Goal: Information Seeking & Learning: Check status

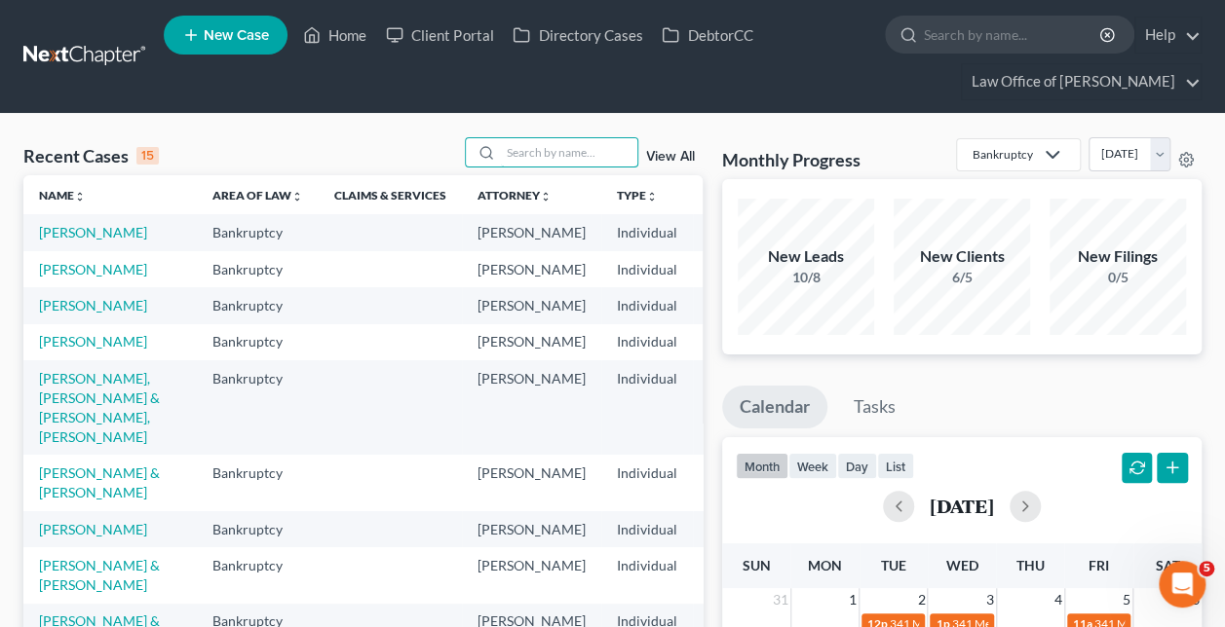
click at [542, 152] on input "search" at bounding box center [569, 152] width 136 height 28
type input "[PERSON_NAME]"
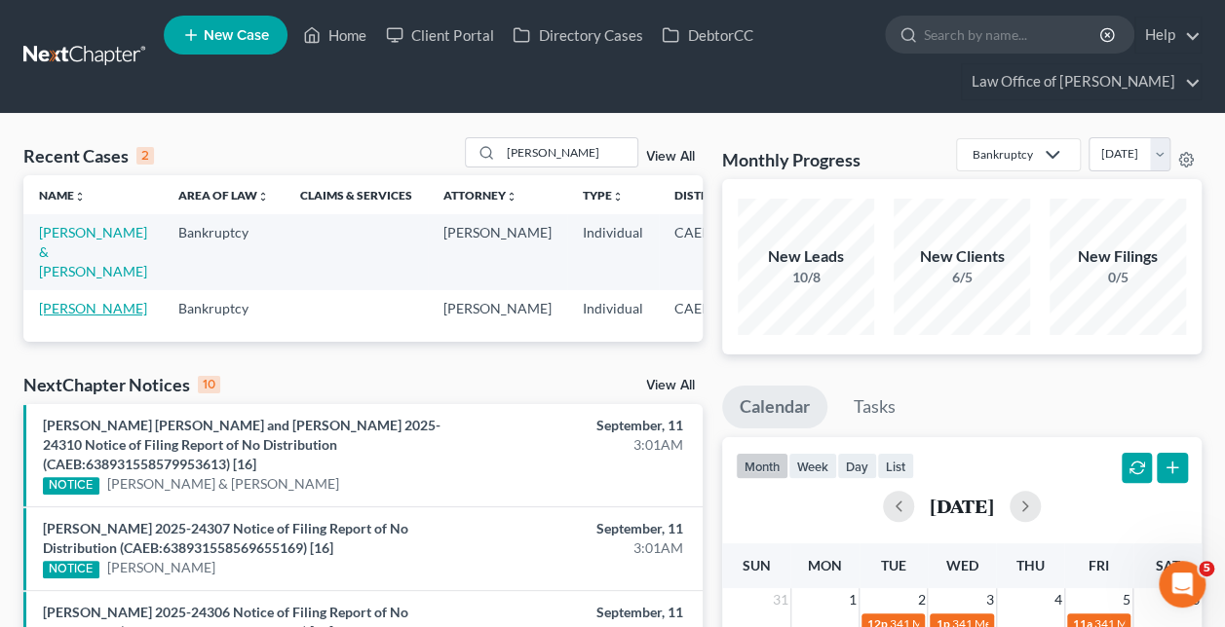
click at [51, 317] on link "[PERSON_NAME]" at bounding box center [93, 308] width 108 height 17
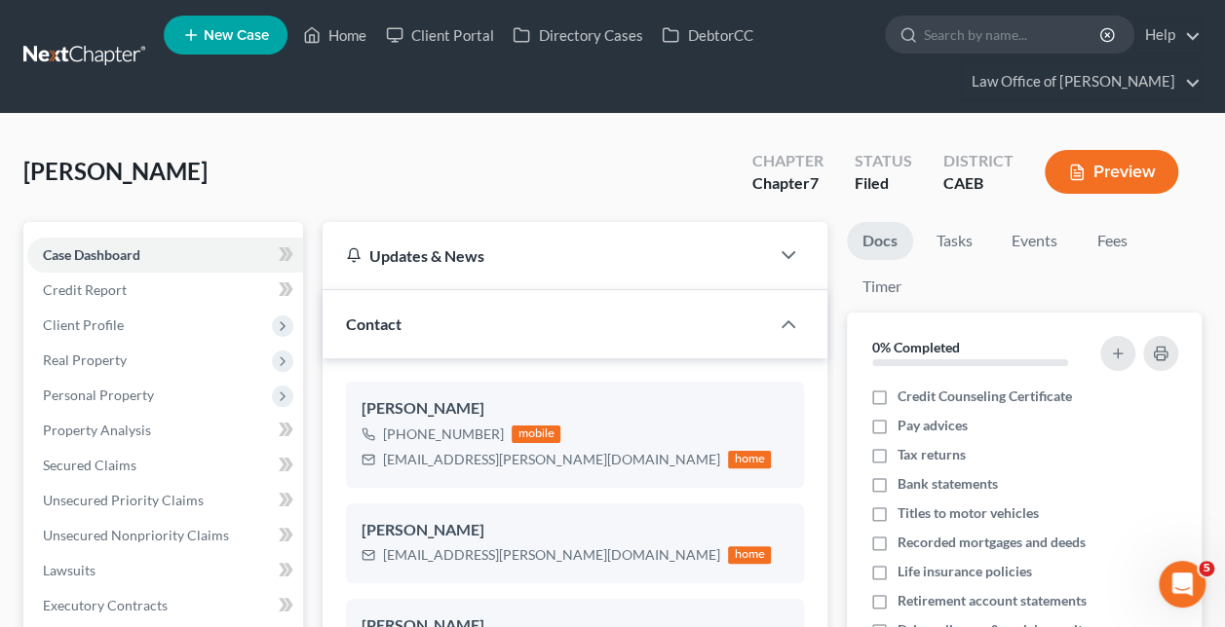
scroll to position [105, 0]
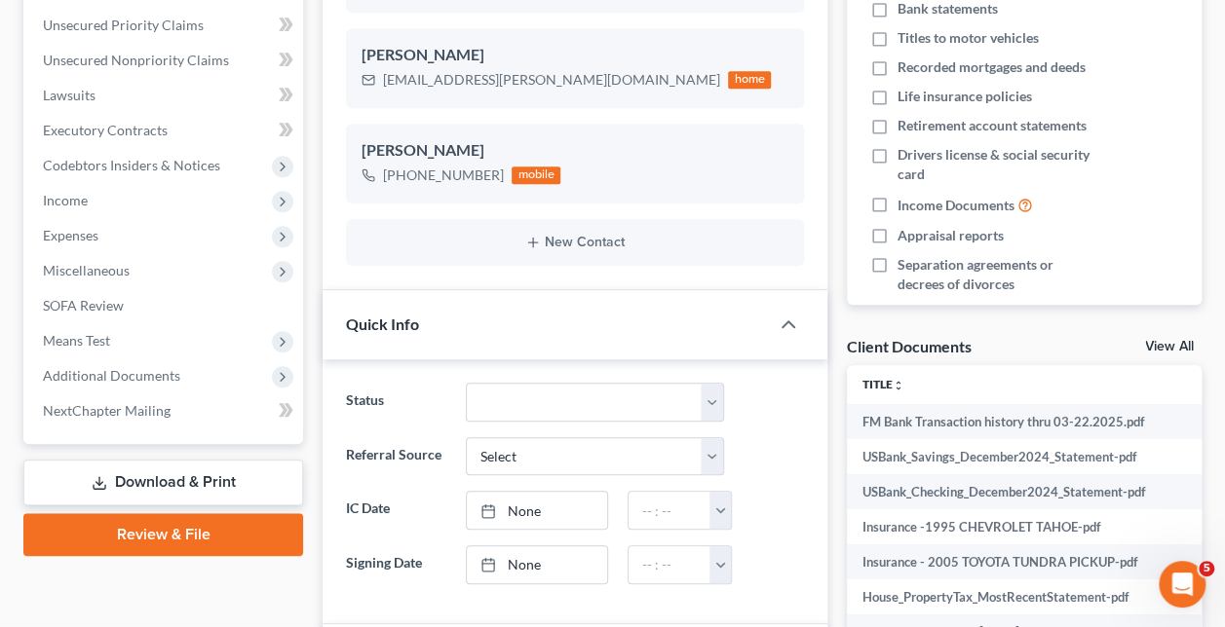
scroll to position [476, 0]
click at [182, 376] on span "Additional Documents" at bounding box center [165, 375] width 276 height 35
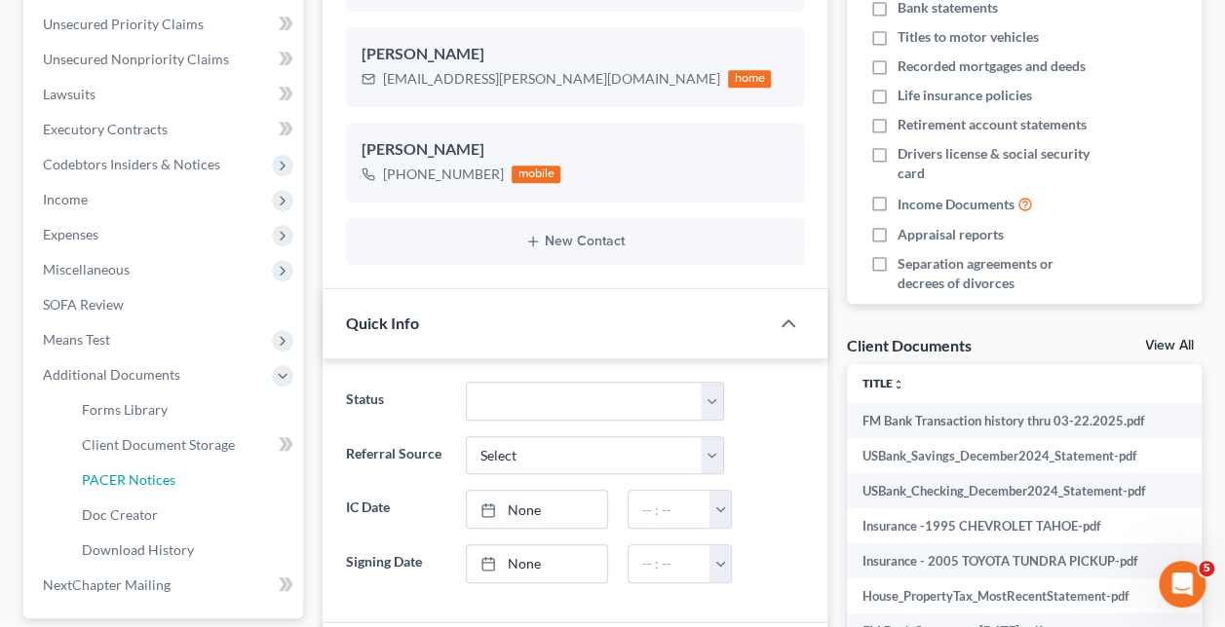
click at [173, 485] on link "PACER Notices" at bounding box center [184, 480] width 237 height 35
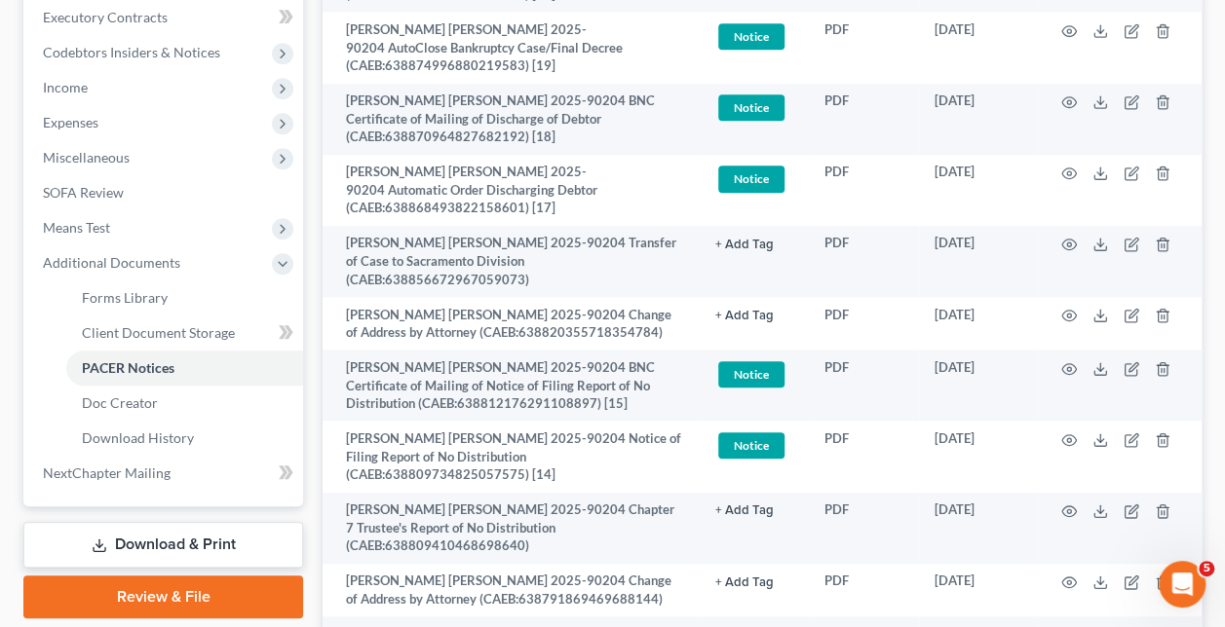
scroll to position [581, 0]
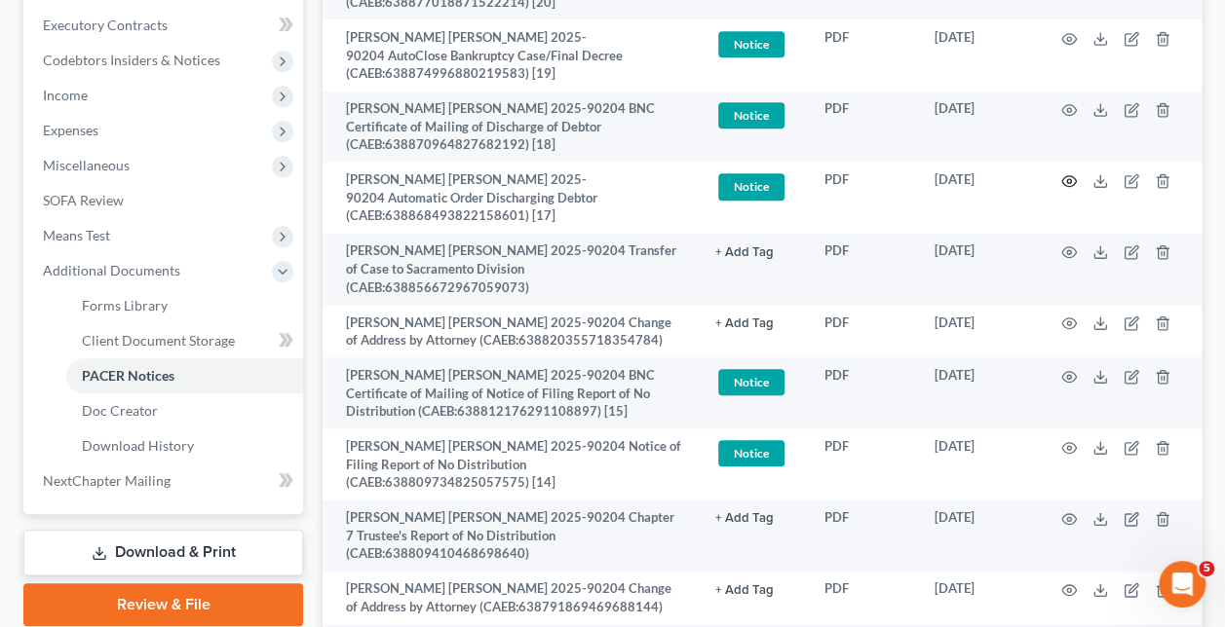
click at [1070, 175] on icon "button" at bounding box center [1069, 181] width 16 height 16
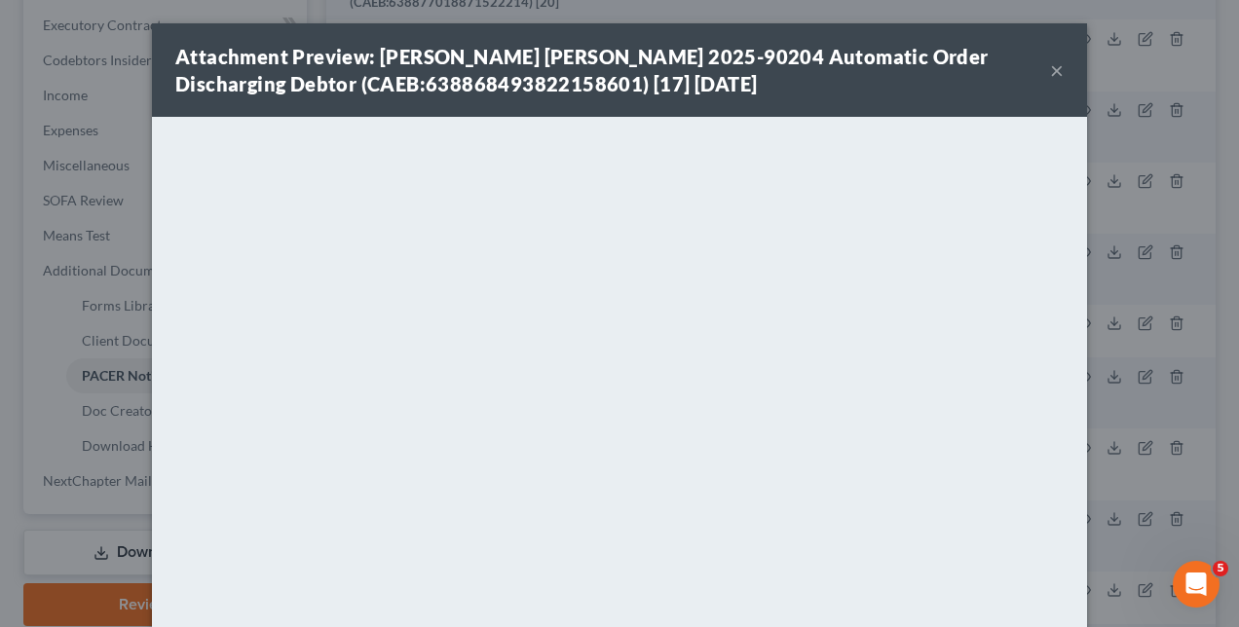
click at [1116, 314] on div "Attachment Preview: [PERSON_NAME] [PERSON_NAME] 2025-90204 Automatic Order Disc…" at bounding box center [619, 313] width 1239 height 627
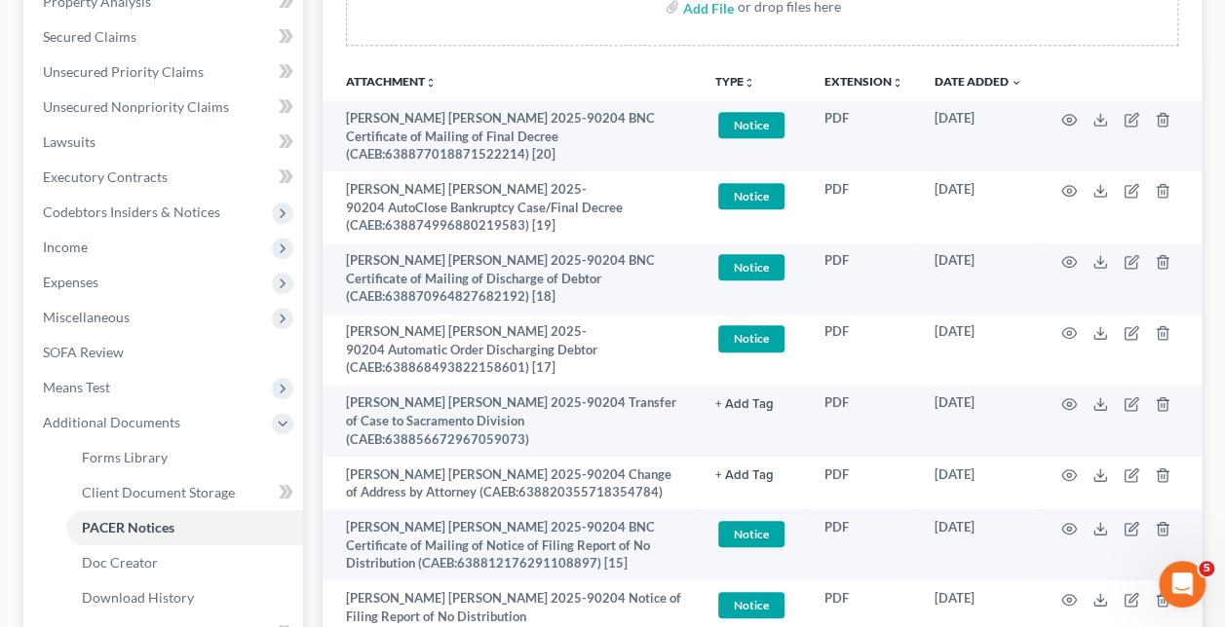
scroll to position [425, 0]
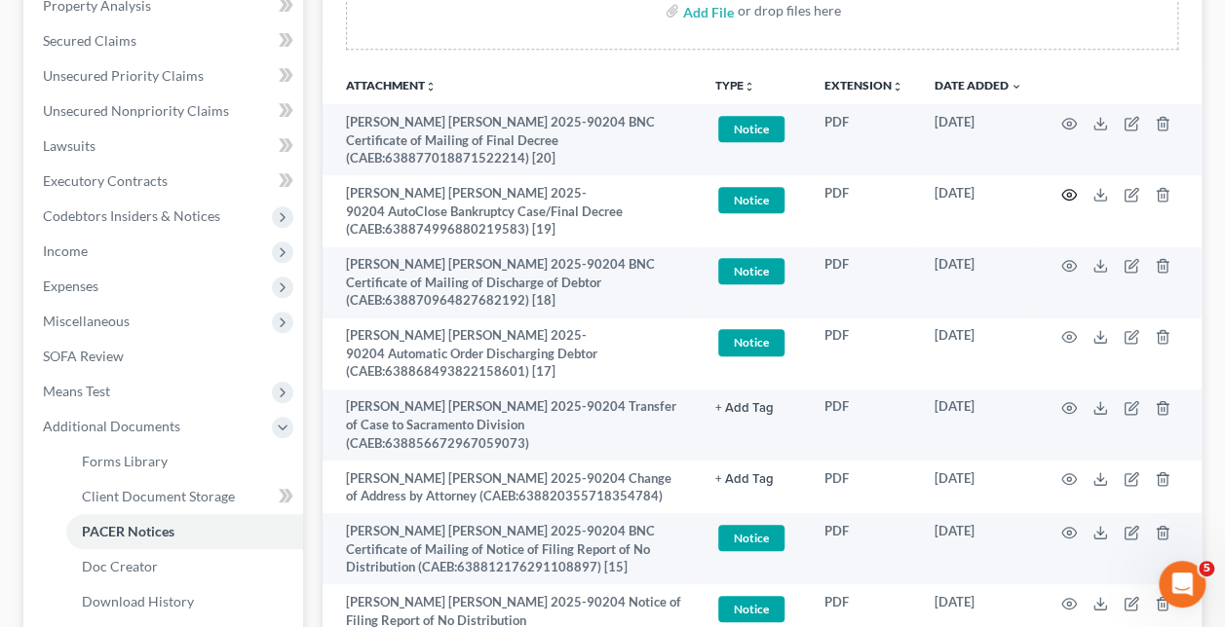
click at [1066, 187] on icon "button" at bounding box center [1069, 195] width 16 height 16
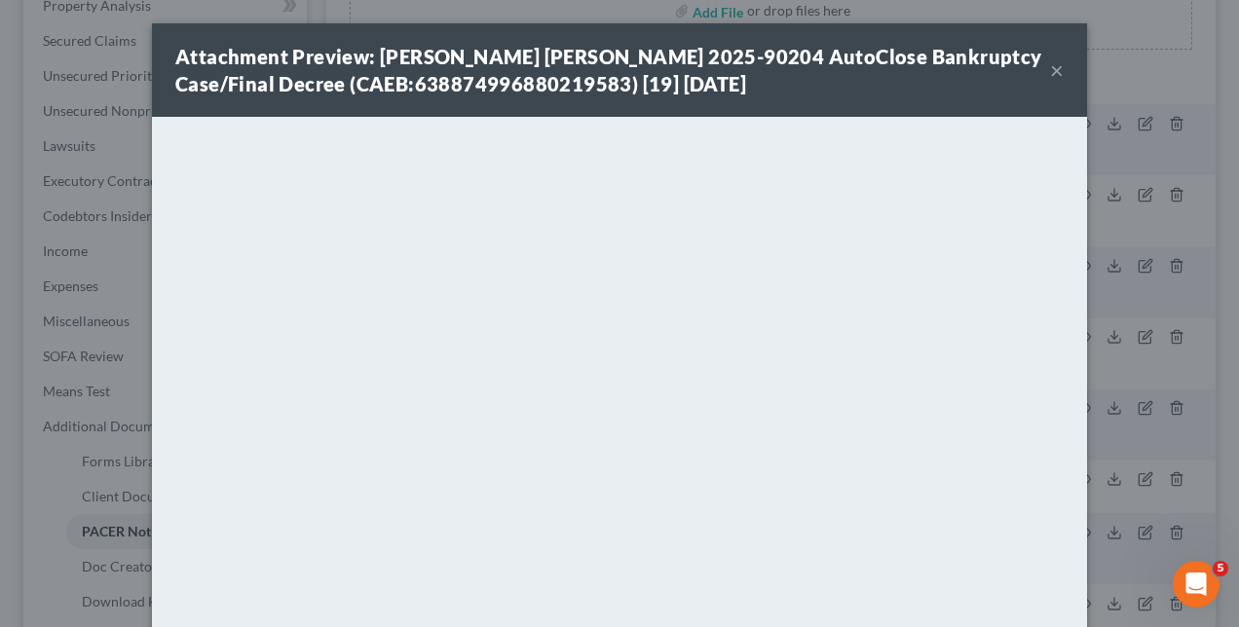
click at [2, 170] on div "Attachment Preview: [PERSON_NAME] [PERSON_NAME] 2025-90204 AutoClose Bankruptcy…" at bounding box center [619, 313] width 1239 height 627
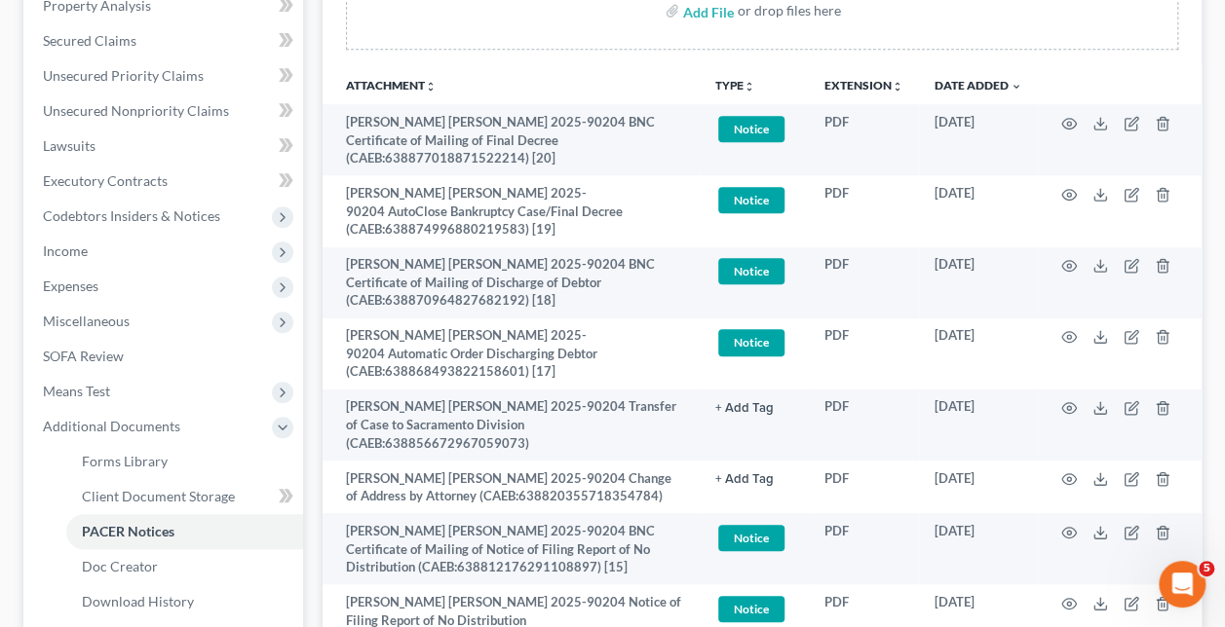
scroll to position [104, 0]
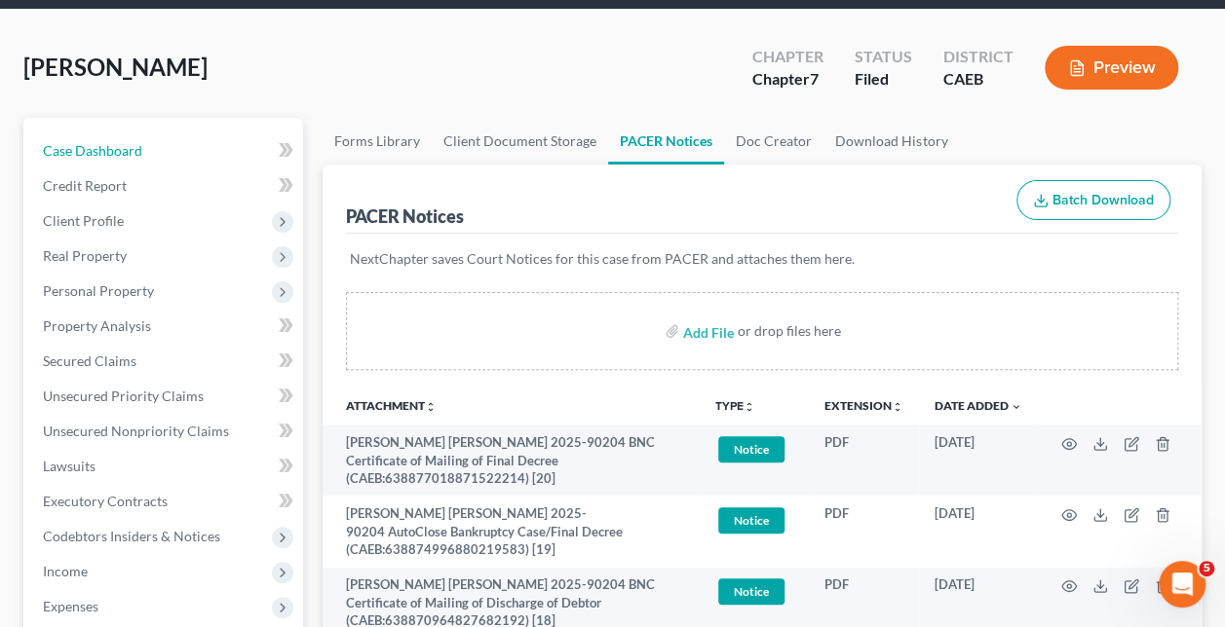
click at [125, 150] on span "Case Dashboard" at bounding box center [92, 150] width 99 height 17
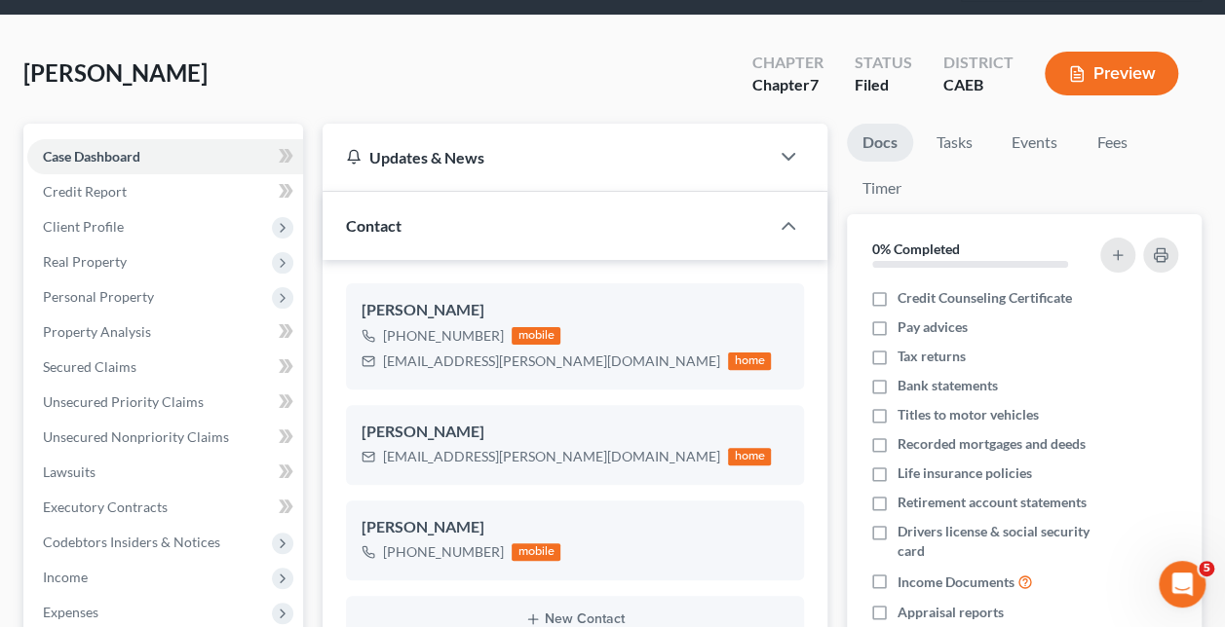
scroll to position [105, 0]
drag, startPoint x: 546, startPoint y: 362, endPoint x: 382, endPoint y: 382, distance: 164.8
click at [382, 382] on div "[PERSON_NAME] [PHONE_NUMBER] mobile [EMAIL_ADDRESS][PERSON_NAME][DOMAIN_NAME] h…" at bounding box center [575, 335] width 458 height 105
copy div "[EMAIL_ADDRESS][PERSON_NAME][DOMAIN_NAME]"
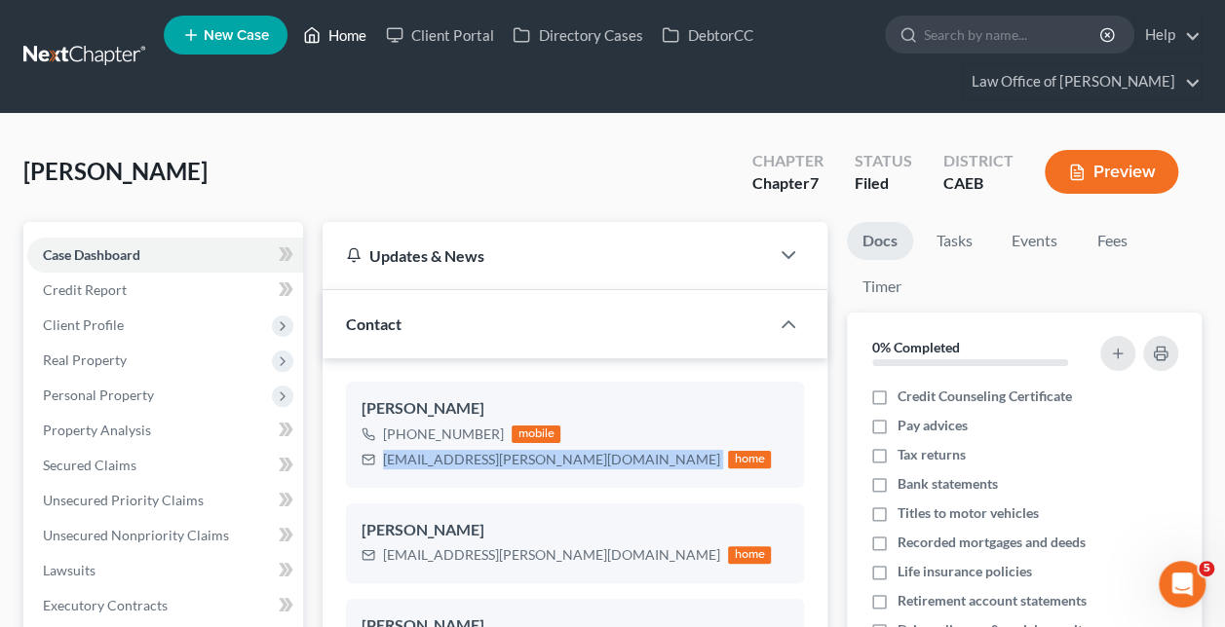
click at [324, 32] on link "Home" at bounding box center [334, 35] width 83 height 35
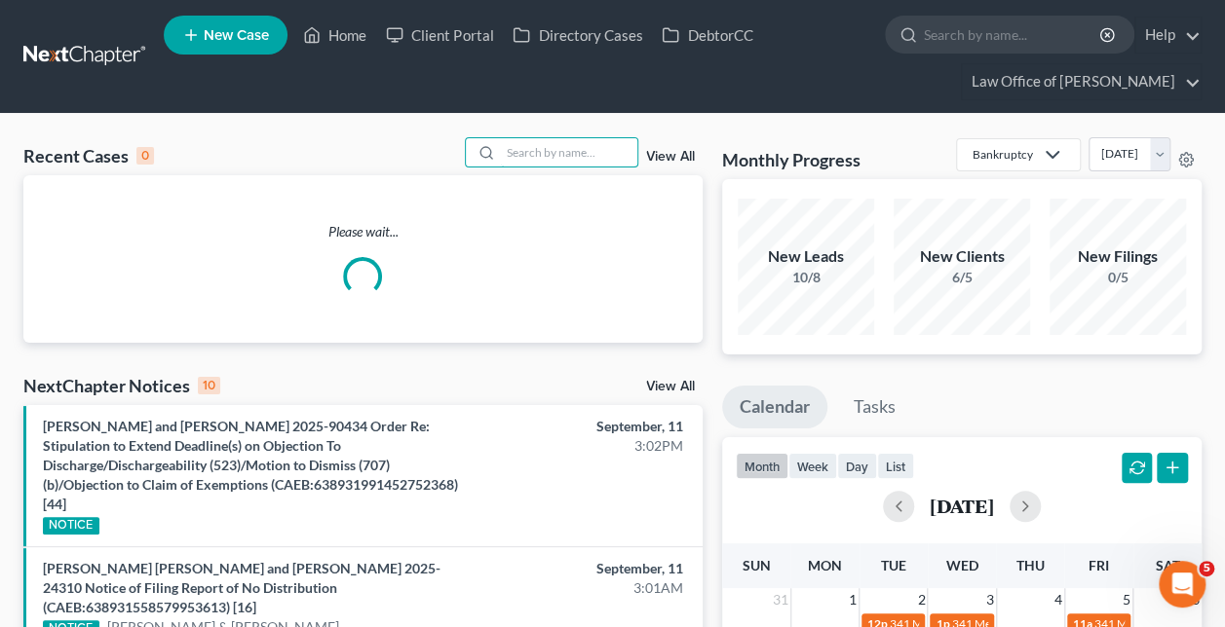
click at [604, 147] on input "search" at bounding box center [569, 152] width 136 height 28
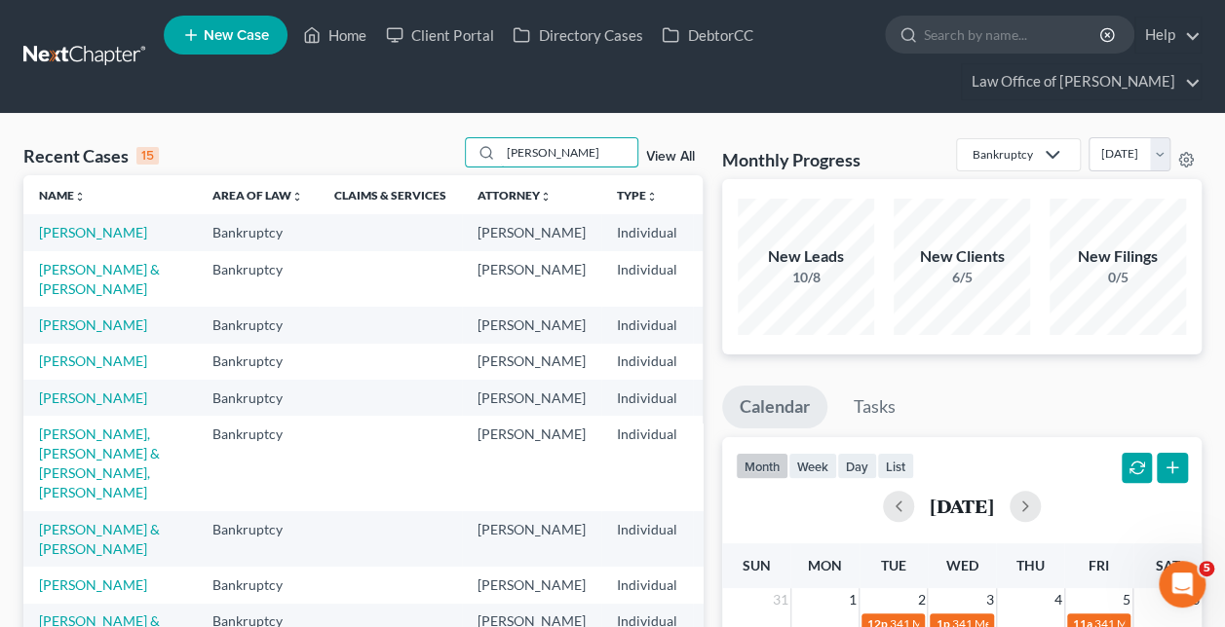
type input "[PERSON_NAME]"
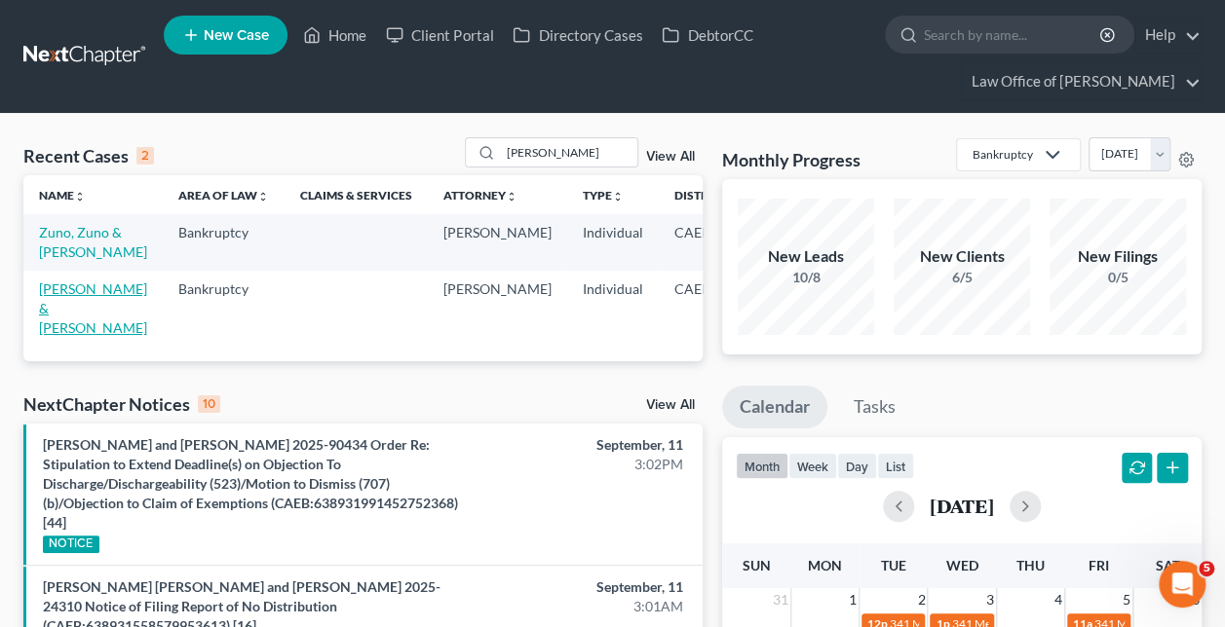
click at [57, 326] on link "[PERSON_NAME] & [PERSON_NAME]" at bounding box center [93, 309] width 108 height 56
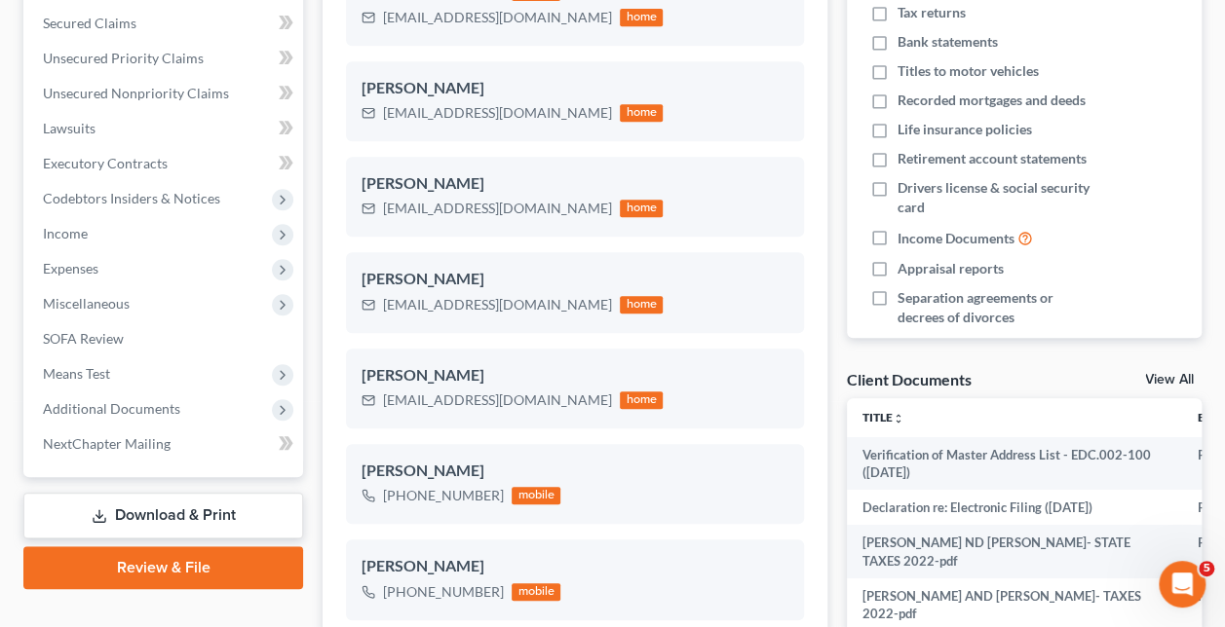
scroll to position [458, 0]
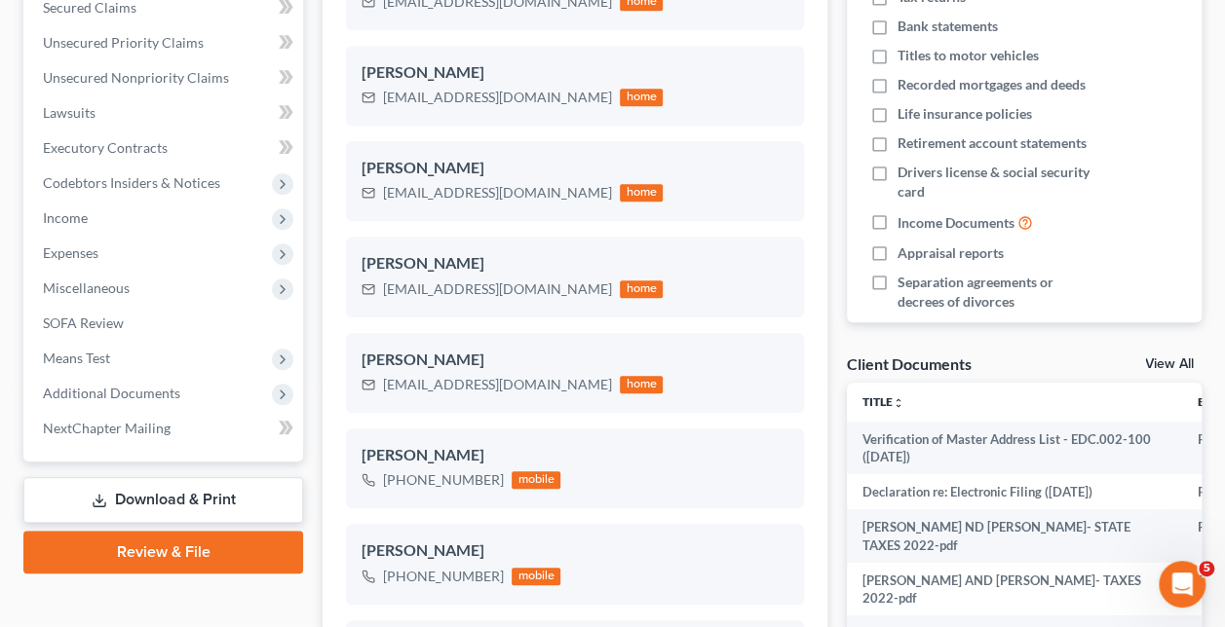
click at [187, 392] on span "Additional Documents" at bounding box center [165, 393] width 276 height 35
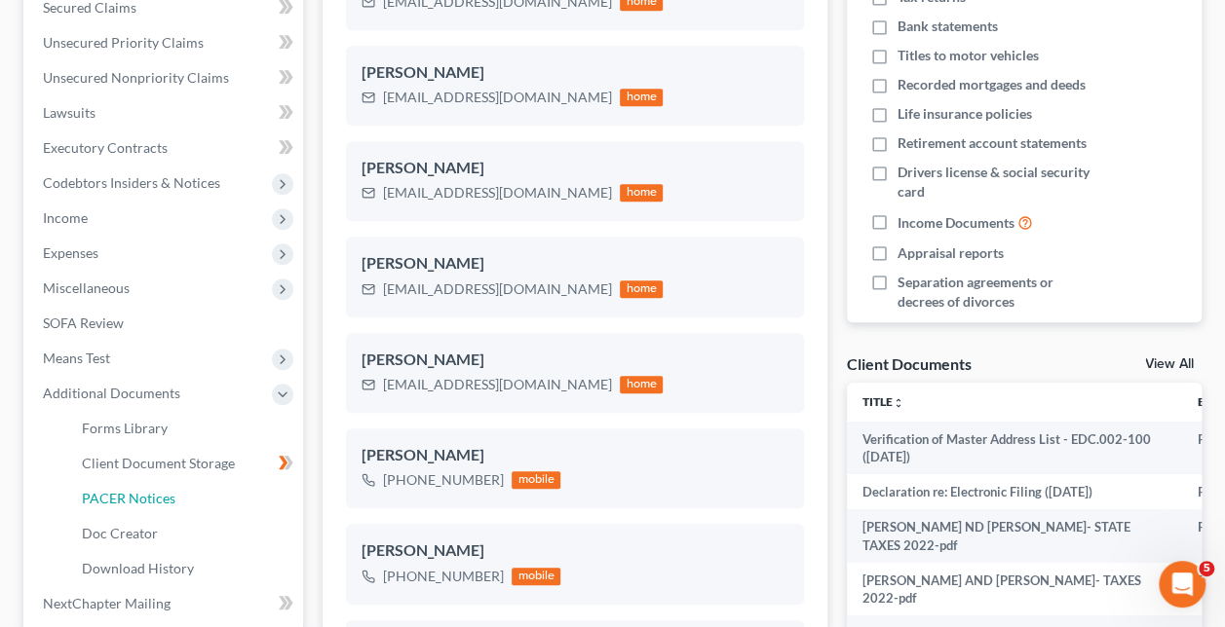
click at [185, 492] on link "PACER Notices" at bounding box center [184, 498] width 237 height 35
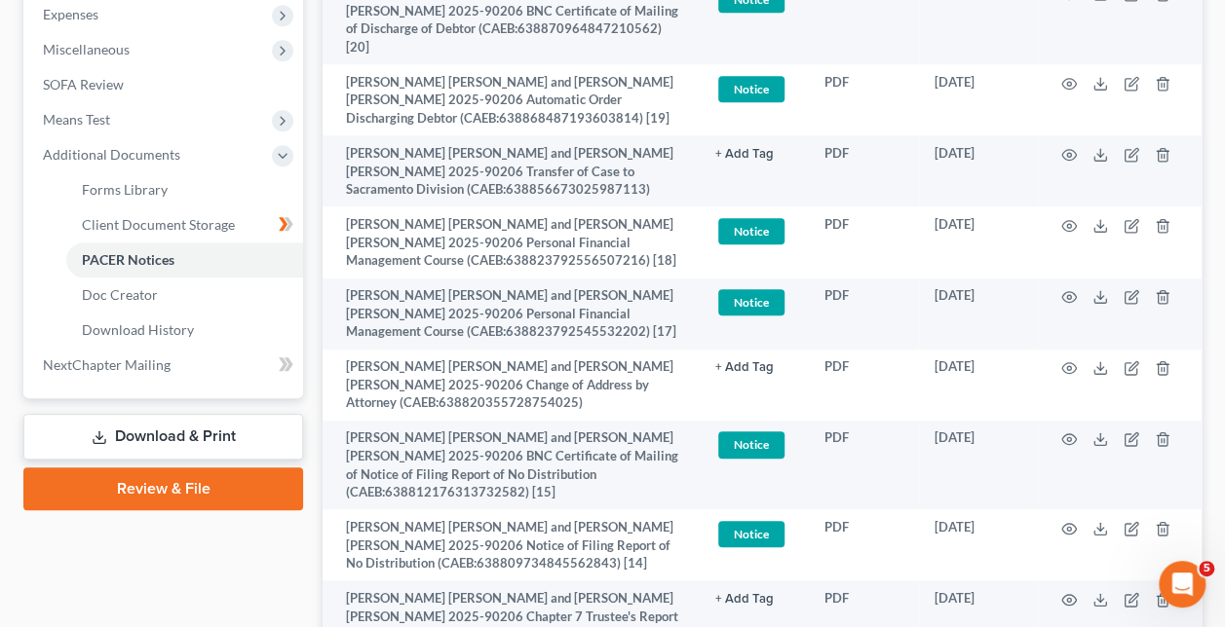
scroll to position [700, 0]
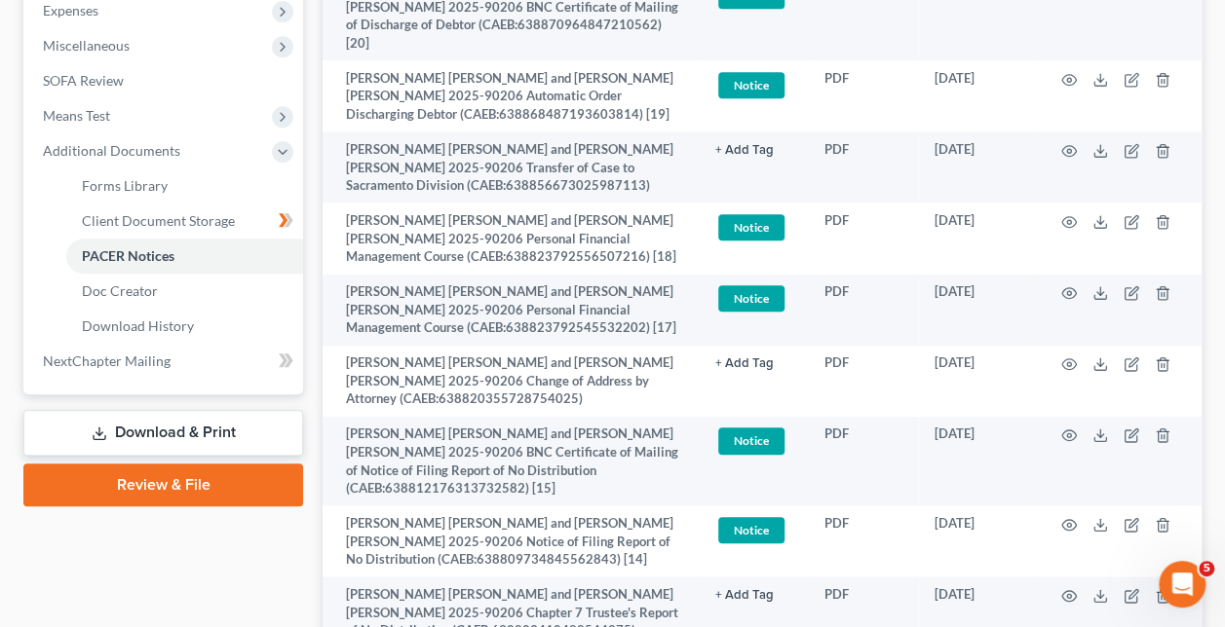
click at [1060, 60] on td at bounding box center [1120, 95] width 164 height 71
click at [1068, 72] on icon "button" at bounding box center [1069, 80] width 16 height 16
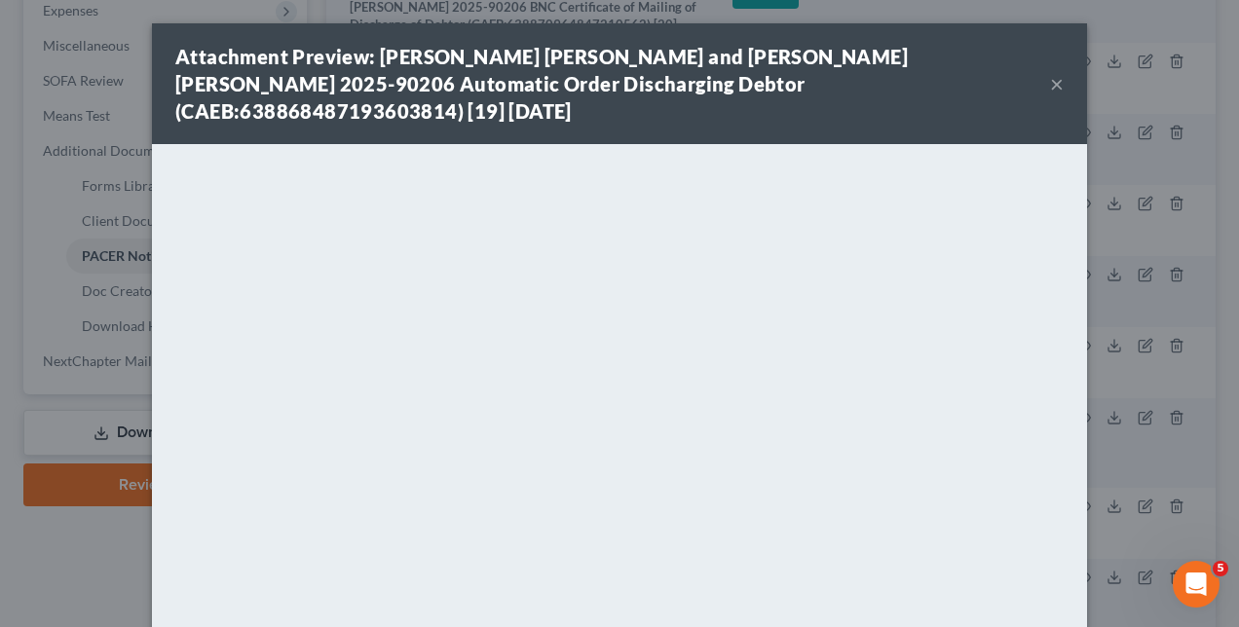
click at [491, 8] on div "Attachment Preview: [PERSON_NAME] [PERSON_NAME] and [PERSON_NAME] [PERSON_NAME]…" at bounding box center [619, 313] width 1239 height 627
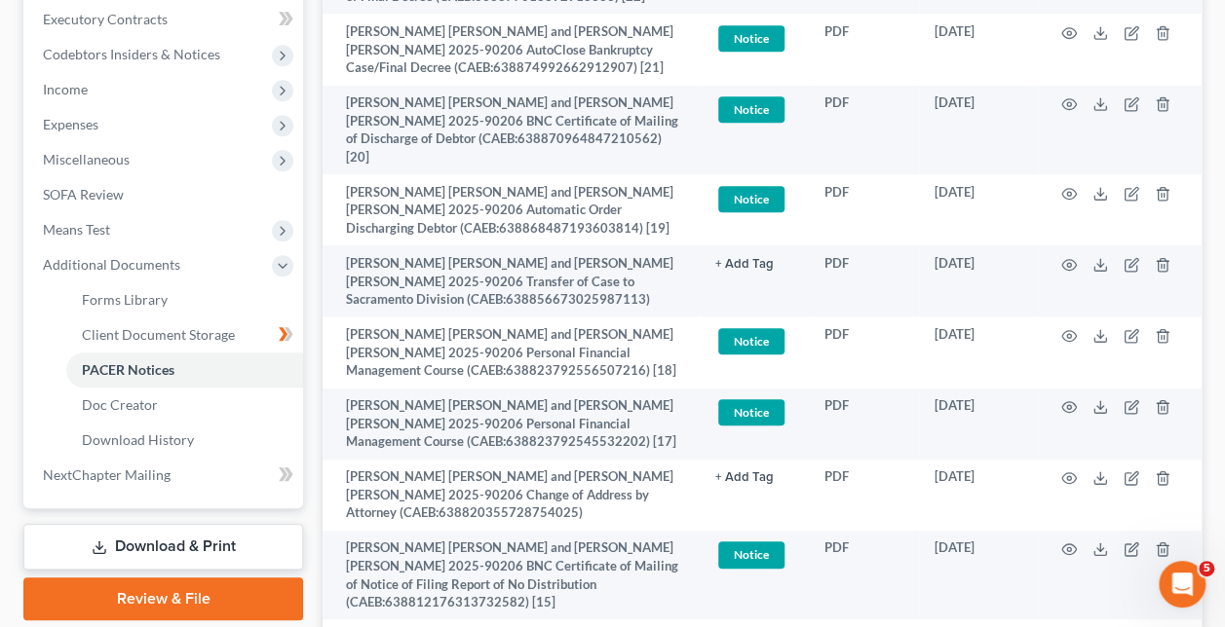
scroll to position [585, 0]
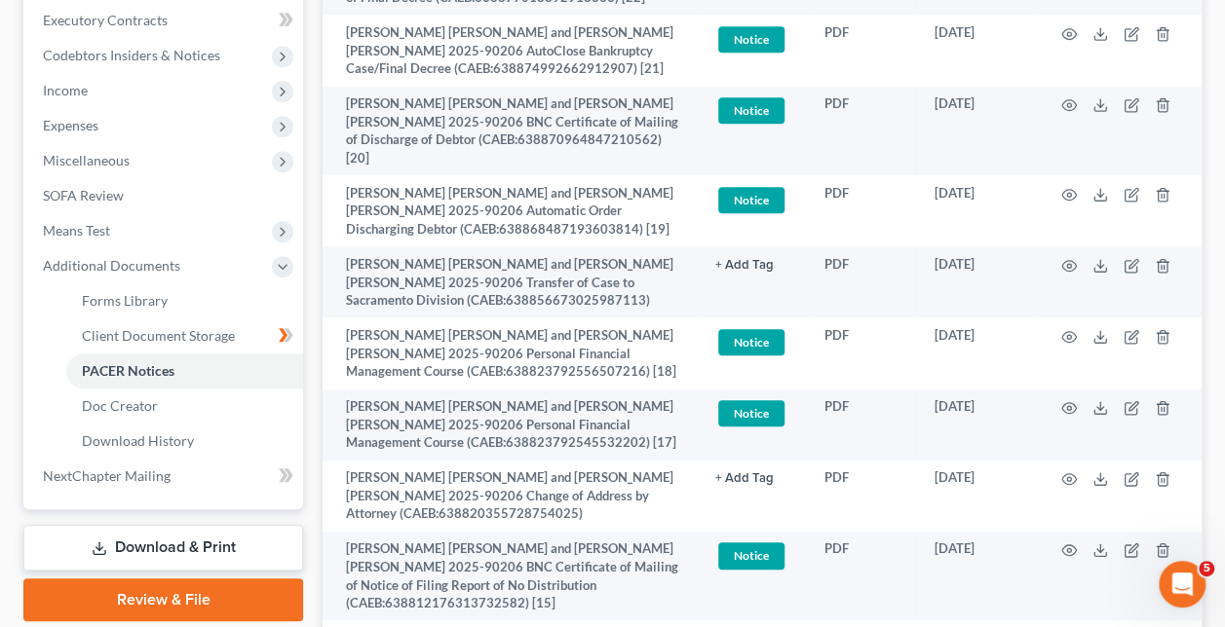
click at [1064, 27] on td at bounding box center [1120, 50] width 164 height 71
click at [1064, 29] on icon "button" at bounding box center [1069, 34] width 15 height 11
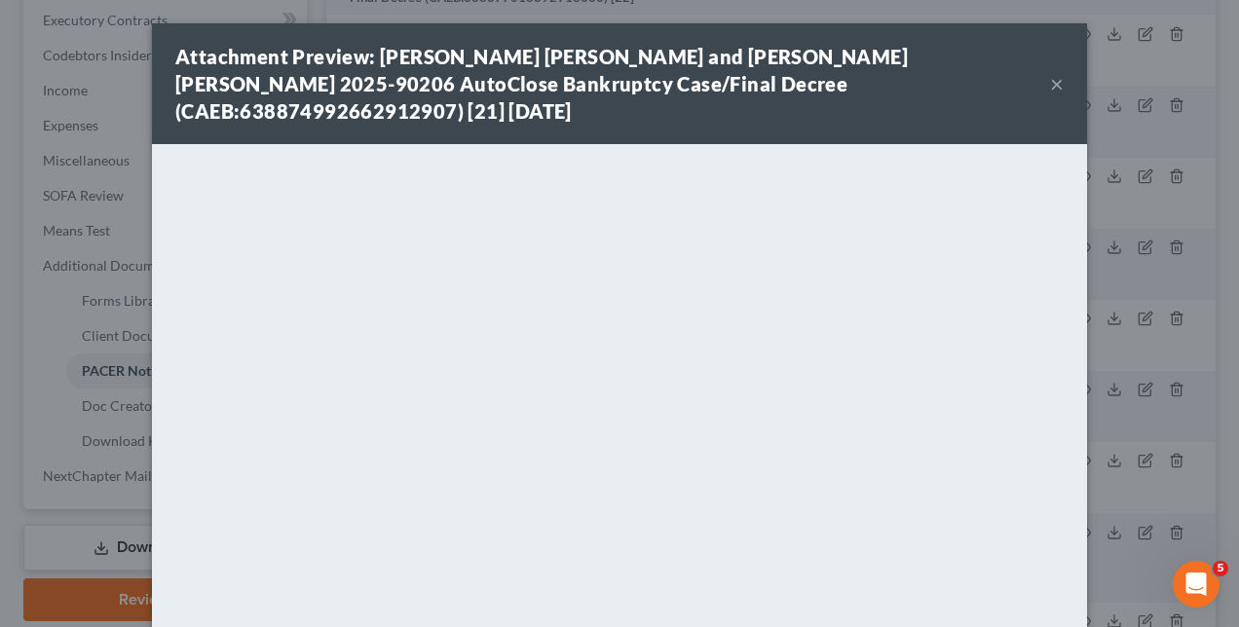
click at [129, 323] on div "Attachment Preview: [PERSON_NAME] [PERSON_NAME] and [PERSON_NAME] [PERSON_NAME]…" at bounding box center [619, 313] width 1239 height 627
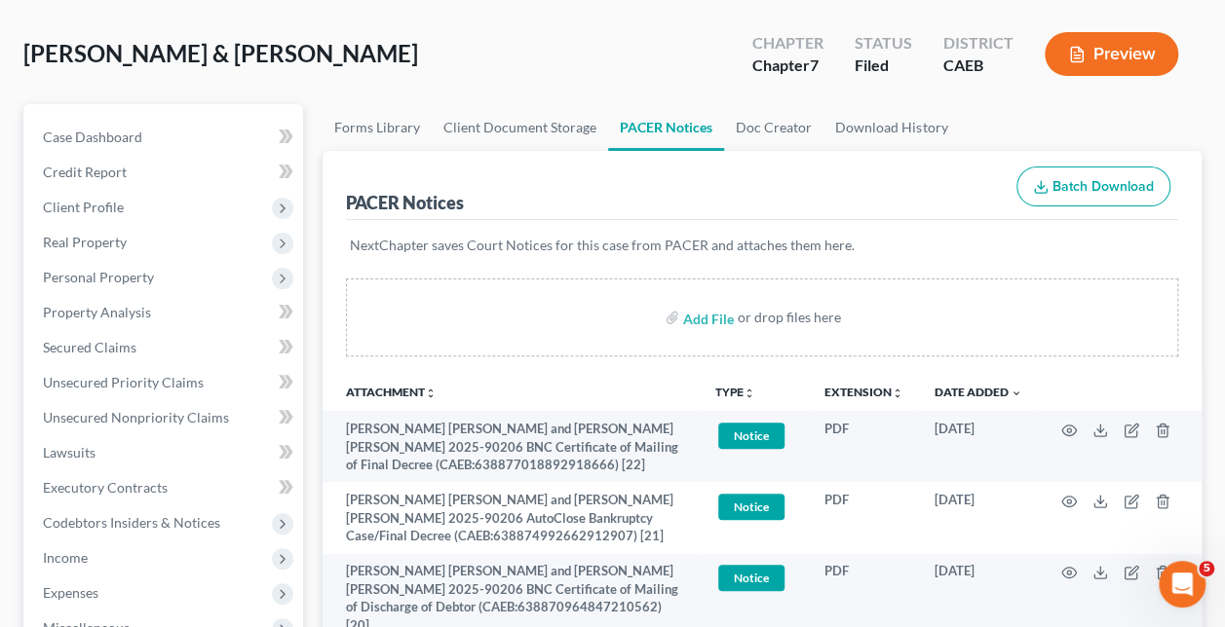
scroll to position [117, 0]
click at [94, 131] on span "Case Dashboard" at bounding box center [92, 138] width 99 height 17
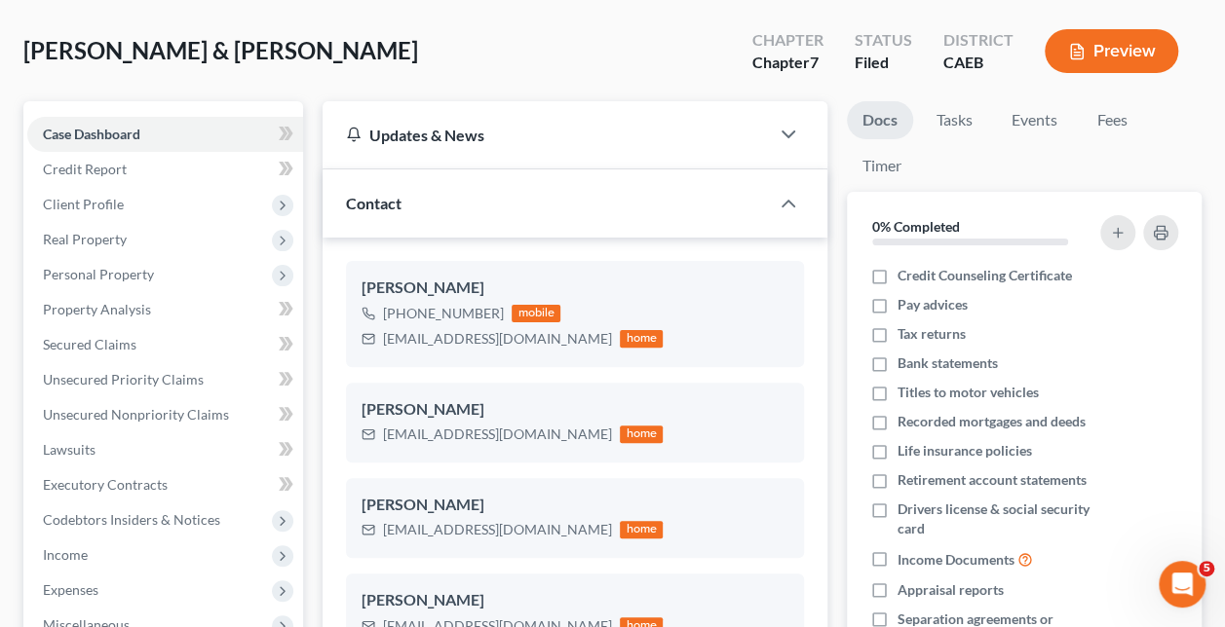
scroll to position [203, 0]
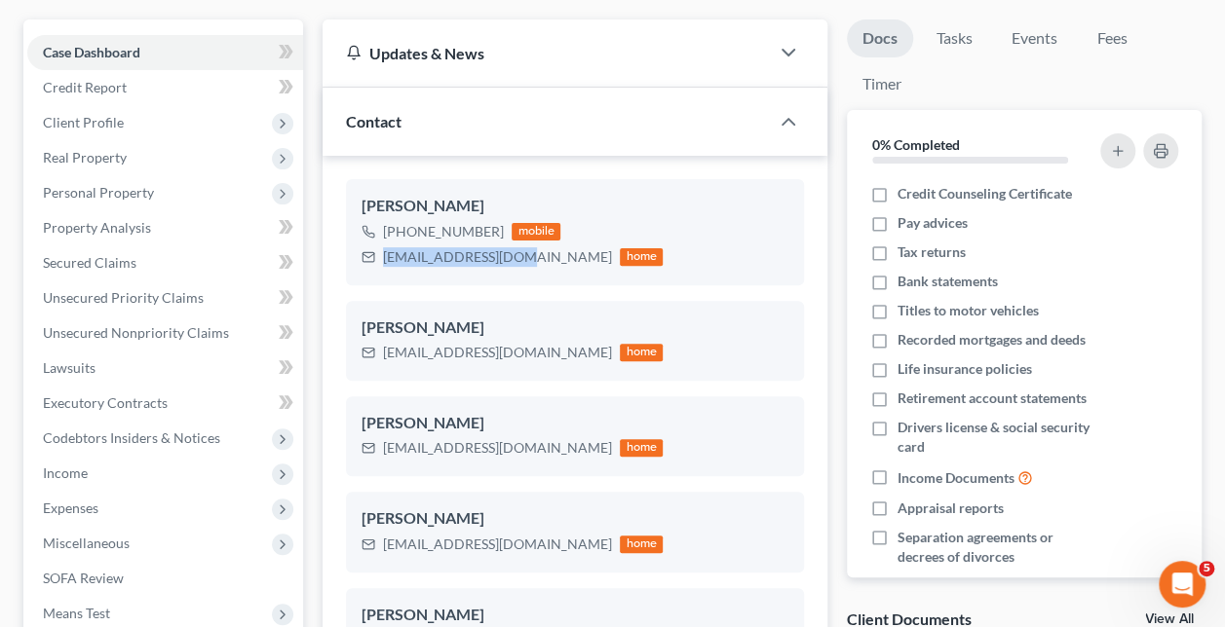
drag, startPoint x: 517, startPoint y: 255, endPoint x: 384, endPoint y: 265, distance: 133.8
click at [384, 265] on div "[EMAIL_ADDRESS][DOMAIN_NAME] home" at bounding box center [511, 257] width 301 height 25
copy div "[EMAIL_ADDRESS][DOMAIN_NAME]"
drag, startPoint x: 522, startPoint y: 349, endPoint x: 382, endPoint y: 361, distance: 140.9
click at [382, 361] on div "[EMAIL_ADDRESS][DOMAIN_NAME] home" at bounding box center [511, 352] width 301 height 25
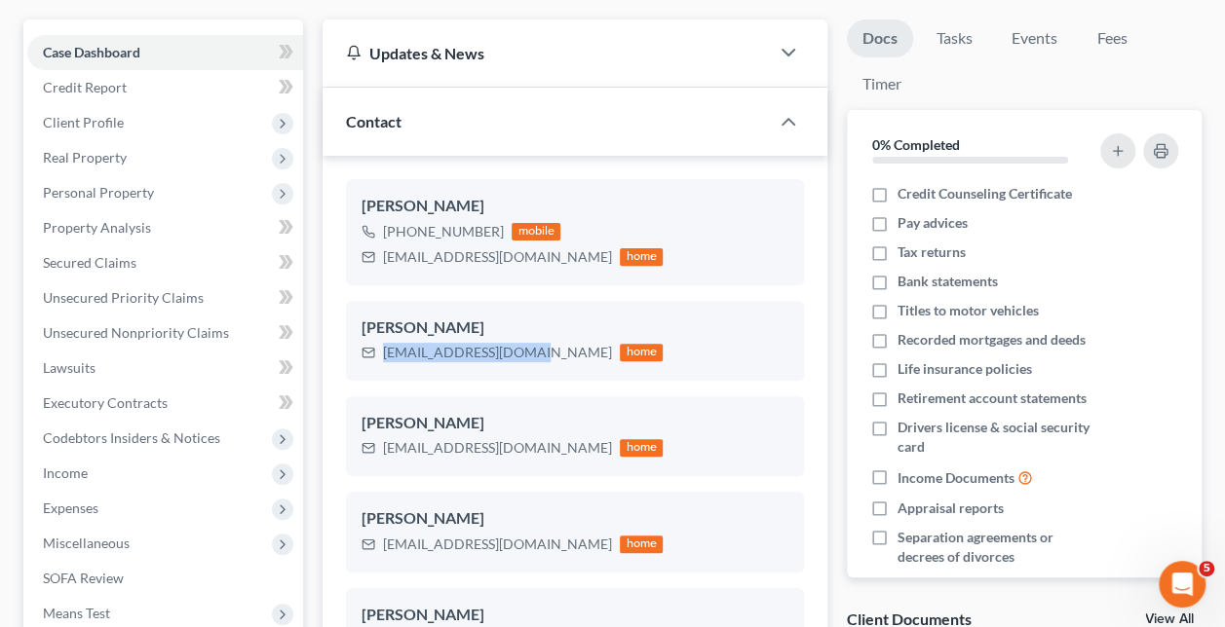
copy div "[EMAIL_ADDRESS][DOMAIN_NAME]"
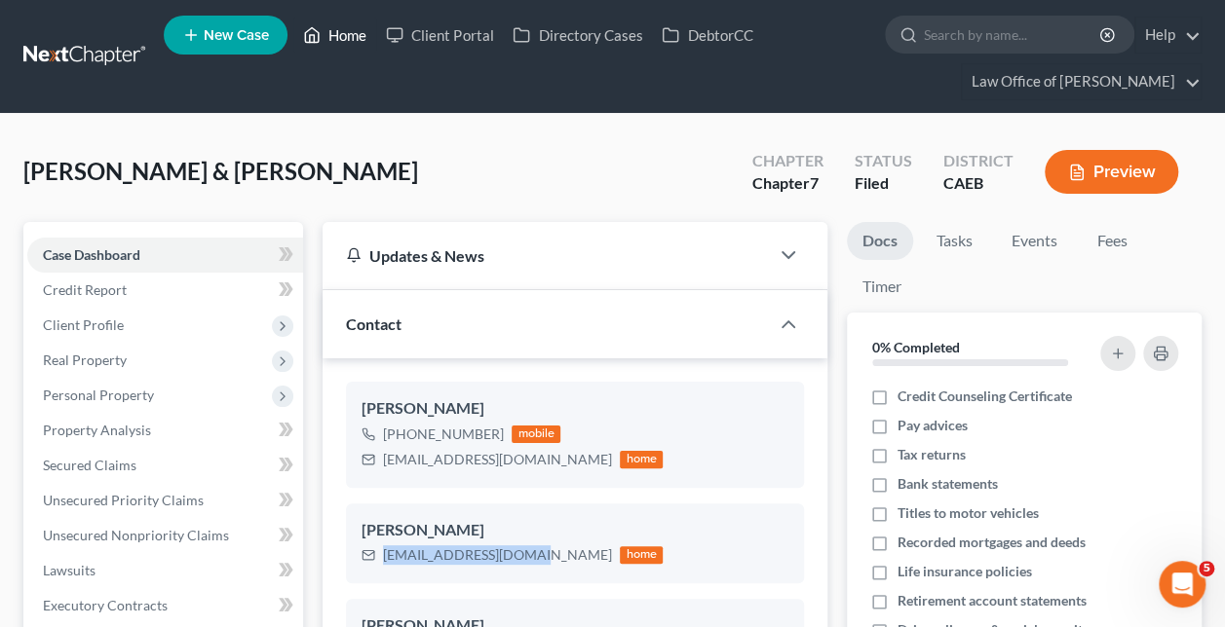
click at [330, 33] on link "Home" at bounding box center [334, 35] width 83 height 35
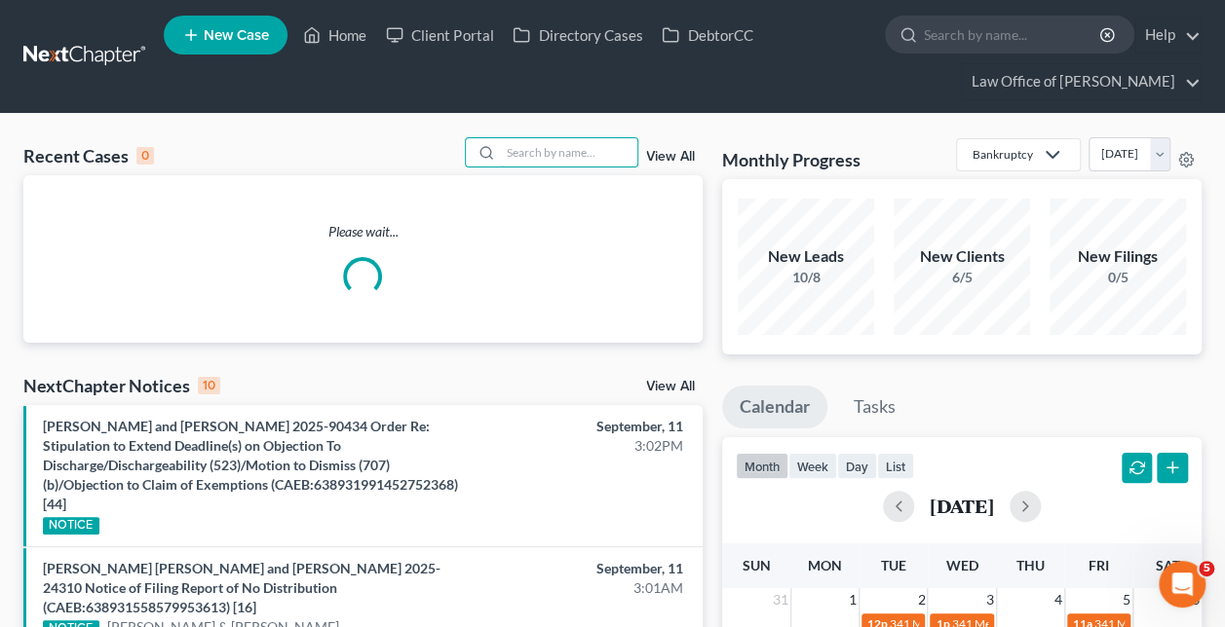
click at [565, 142] on input "search" at bounding box center [569, 152] width 136 height 28
paste input "[PERSON_NAME] -"
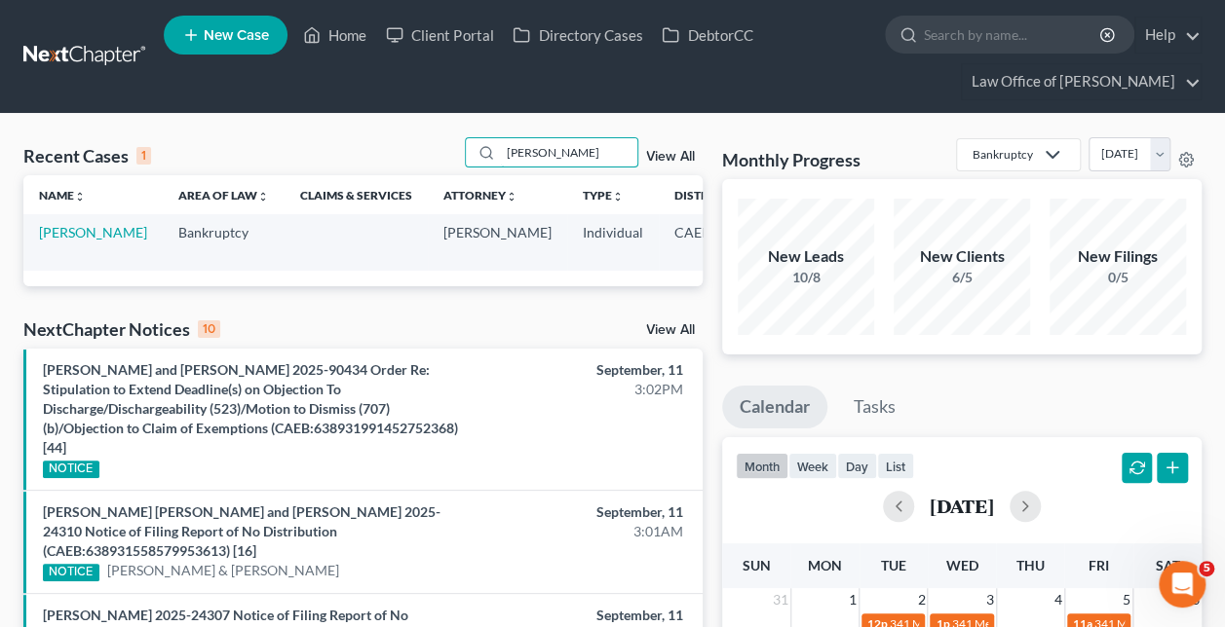
type input "[PERSON_NAME]"
click at [65, 237] on link "[PERSON_NAME]" at bounding box center [93, 232] width 108 height 17
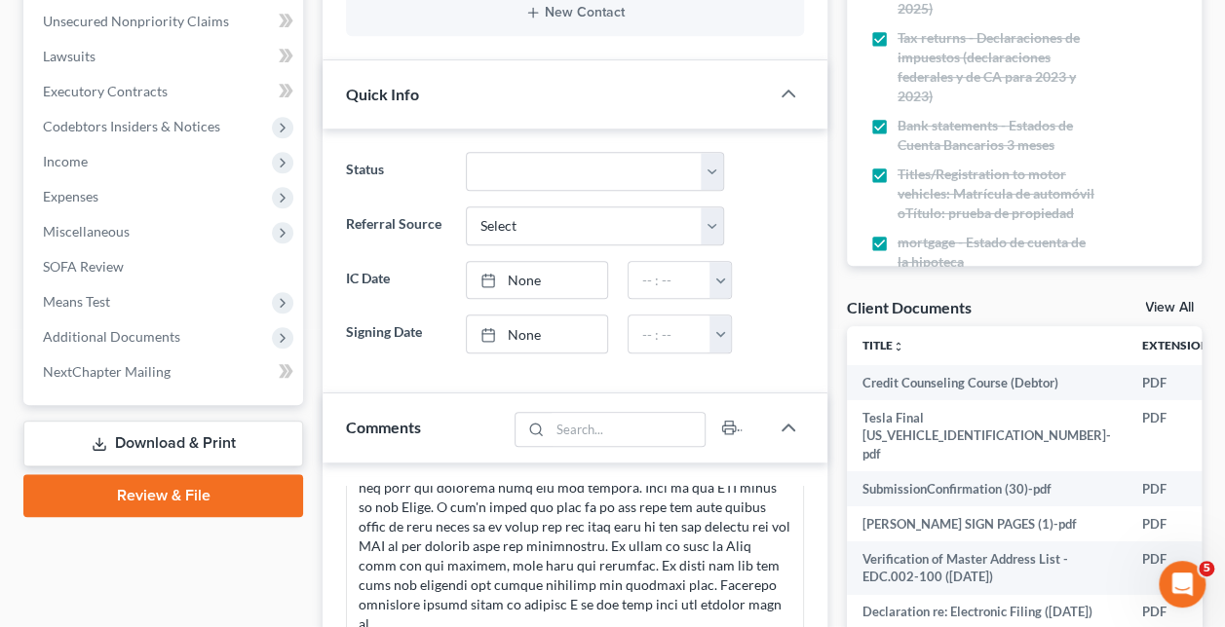
scroll to position [1315, 0]
click at [158, 342] on span "Additional Documents" at bounding box center [111, 336] width 137 height 17
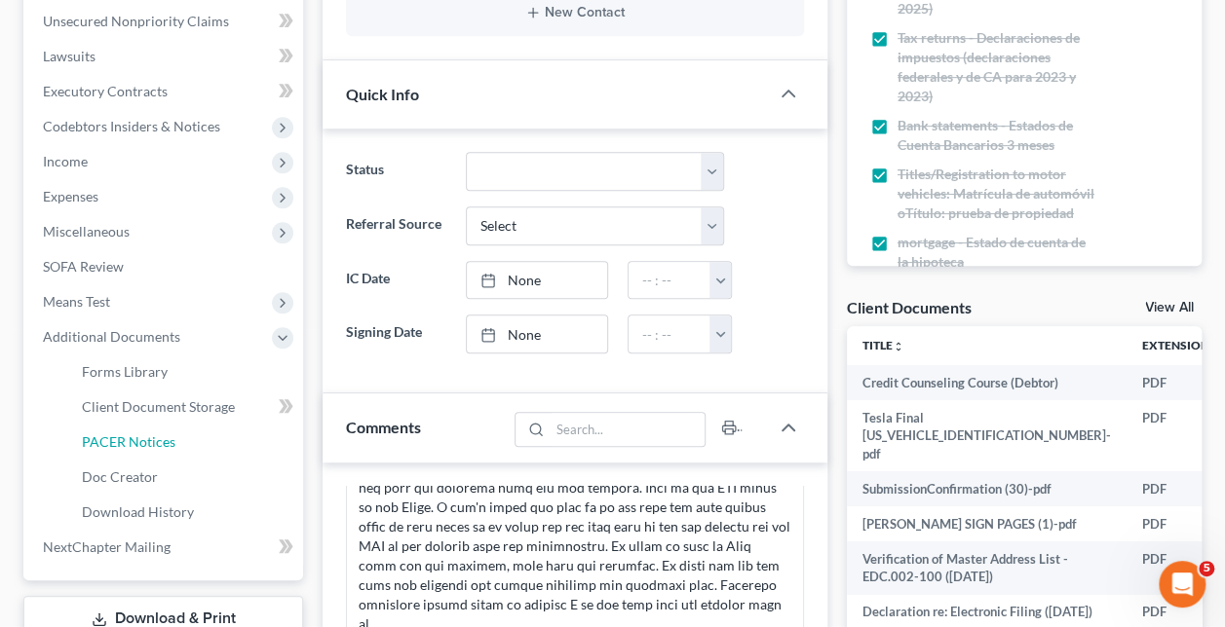
click at [165, 438] on span "PACER Notices" at bounding box center [129, 442] width 94 height 17
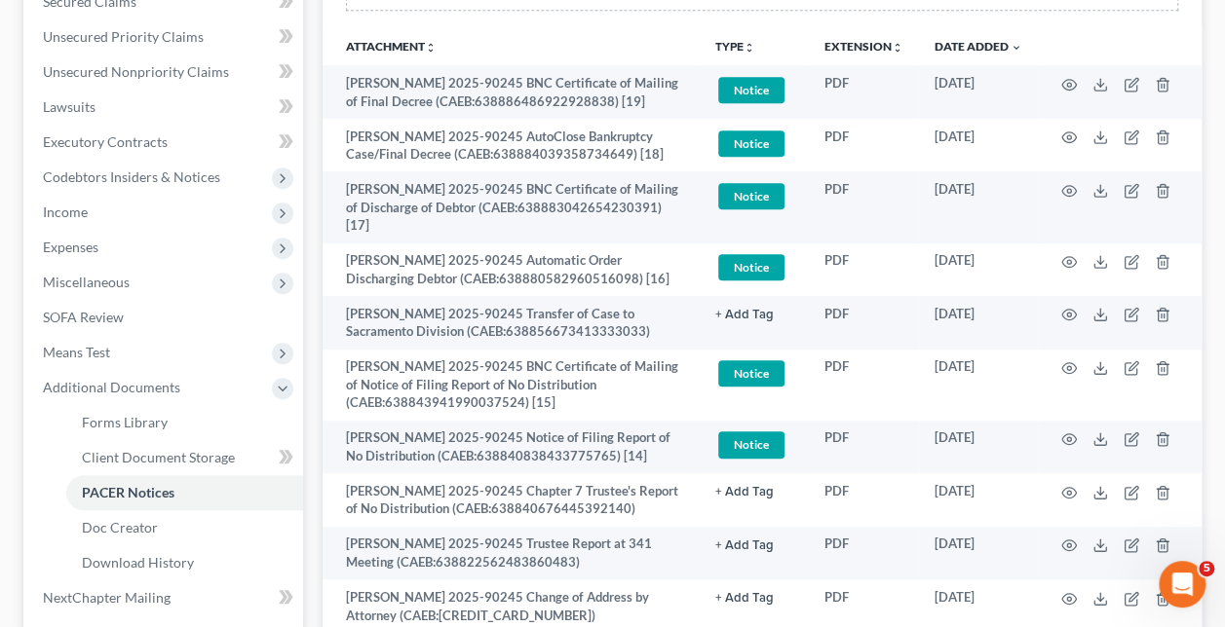
scroll to position [460, 0]
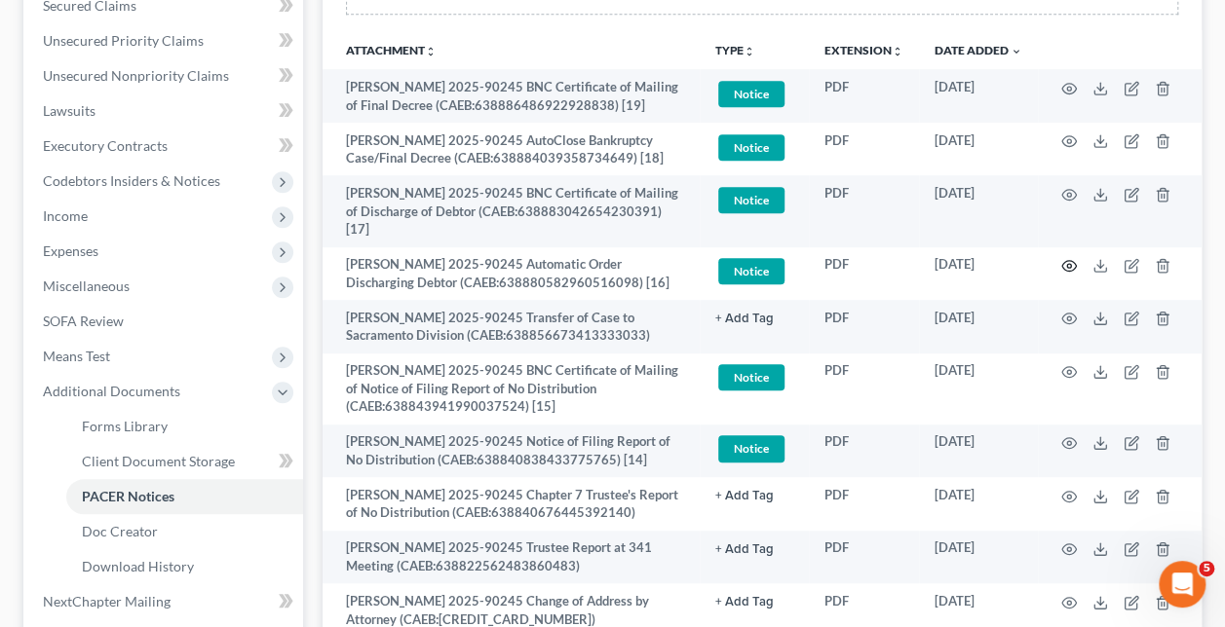
click at [1065, 258] on icon "button" at bounding box center [1069, 266] width 16 height 16
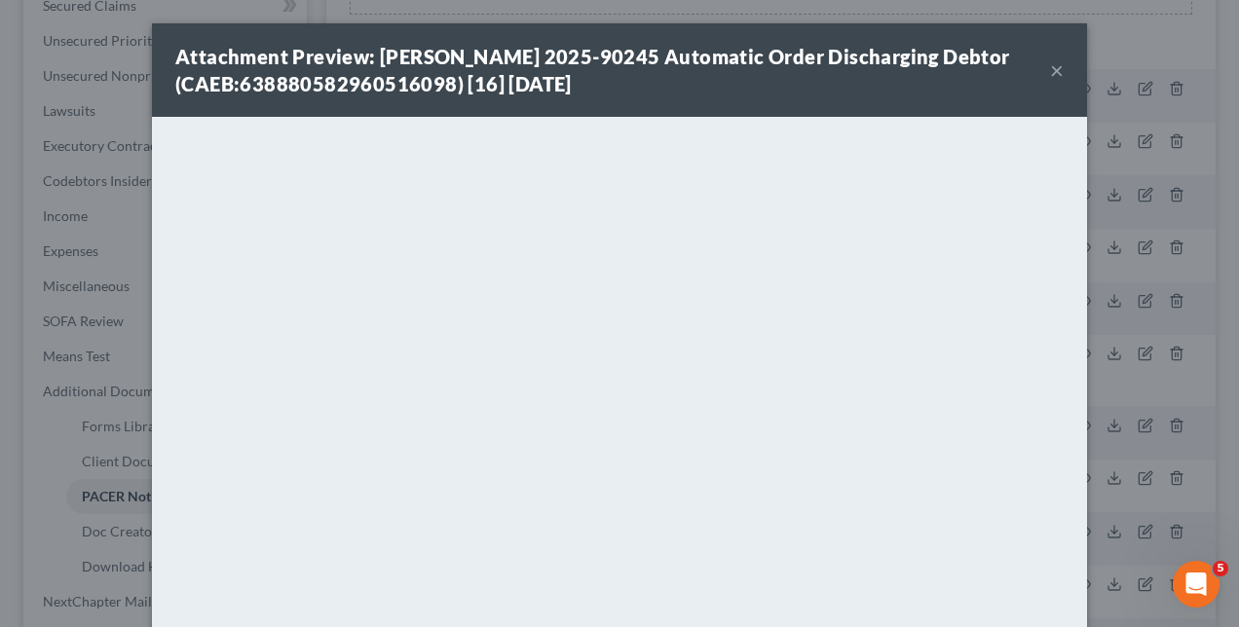
click at [1144, 341] on div "Attachment Preview: [PERSON_NAME] 2025-90245 Automatic Order Discharging Debtor…" at bounding box center [619, 313] width 1239 height 627
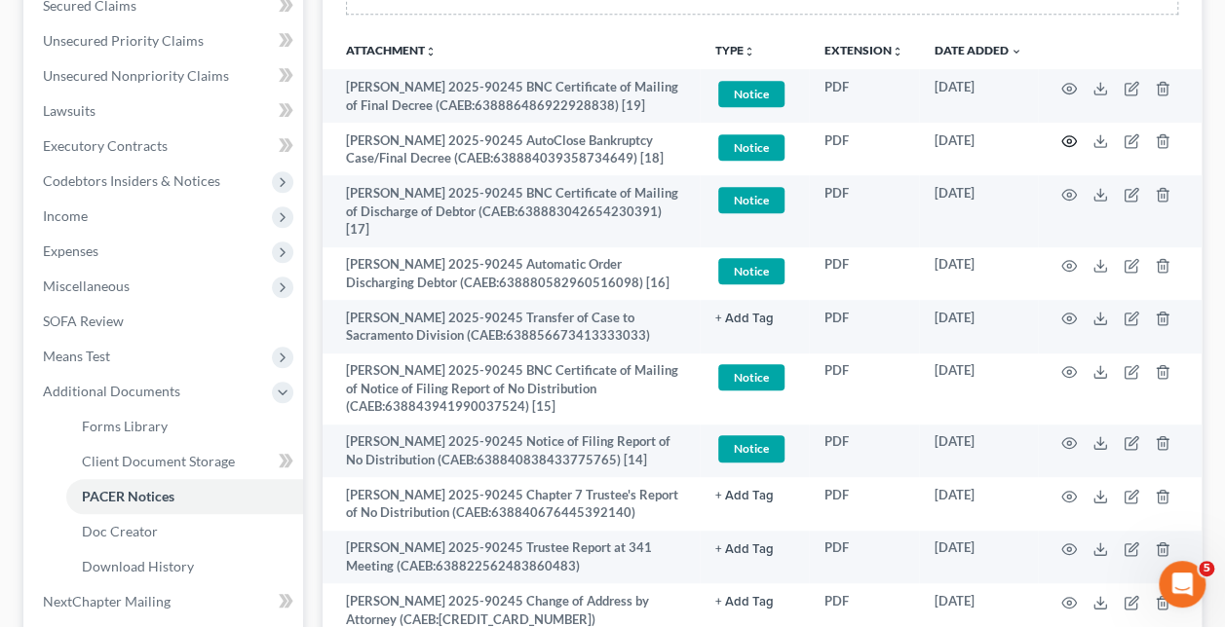
click at [1062, 135] on icon "button" at bounding box center [1069, 141] width 16 height 16
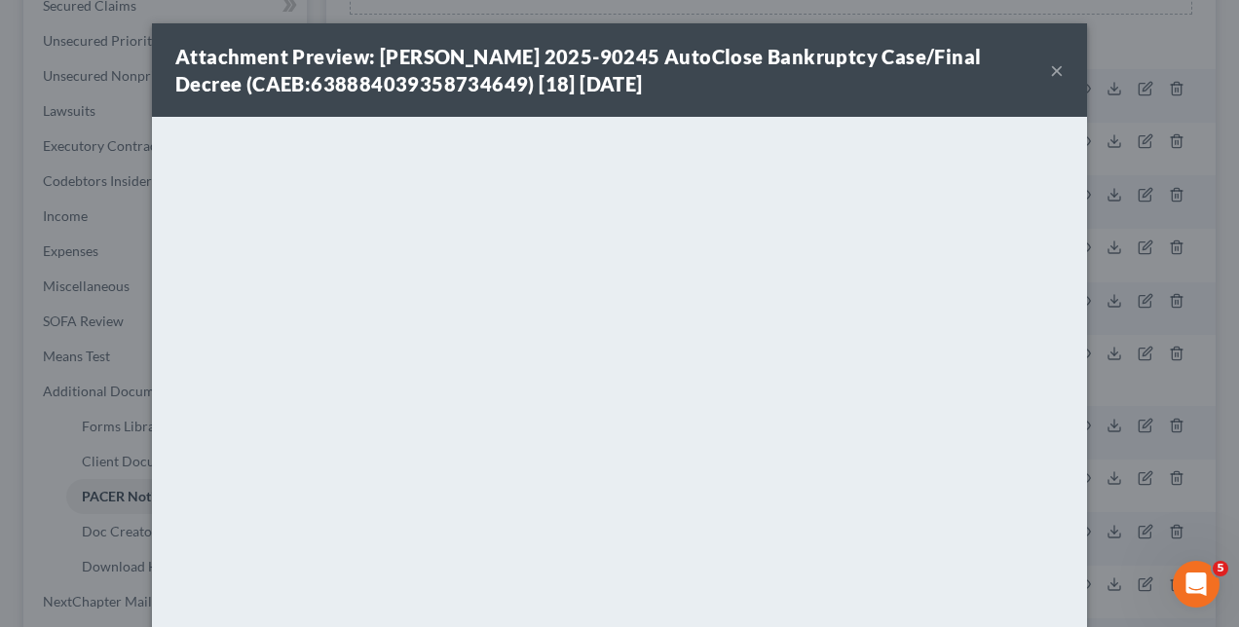
click at [92, 357] on div "Attachment Preview: [PERSON_NAME] 2025-90245 AutoClose Bankruptcy Case/Final De…" at bounding box center [619, 313] width 1239 height 627
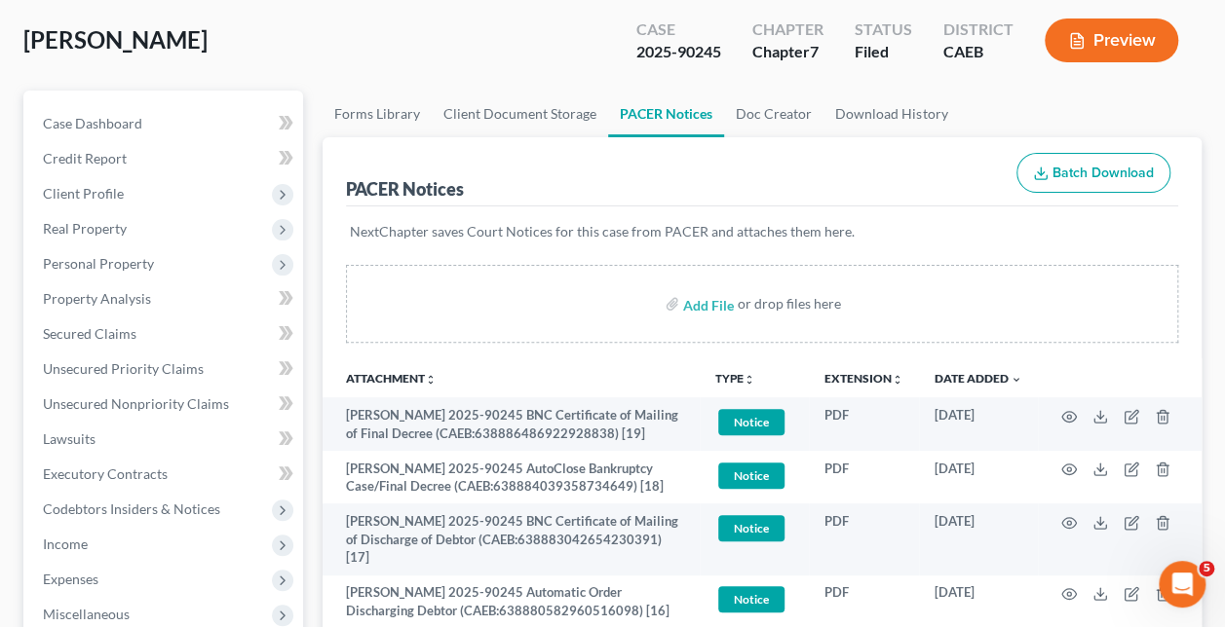
scroll to position [129, 0]
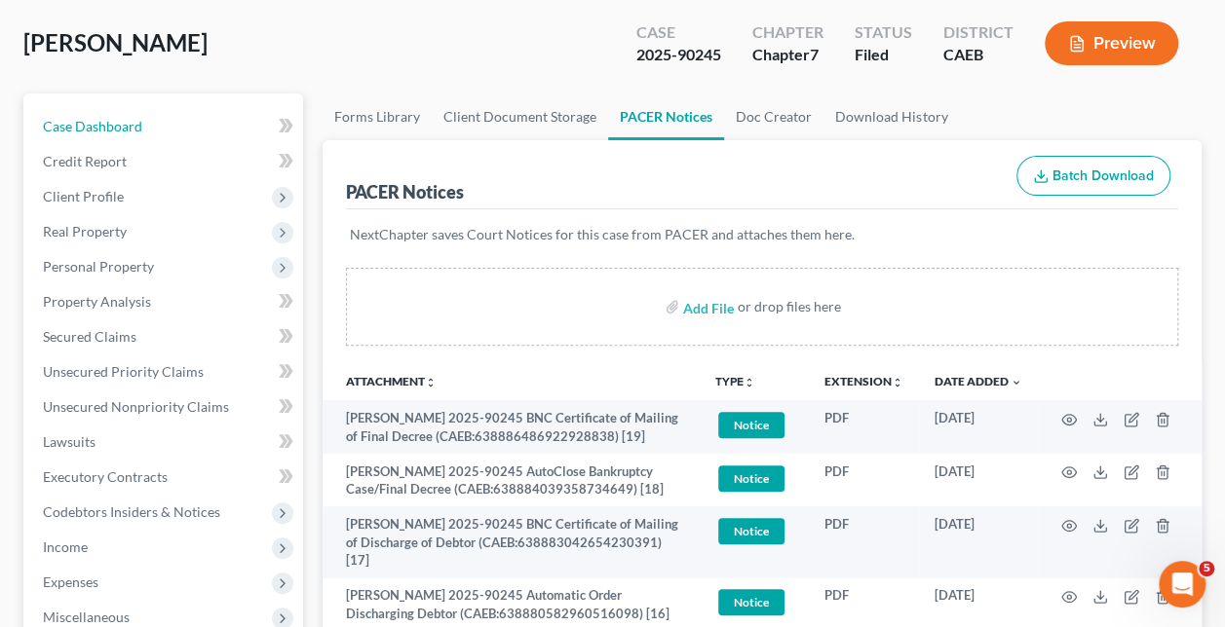
click at [133, 135] on link "Case Dashboard" at bounding box center [165, 126] width 276 height 35
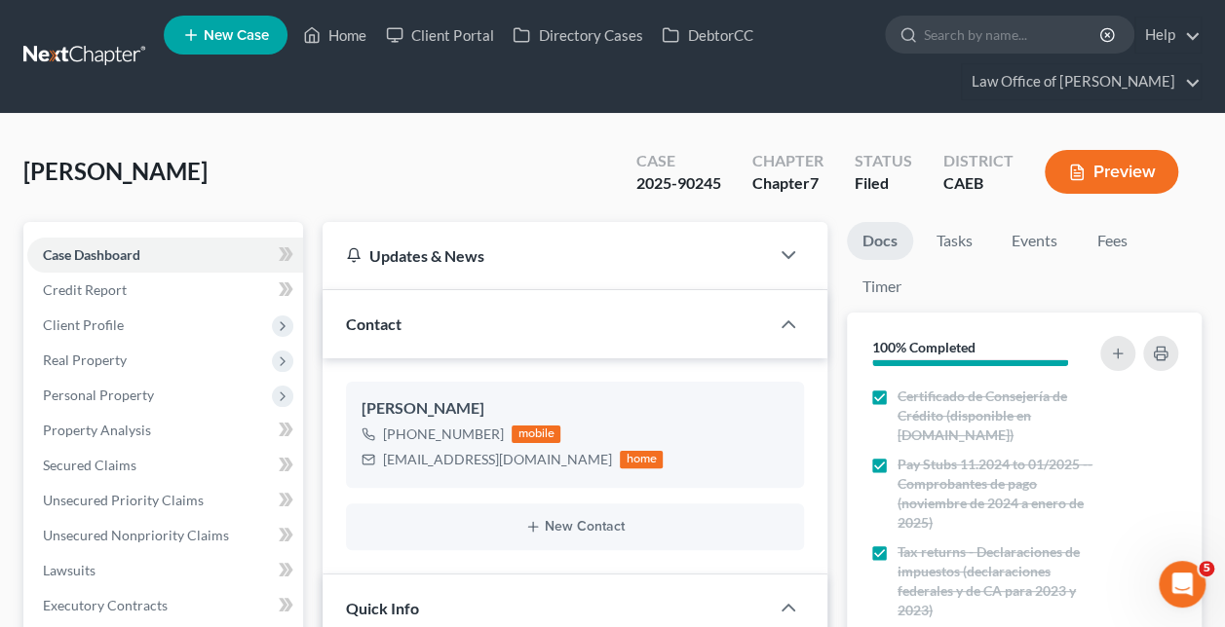
scroll to position [181, 0]
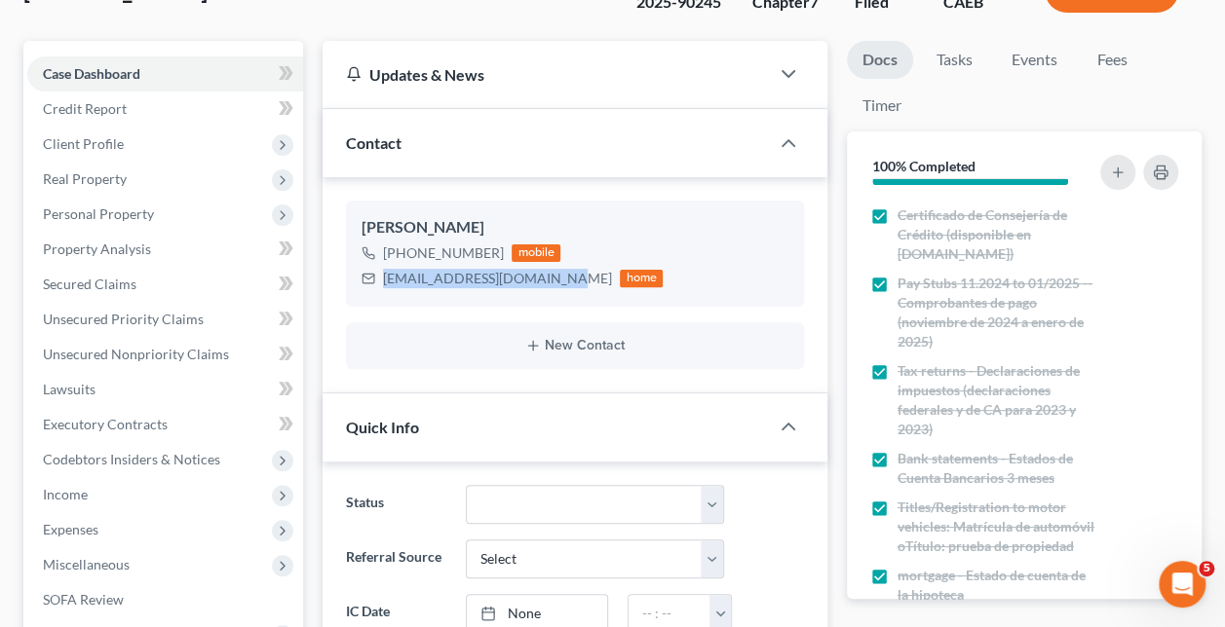
drag, startPoint x: 560, startPoint y: 273, endPoint x: 359, endPoint y: 295, distance: 202.9
click at [359, 295] on div "[PERSON_NAME] [PHONE_NUMBER] mobile [EMAIL_ADDRESS][DOMAIN_NAME] home" at bounding box center [575, 253] width 458 height 105
copy div "[EMAIL_ADDRESS][DOMAIN_NAME]"
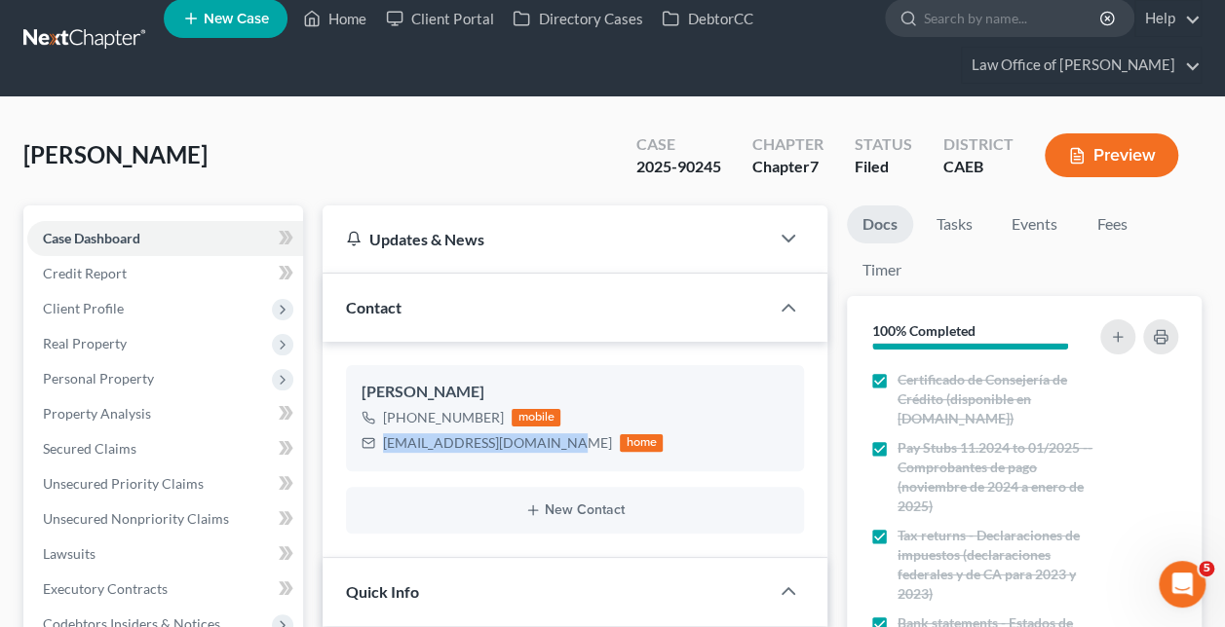
scroll to position [13, 0]
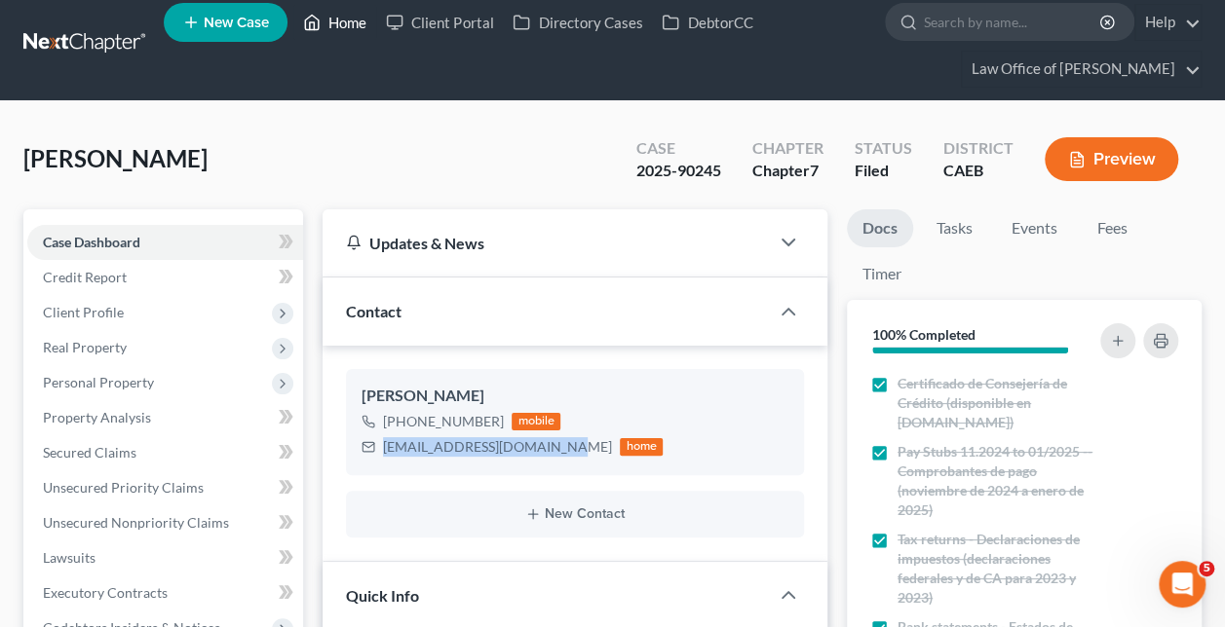
click at [332, 11] on link "Home" at bounding box center [334, 22] width 83 height 35
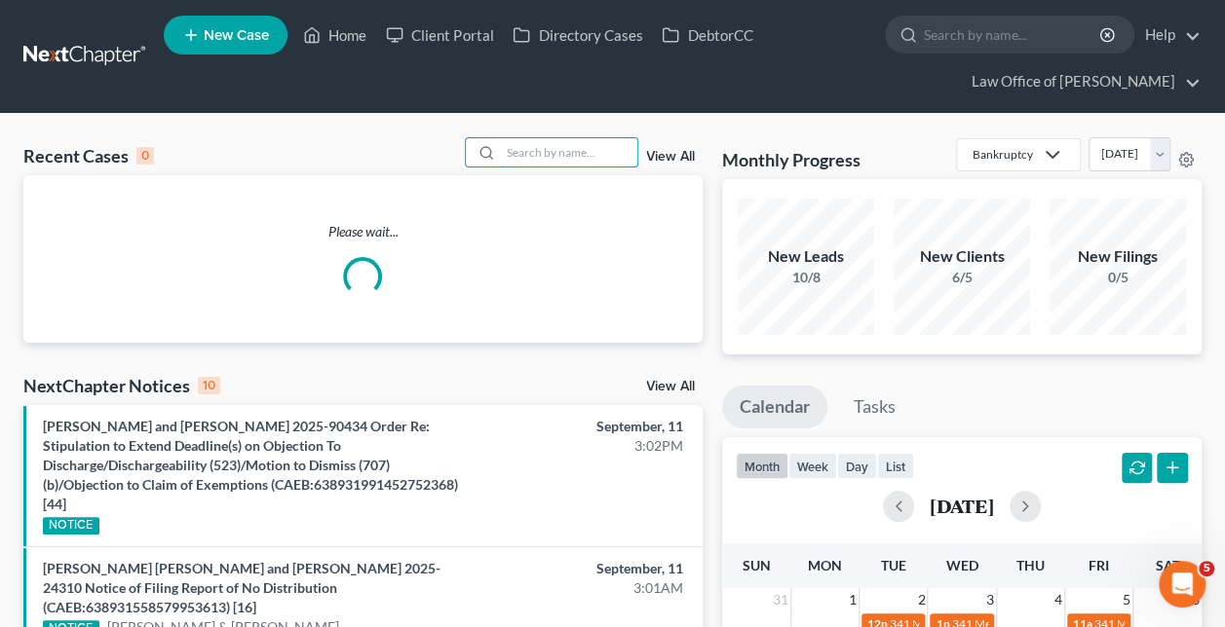
click at [528, 150] on input "search" at bounding box center [569, 152] width 136 height 28
paste input "[PERSON_NAME] -"
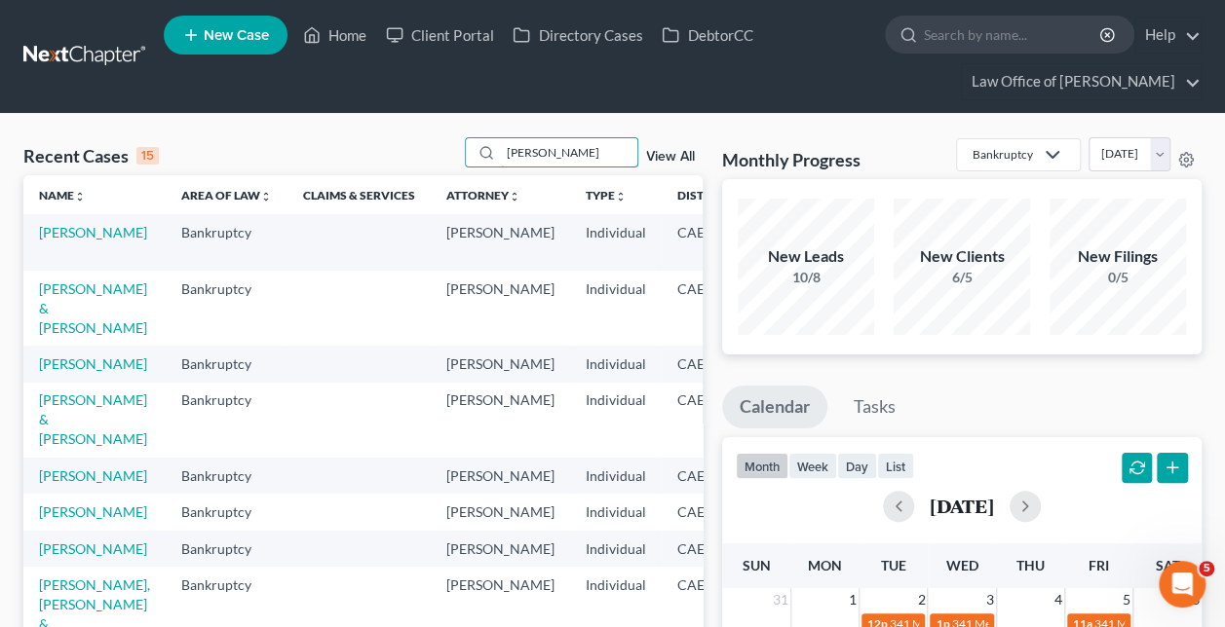
type input "[PERSON_NAME]"
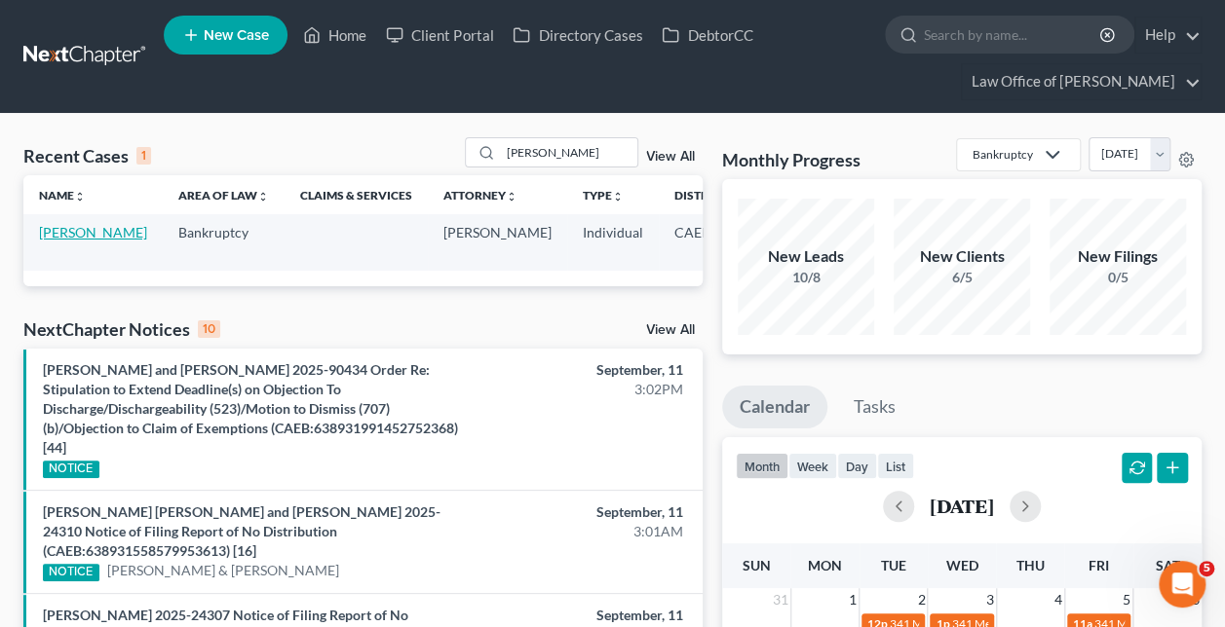
click at [62, 241] on link "[PERSON_NAME]" at bounding box center [93, 232] width 108 height 17
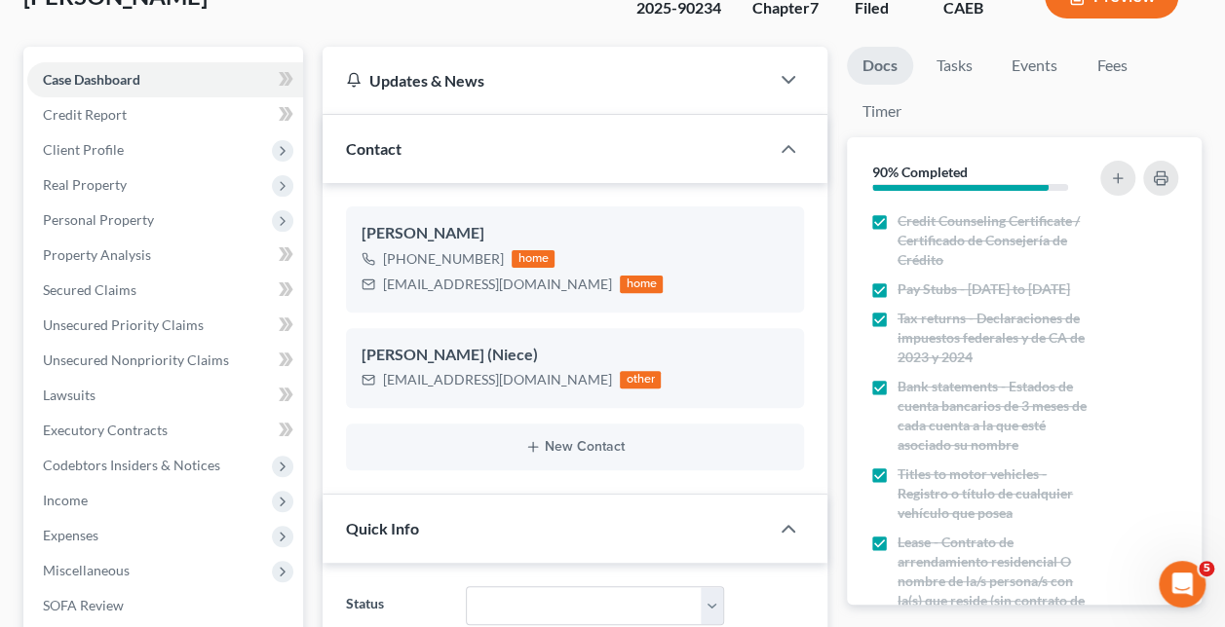
scroll to position [534, 0]
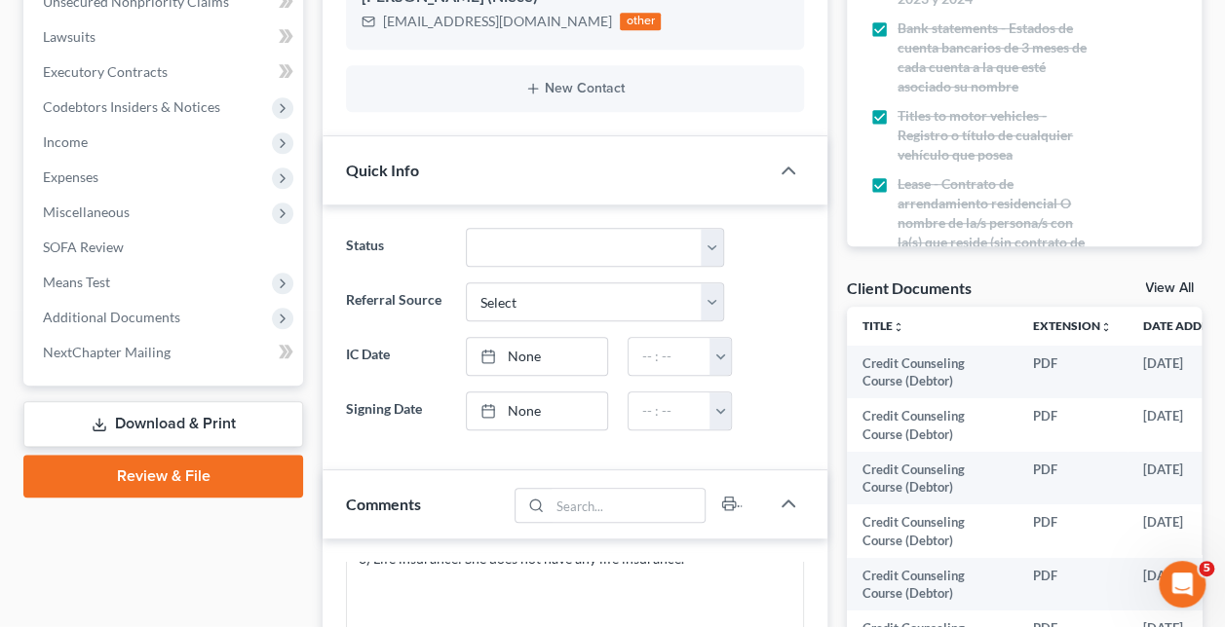
click at [150, 321] on span "Additional Documents" at bounding box center [111, 317] width 137 height 17
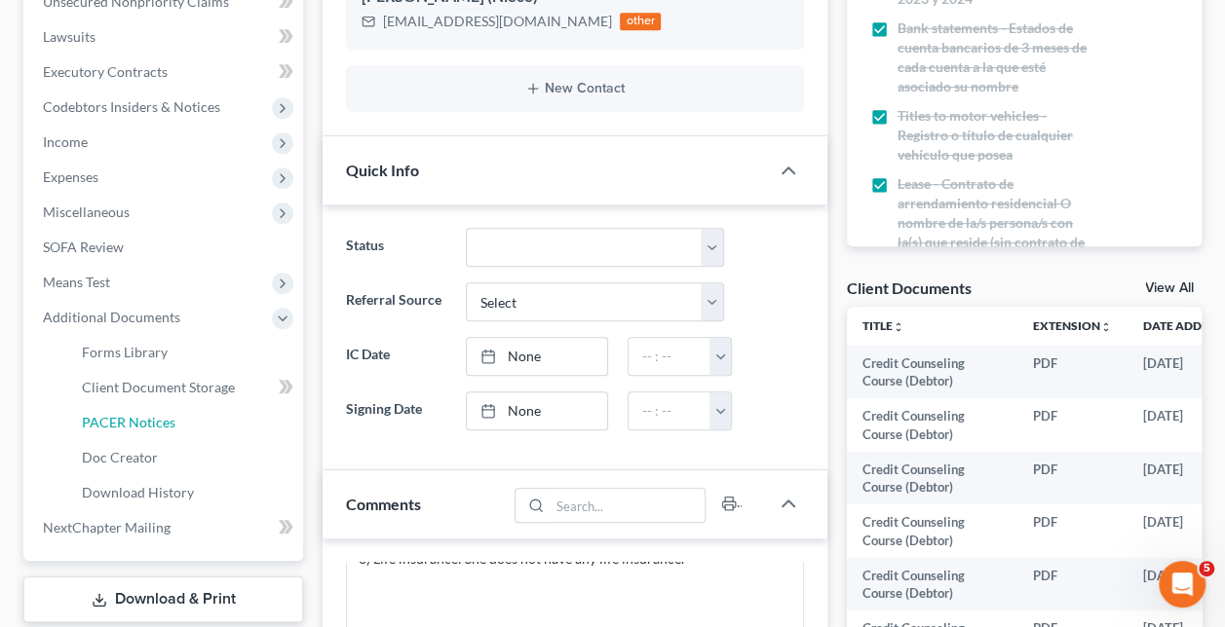
click at [165, 416] on span "PACER Notices" at bounding box center [129, 422] width 94 height 17
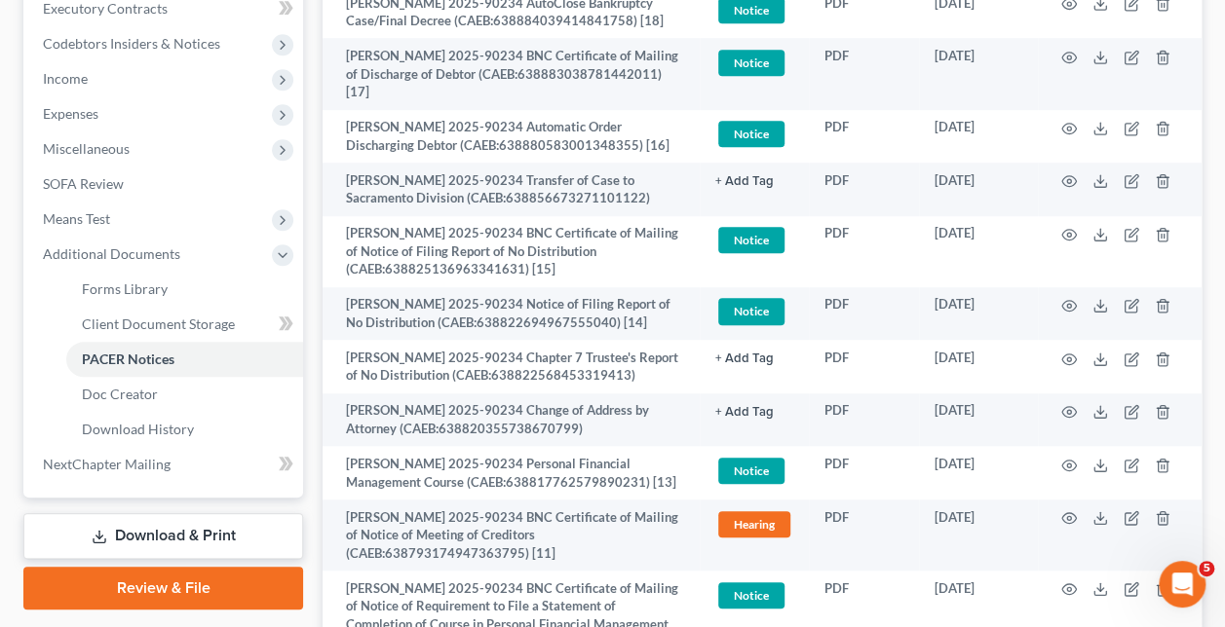
scroll to position [596, 0]
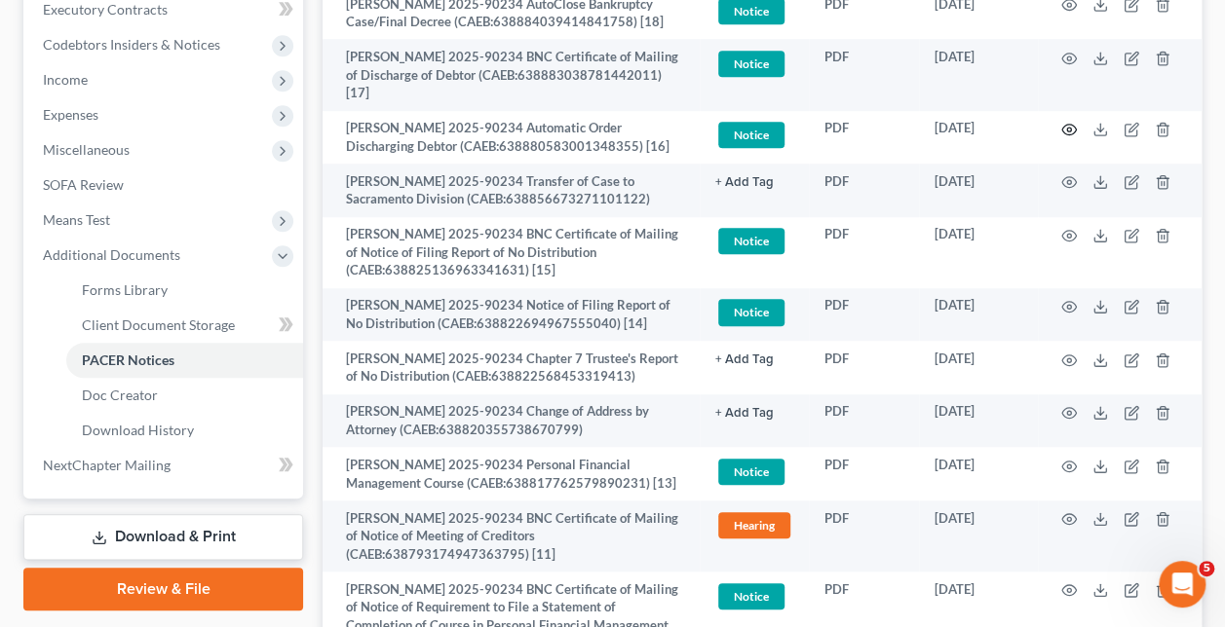
click at [1064, 122] on icon "button" at bounding box center [1069, 130] width 16 height 16
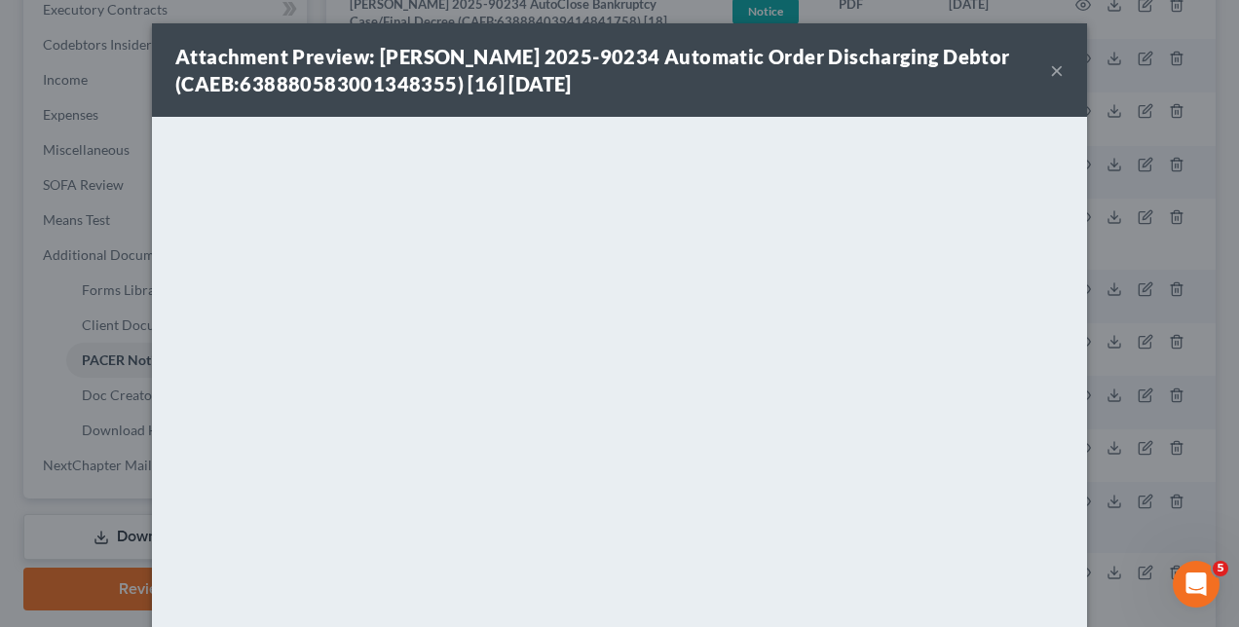
click at [94, 257] on div "Attachment Preview: [PERSON_NAME] 2025-90234 Automatic Order Discharging Debtor…" at bounding box center [619, 313] width 1239 height 627
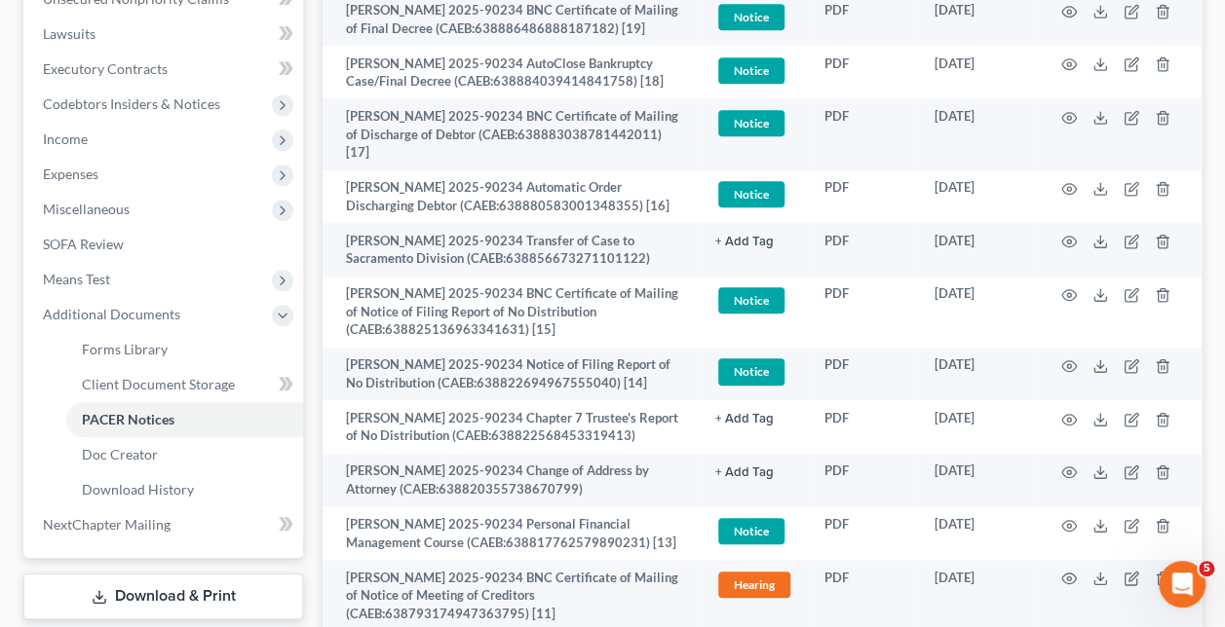
scroll to position [536, 0]
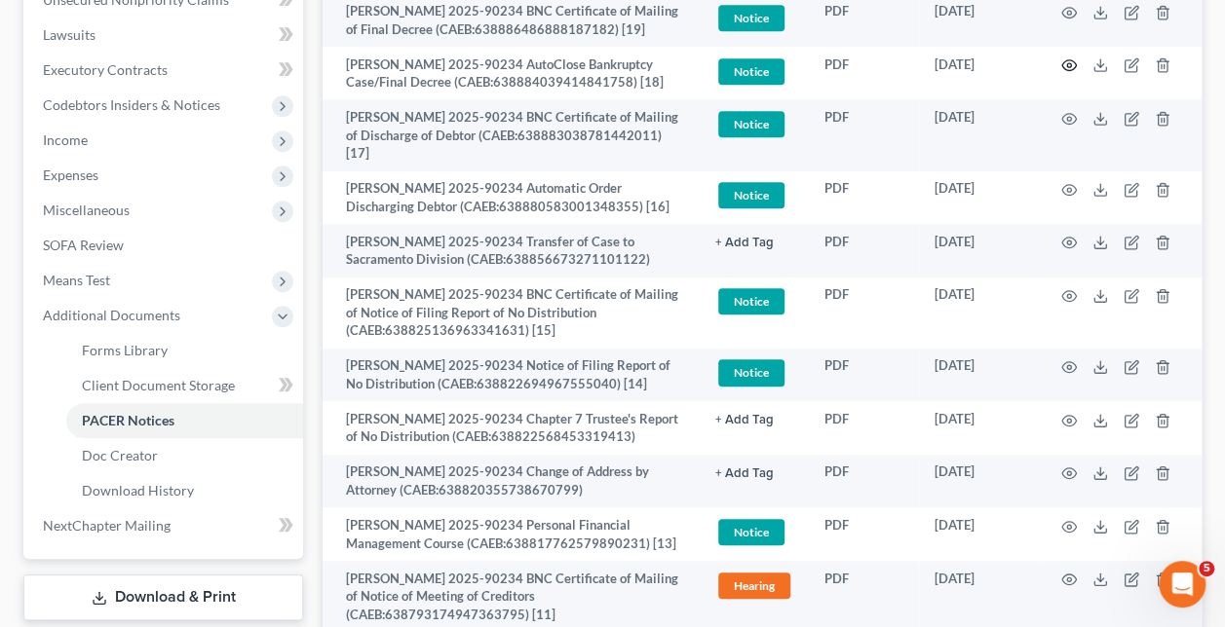
click at [1067, 60] on icon "button" at bounding box center [1069, 65] width 15 height 11
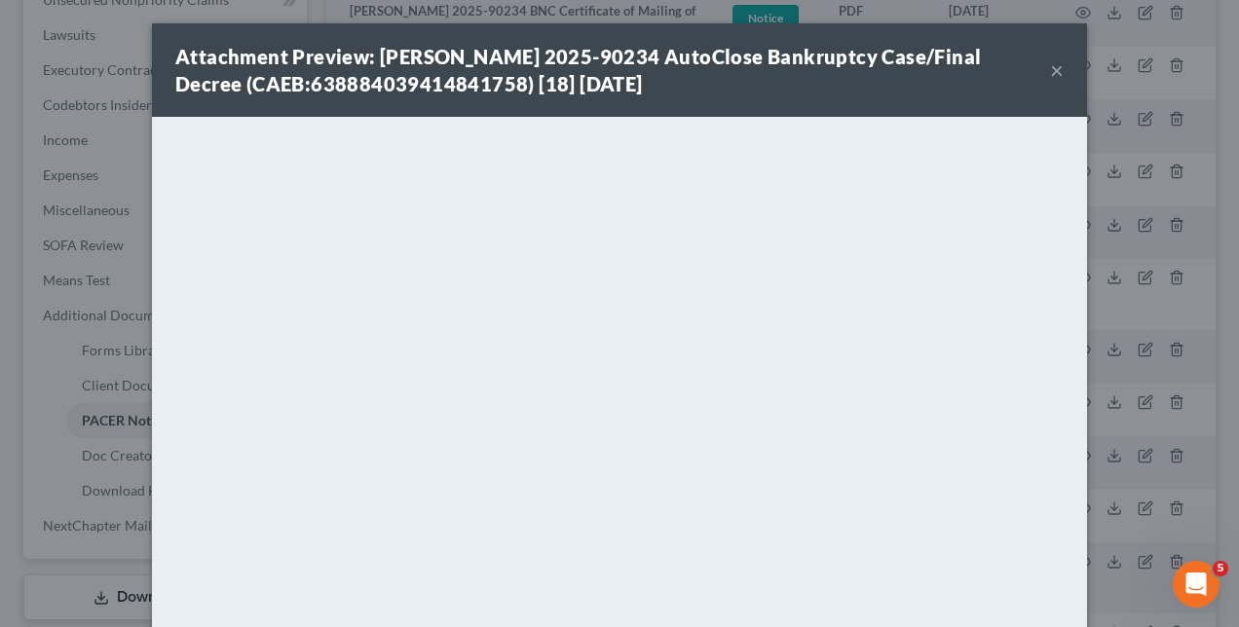
click at [91, 253] on div "Attachment Preview: [PERSON_NAME] 2025-90234 AutoClose Bankruptcy Case/Final De…" at bounding box center [619, 313] width 1239 height 627
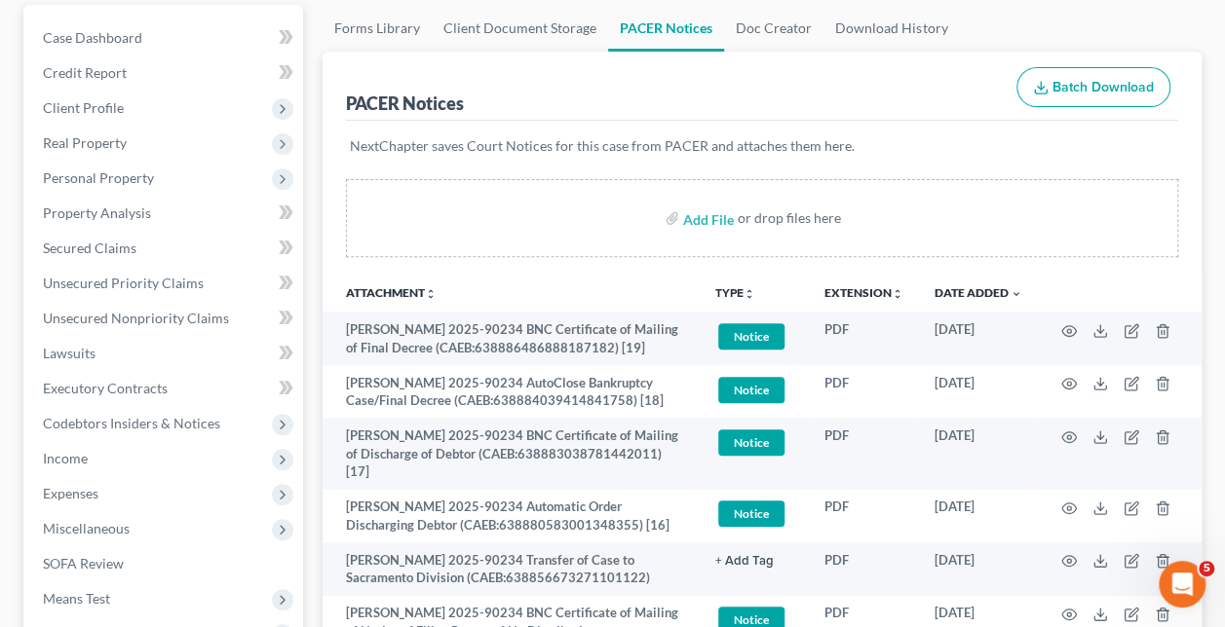
scroll to position [126, 0]
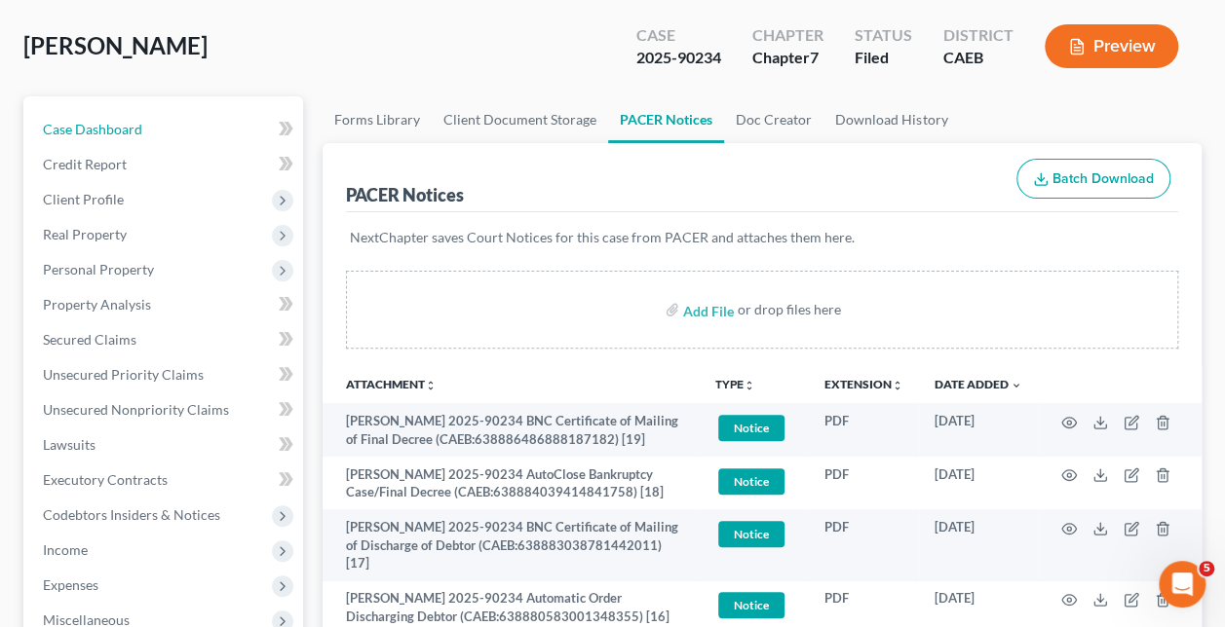
click at [170, 128] on link "Case Dashboard" at bounding box center [165, 129] width 276 height 35
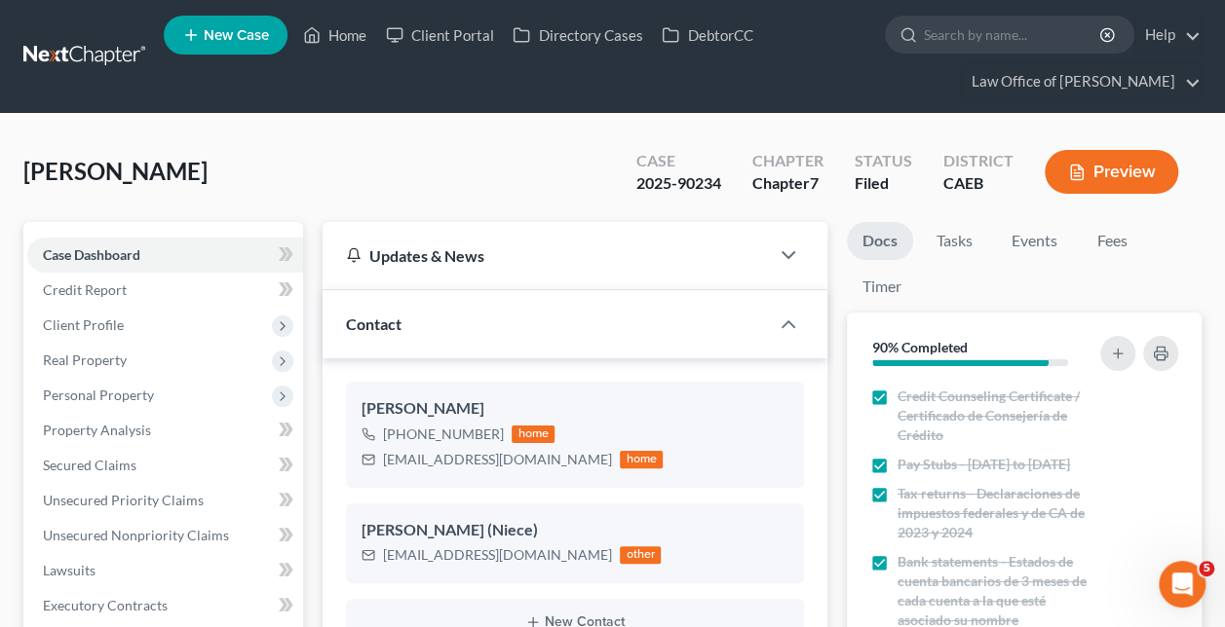
scroll to position [134, 0]
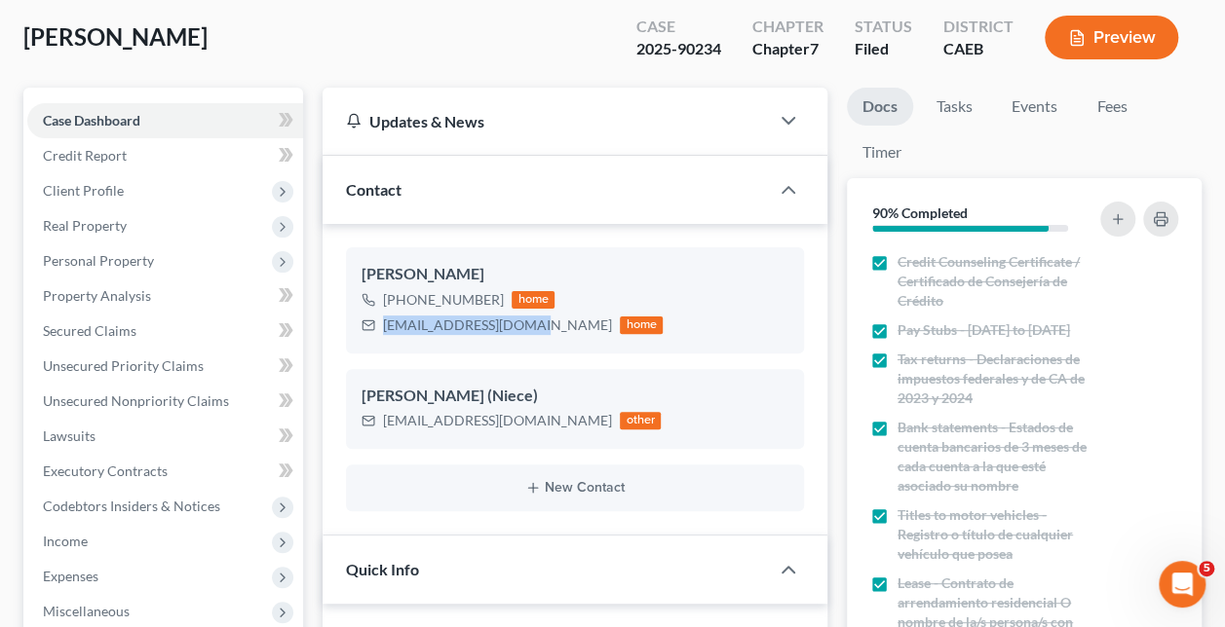
drag, startPoint x: 522, startPoint y: 327, endPoint x: 386, endPoint y: 341, distance: 137.1
click at [386, 341] on div "[PERSON_NAME] [PHONE_NUMBER] home [EMAIL_ADDRESS][DOMAIN_NAME] home" at bounding box center [575, 299] width 458 height 105
copy div "[EMAIL_ADDRESS][DOMAIN_NAME]"
drag, startPoint x: 528, startPoint y: 417, endPoint x: 347, endPoint y: 428, distance: 181.5
click at [347, 428] on div "[PERSON_NAME] (Niece) [EMAIL_ADDRESS][DOMAIN_NAME] other" at bounding box center [575, 409] width 458 height 80
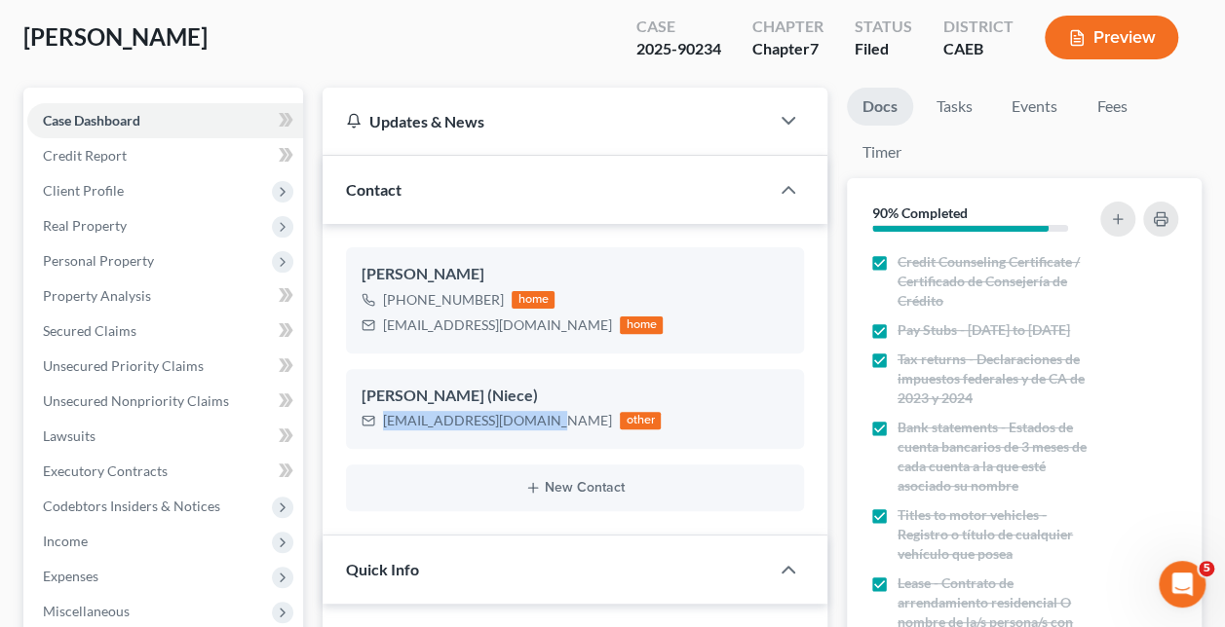
copy div "[EMAIL_ADDRESS][DOMAIN_NAME]"
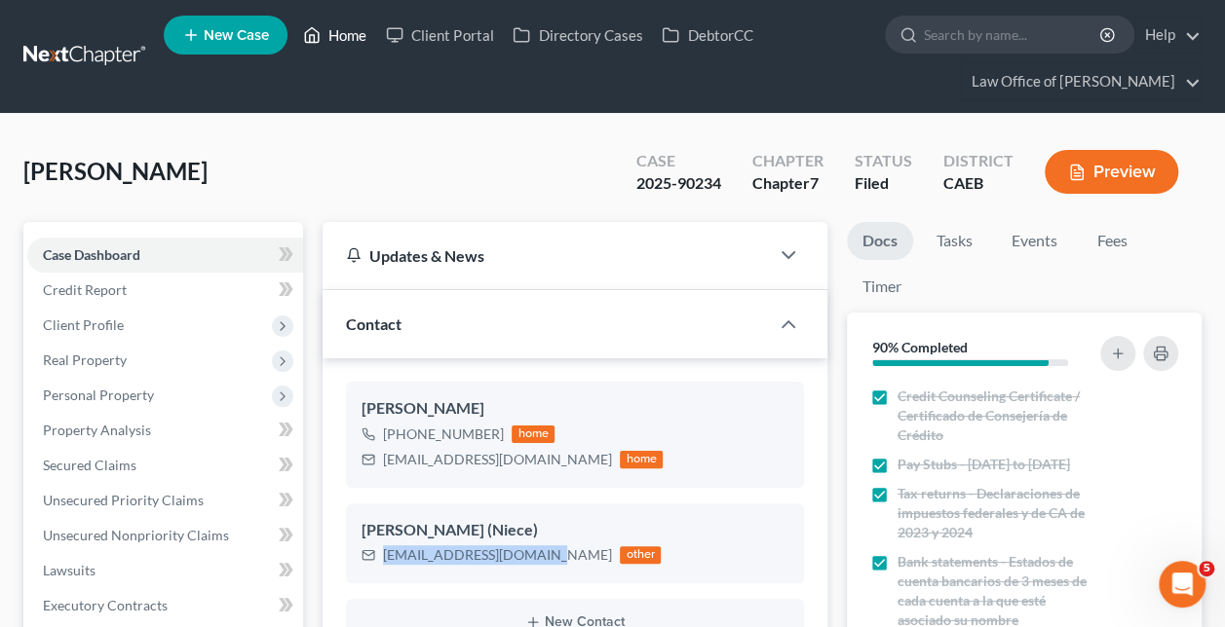
click at [343, 49] on link "Home" at bounding box center [334, 35] width 83 height 35
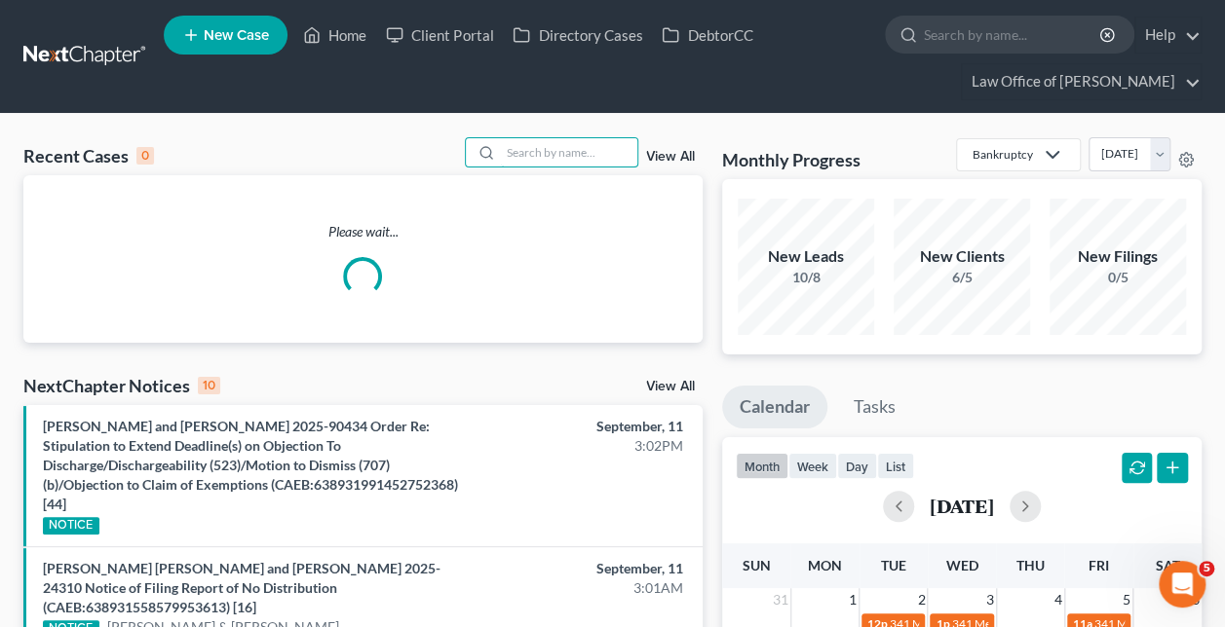
click at [555, 158] on input "search" at bounding box center [569, 152] width 136 height 28
paste input "[PERSON_NAME] -"
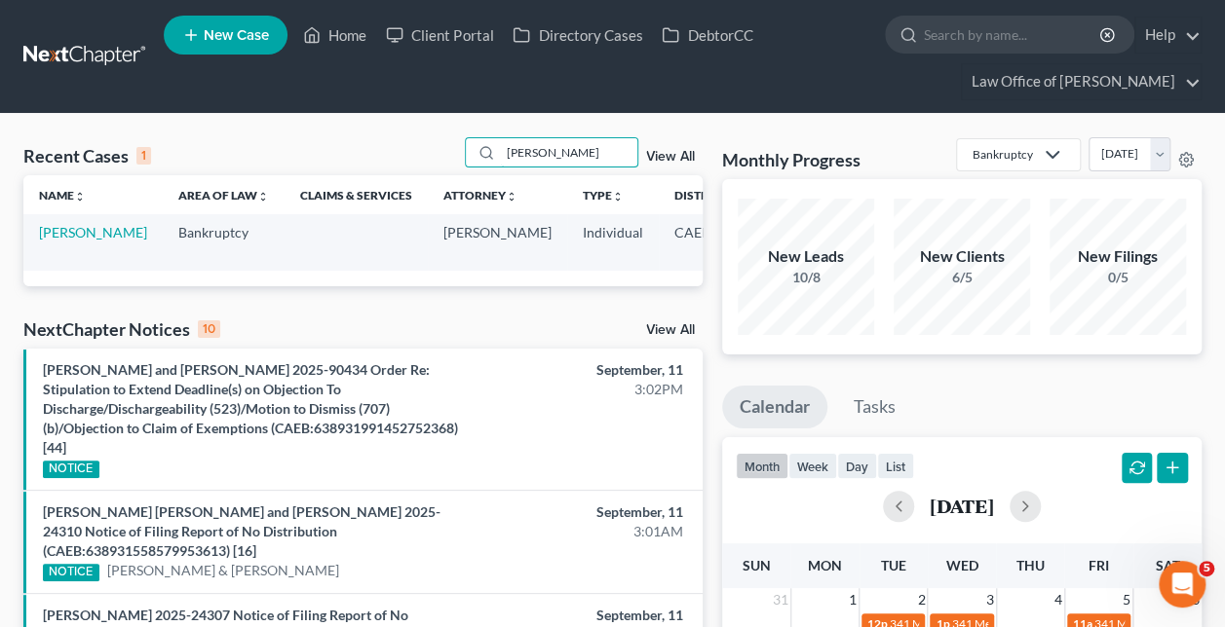
type input "[PERSON_NAME]"
click at [64, 240] on td "[PERSON_NAME]" at bounding box center [92, 242] width 139 height 56
click at [57, 241] on link "[PERSON_NAME]" at bounding box center [93, 232] width 108 height 17
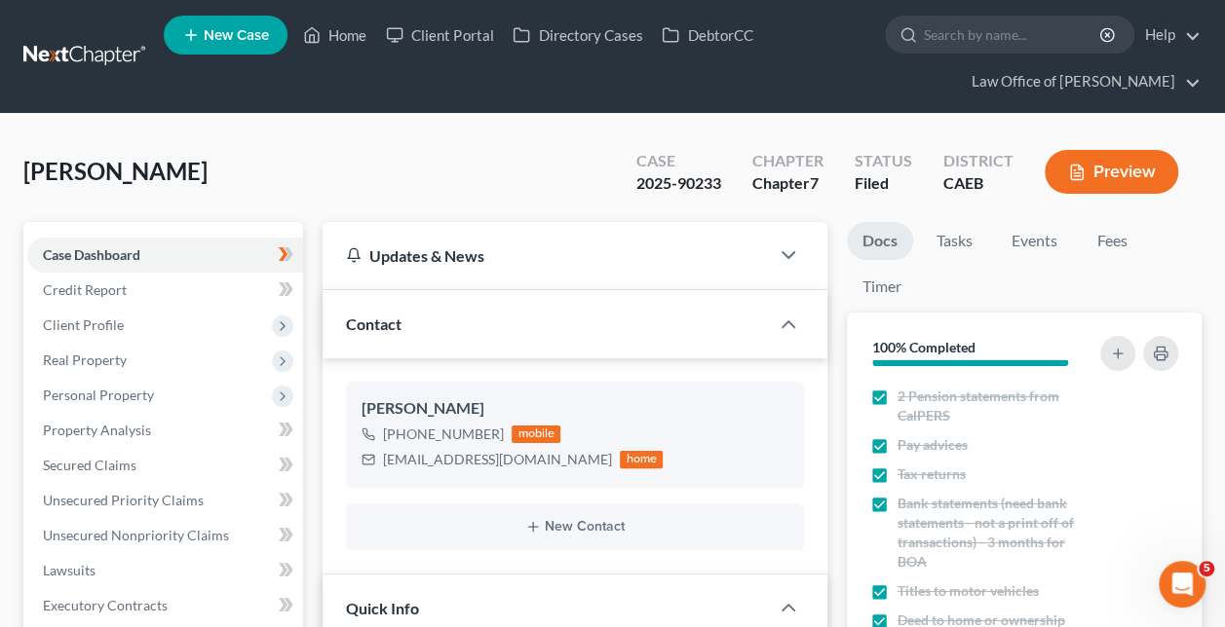
scroll to position [464, 0]
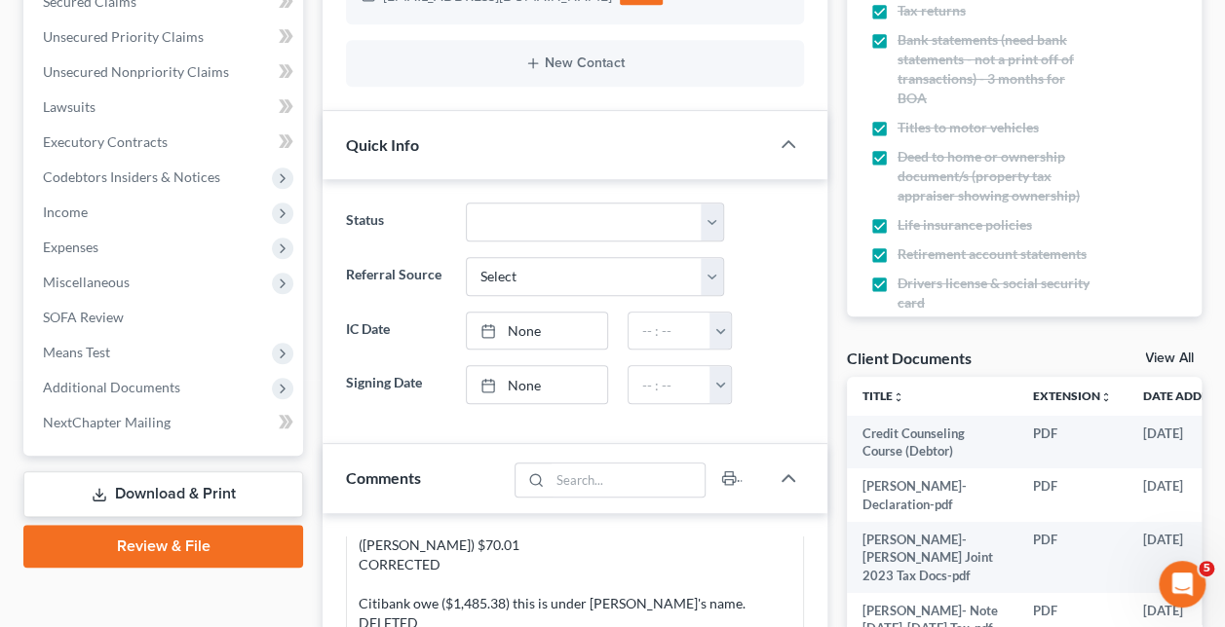
click at [147, 386] on span "Additional Documents" at bounding box center [111, 387] width 137 height 17
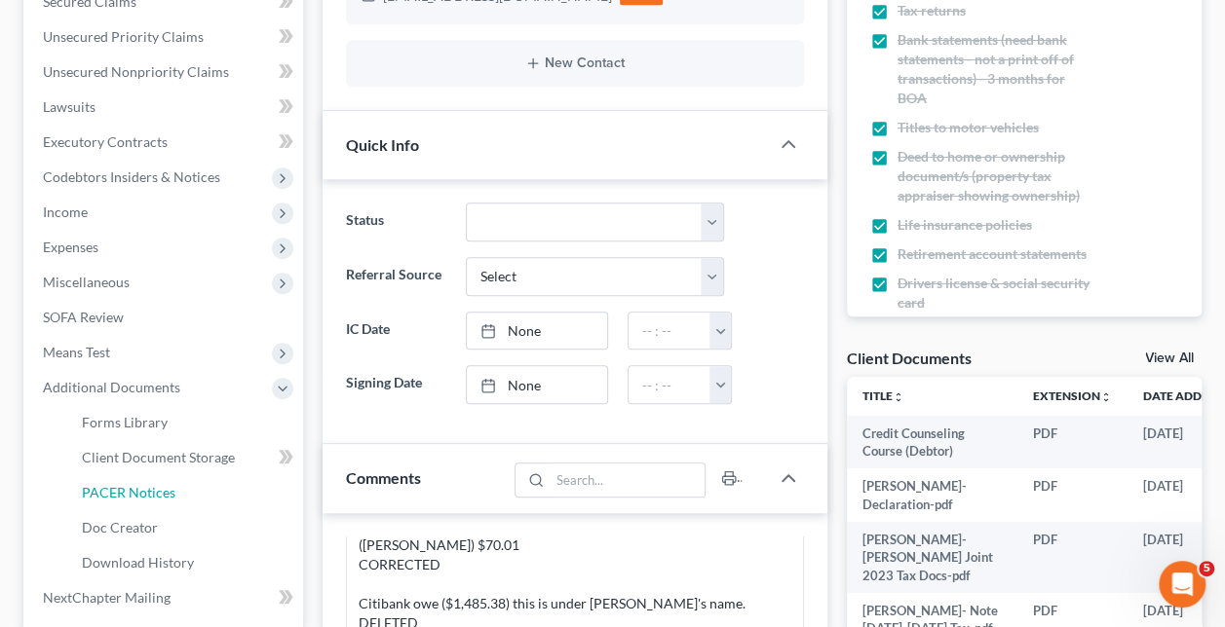
click at [166, 503] on link "PACER Notices" at bounding box center [184, 492] width 237 height 35
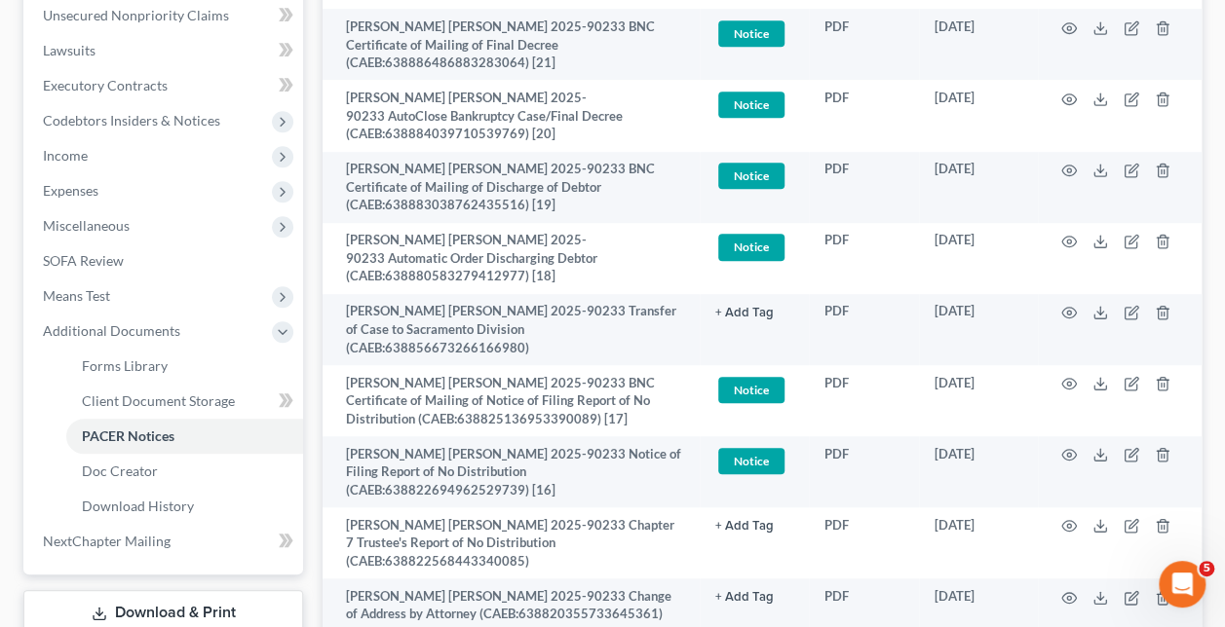
scroll to position [519, 0]
click at [1064, 235] on icon "button" at bounding box center [1069, 243] width 16 height 16
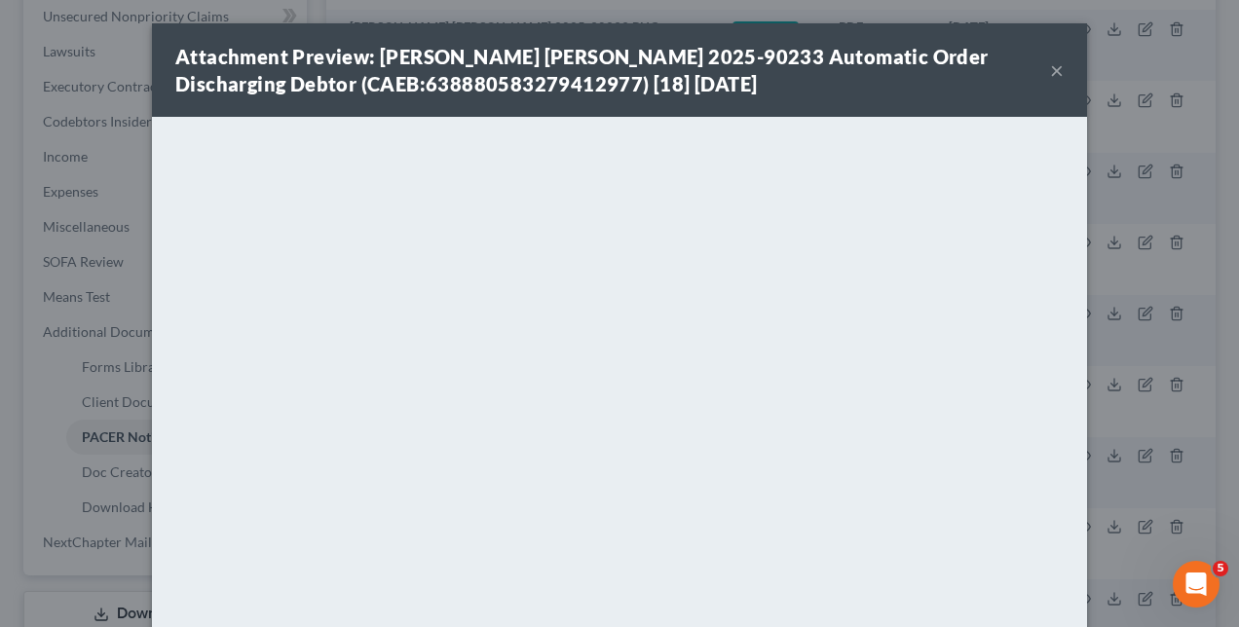
click at [93, 341] on div "Attachment Preview: [PERSON_NAME] [PERSON_NAME] 2025-90233 Automatic Order Disc…" at bounding box center [619, 313] width 1239 height 627
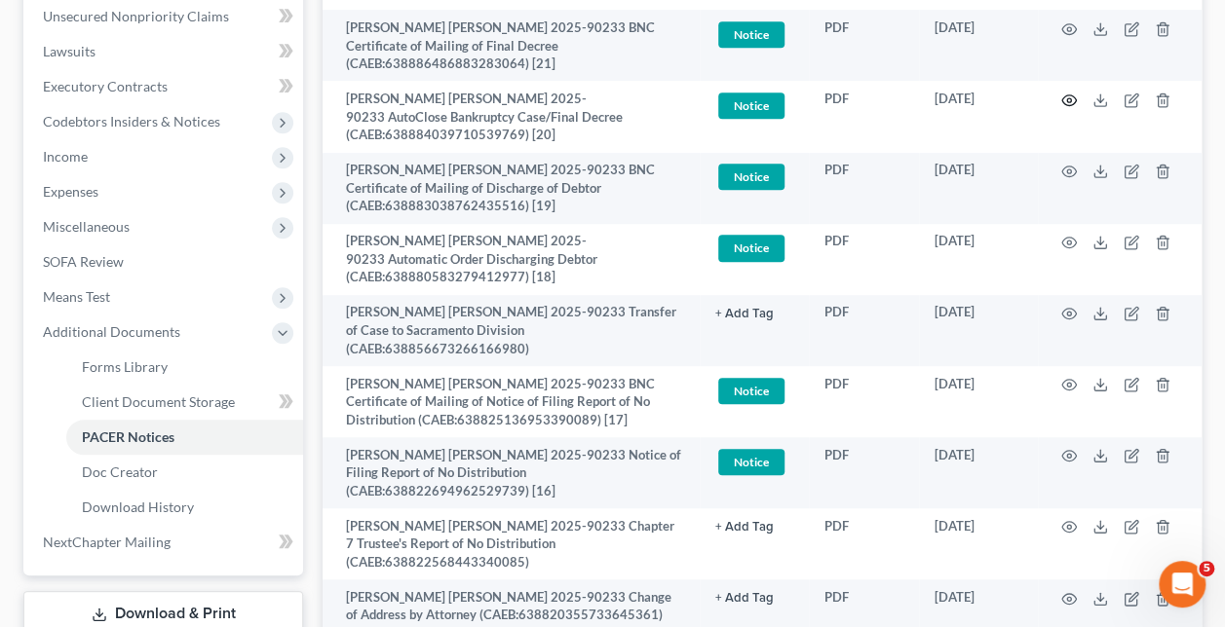
click at [1068, 98] on circle "button" at bounding box center [1069, 100] width 4 height 4
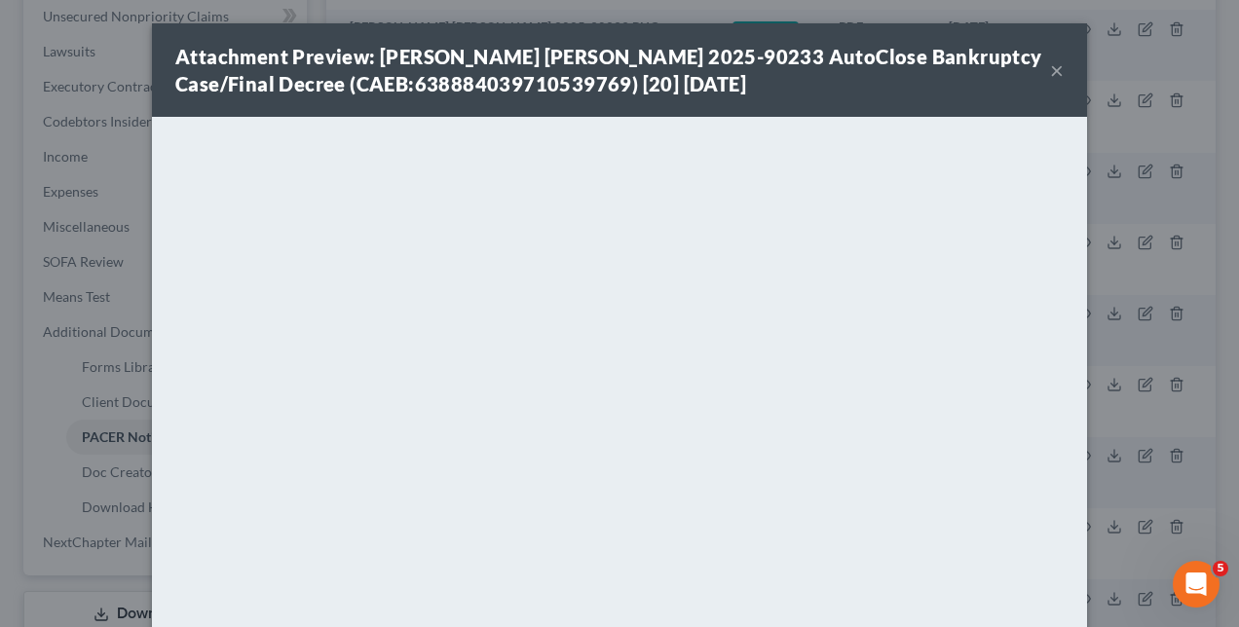
click at [119, 122] on div "Attachment Preview: [PERSON_NAME] [PERSON_NAME] 2025-90233 AutoClose Bankruptcy…" at bounding box center [619, 313] width 1239 height 627
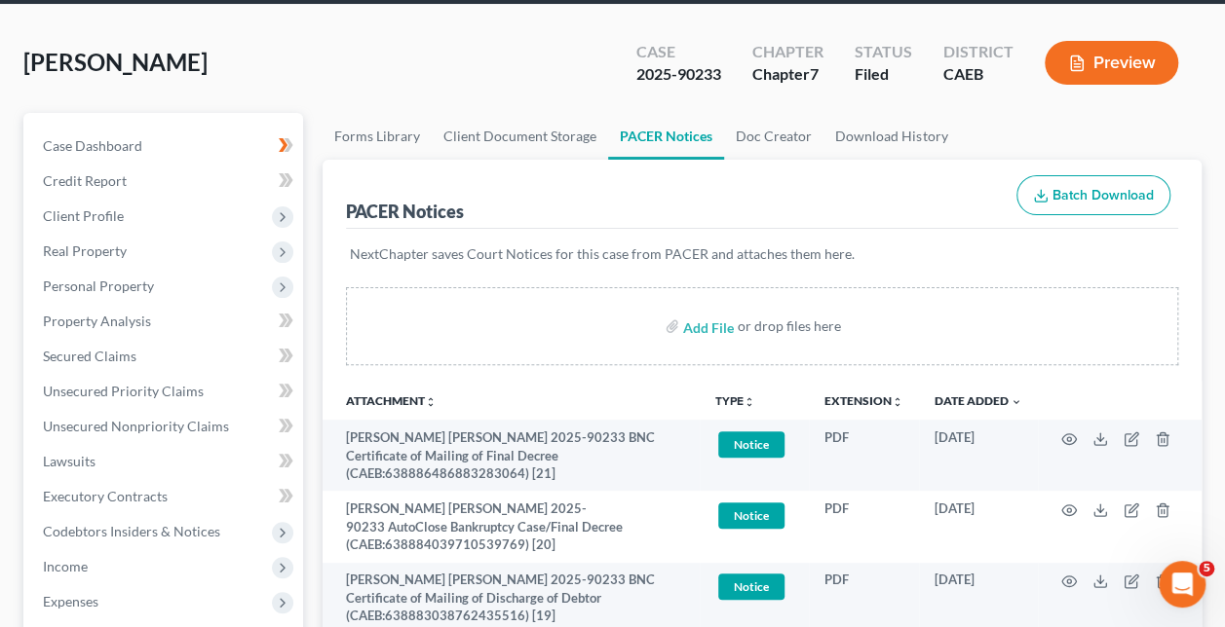
scroll to position [104, 0]
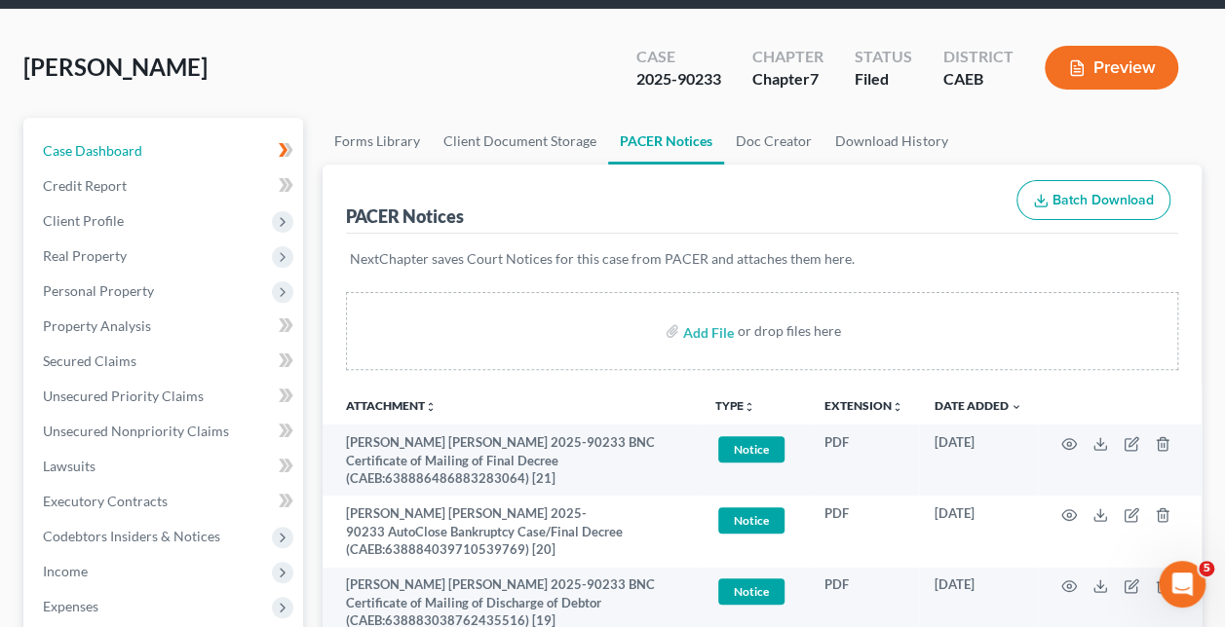
click at [135, 144] on span "Case Dashboard" at bounding box center [92, 150] width 99 height 17
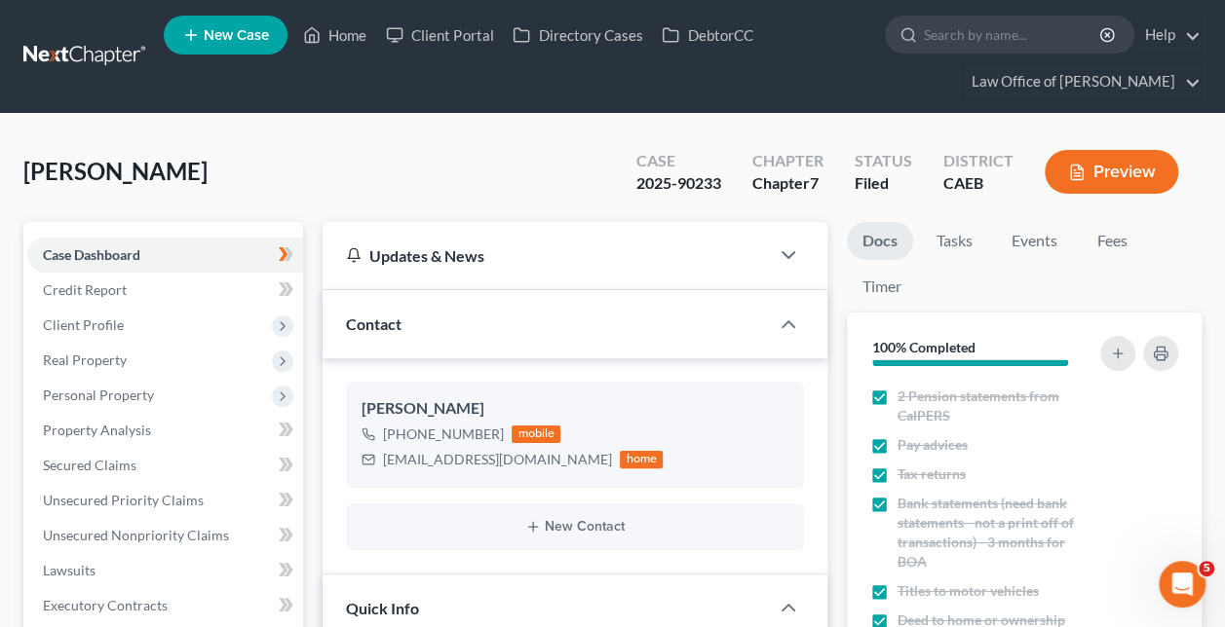
scroll to position [3649, 0]
drag, startPoint x: 547, startPoint y: 454, endPoint x: 385, endPoint y: 467, distance: 162.2
click at [385, 467] on div "[EMAIL_ADDRESS][DOMAIN_NAME] home" at bounding box center [511, 459] width 301 height 25
copy div "[EMAIL_ADDRESS][DOMAIN_NAME]"
click at [333, 25] on link "Home" at bounding box center [334, 35] width 83 height 35
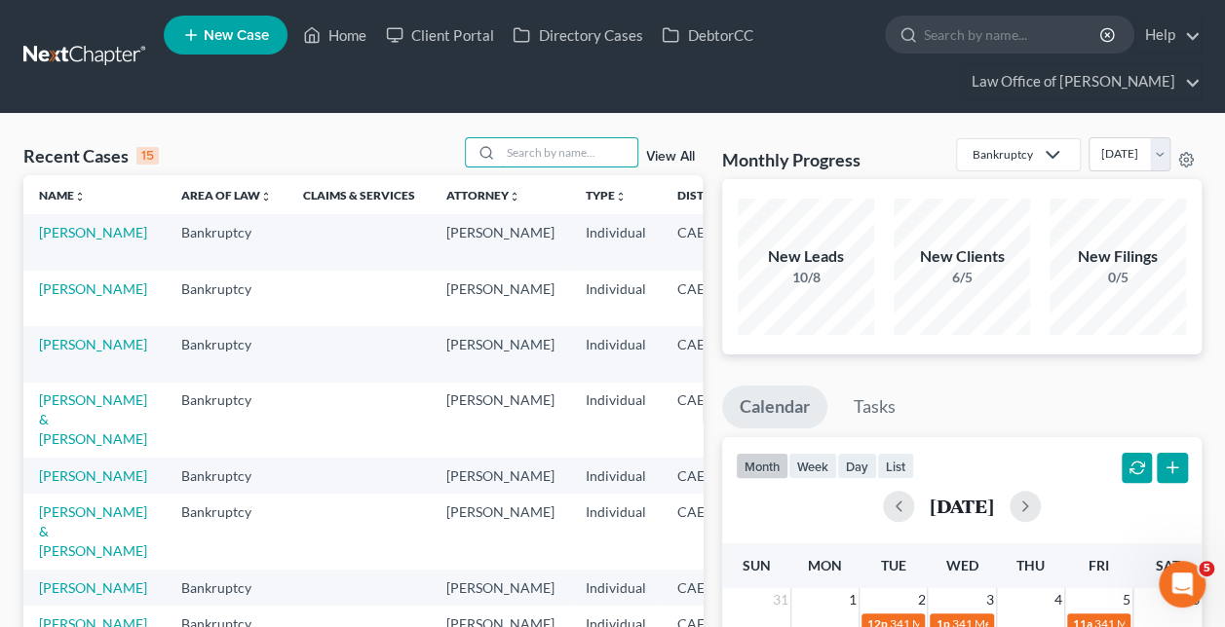
click at [557, 154] on input "search" at bounding box center [569, 152] width 136 height 28
paste input "[PERSON_NAME] -"
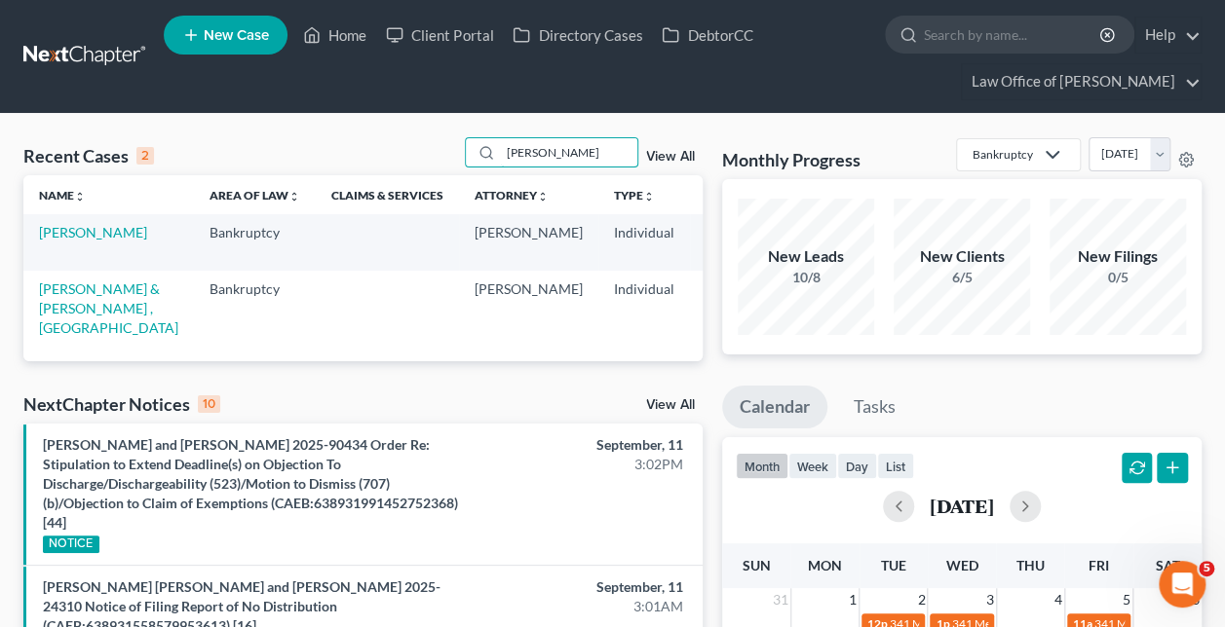
type input "[PERSON_NAME]"
click at [83, 235] on link "[PERSON_NAME]" at bounding box center [93, 232] width 108 height 17
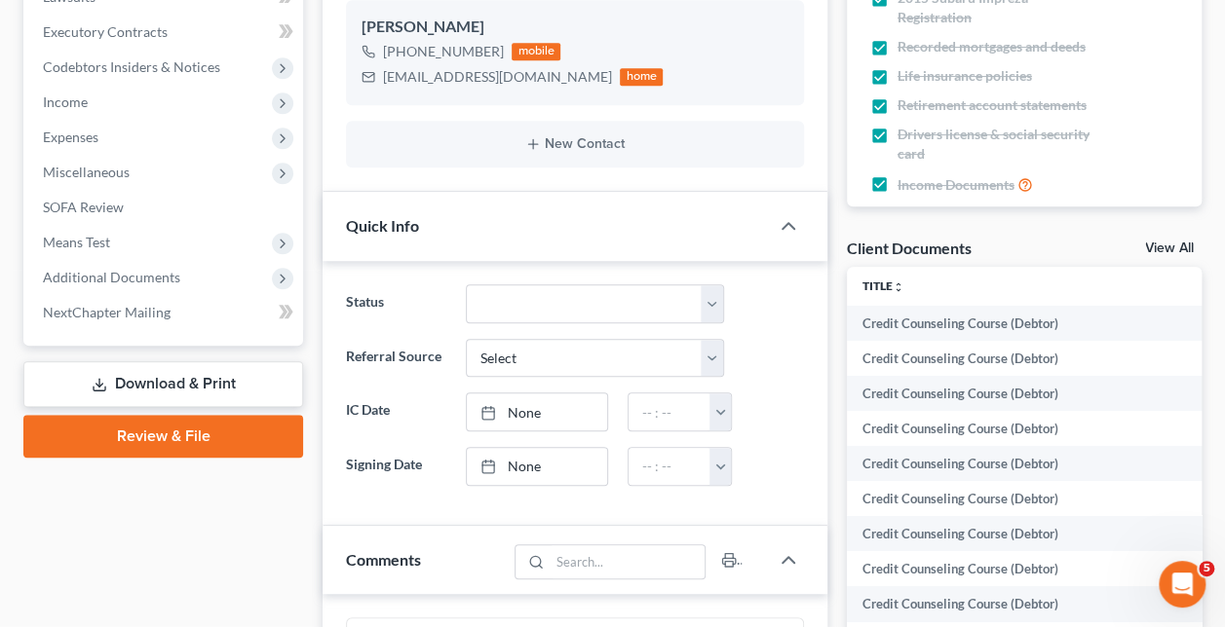
scroll to position [1463, 0]
click at [178, 269] on span "Additional Documents" at bounding box center [165, 277] width 276 height 35
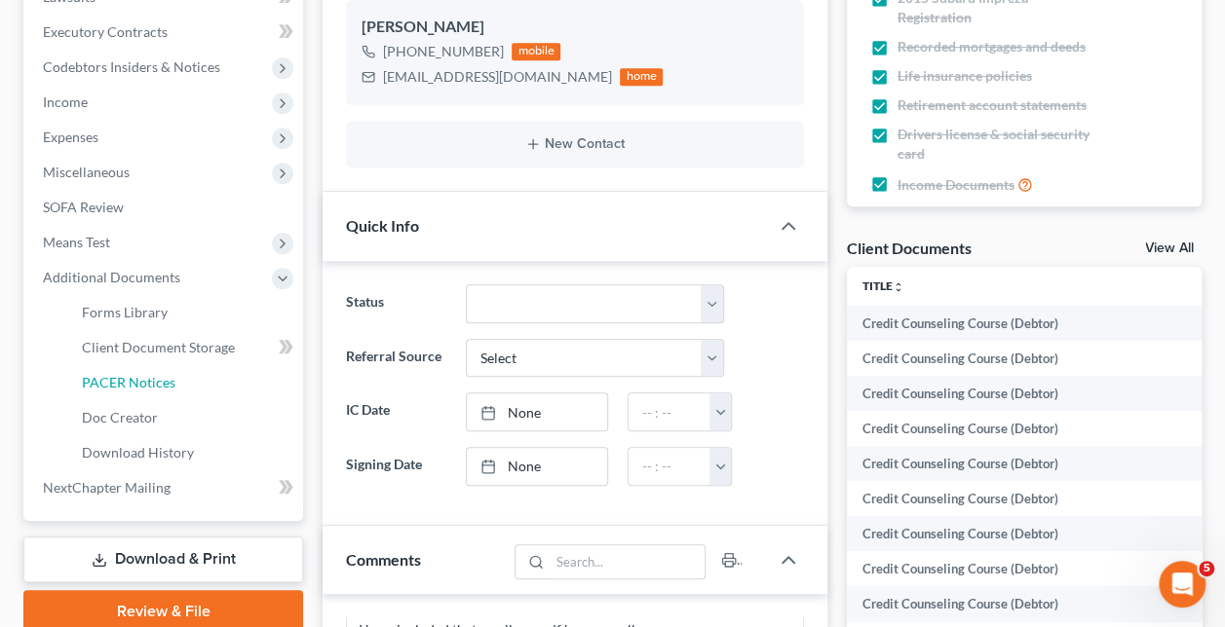
click at [183, 376] on link "PACER Notices" at bounding box center [184, 382] width 237 height 35
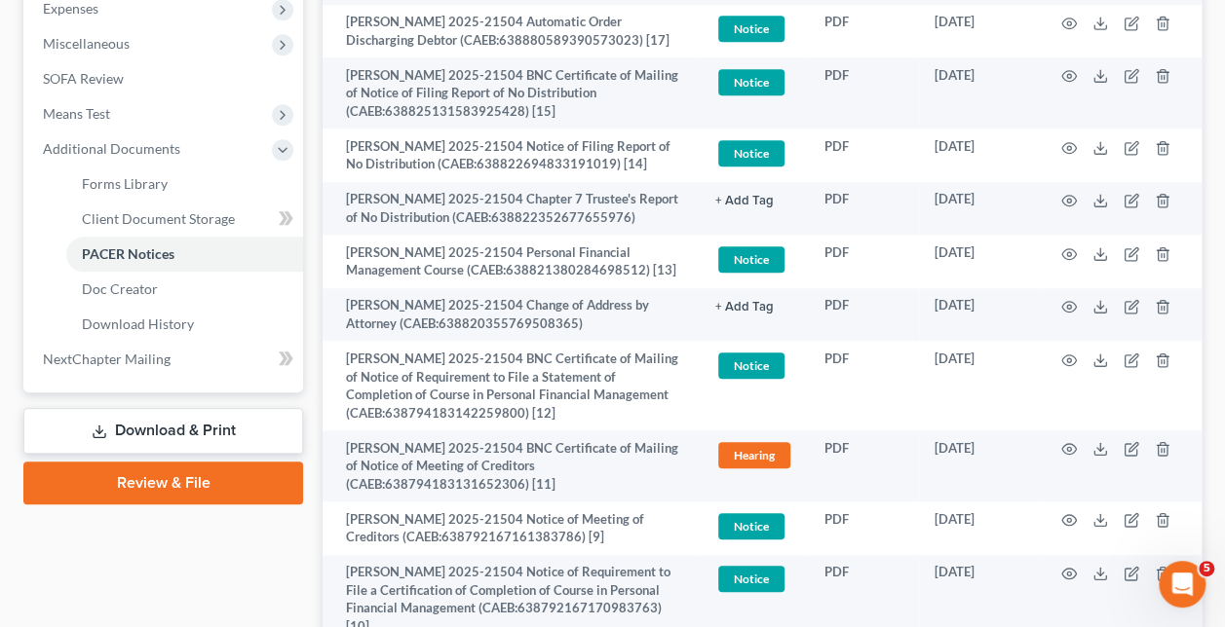
scroll to position [704, 0]
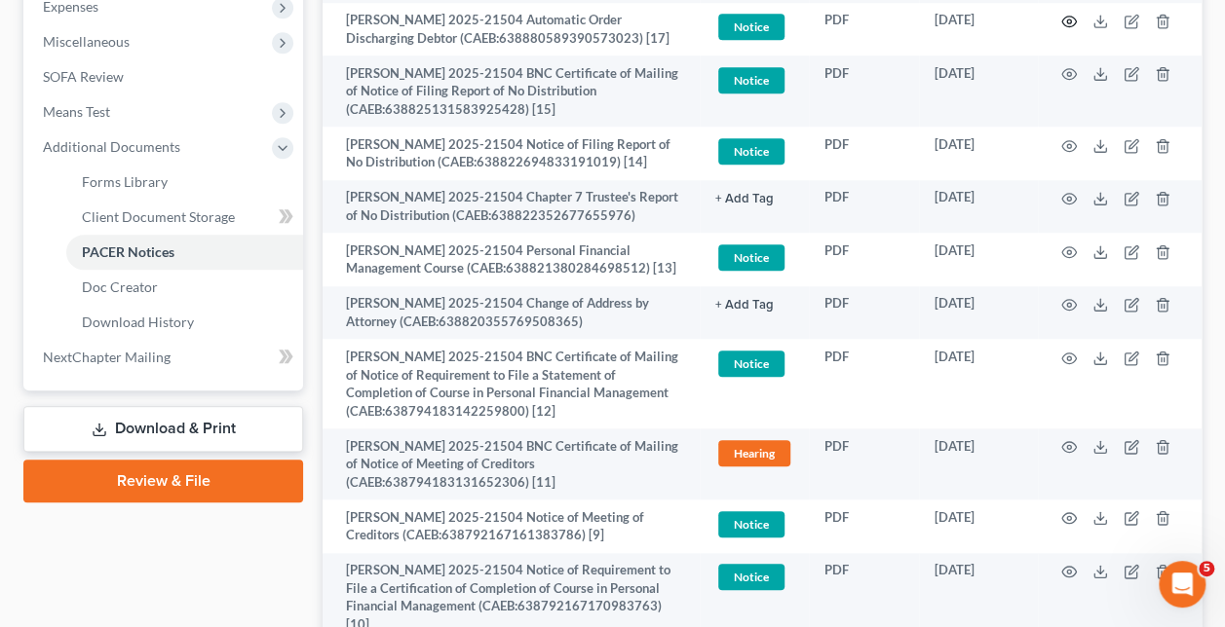
click at [1075, 29] on icon "button" at bounding box center [1069, 22] width 16 height 16
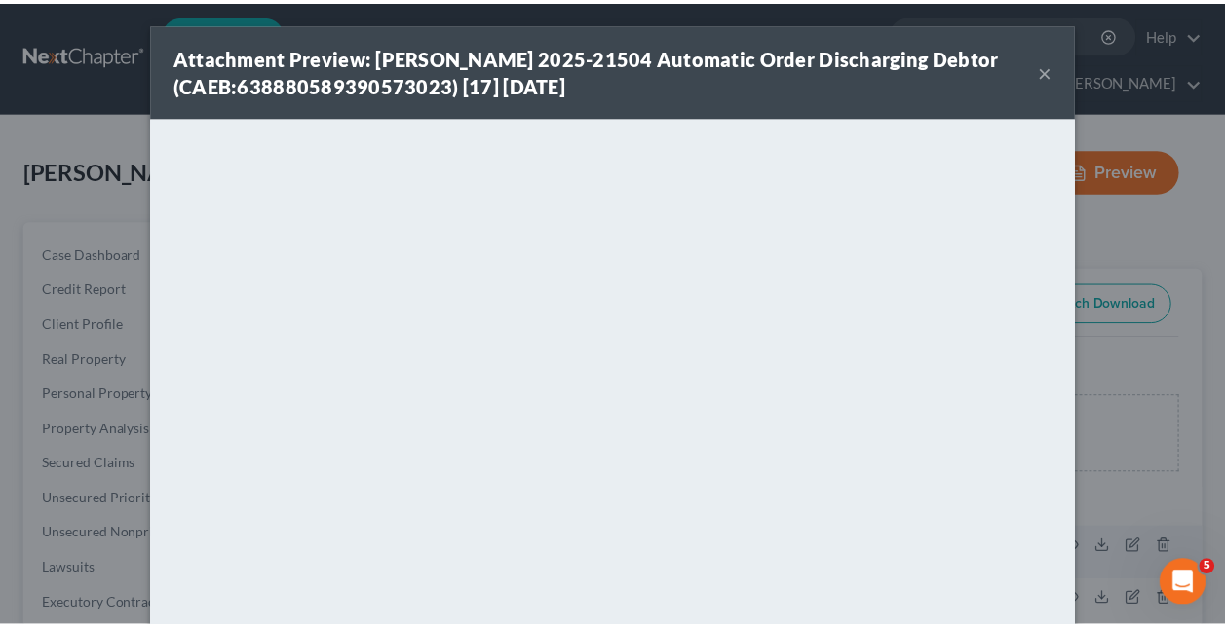
scroll to position [0, 0]
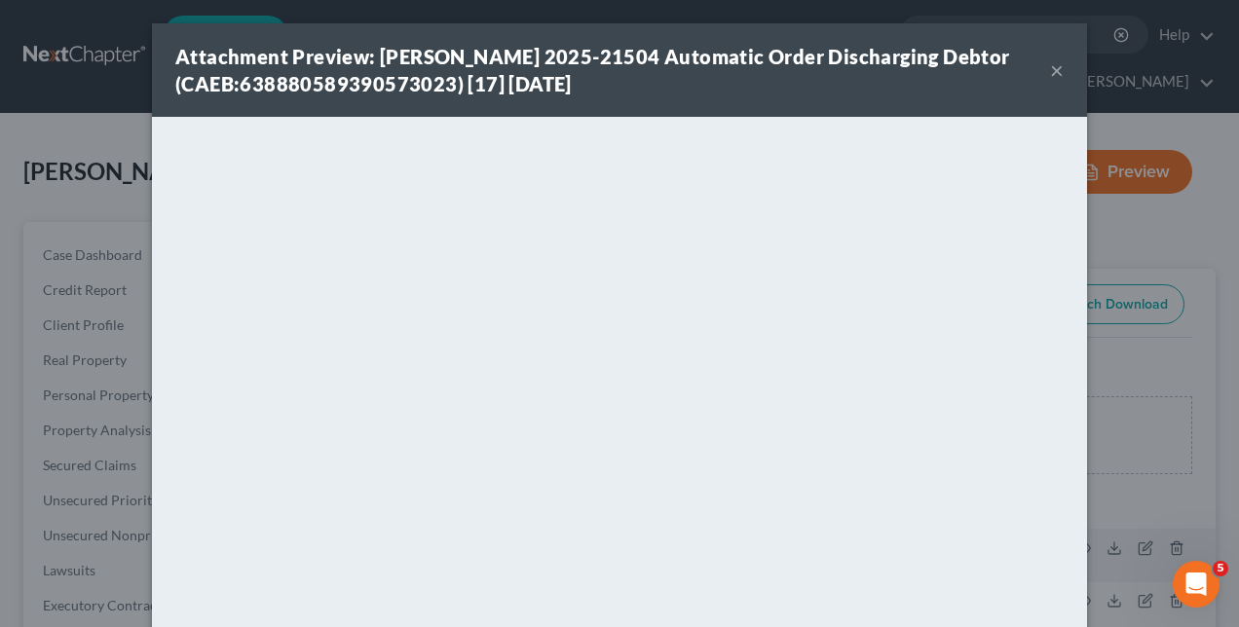
click at [1185, 315] on div "Attachment Preview: [PERSON_NAME] 2025-21504 Automatic Order Discharging Debtor…" at bounding box center [619, 313] width 1239 height 627
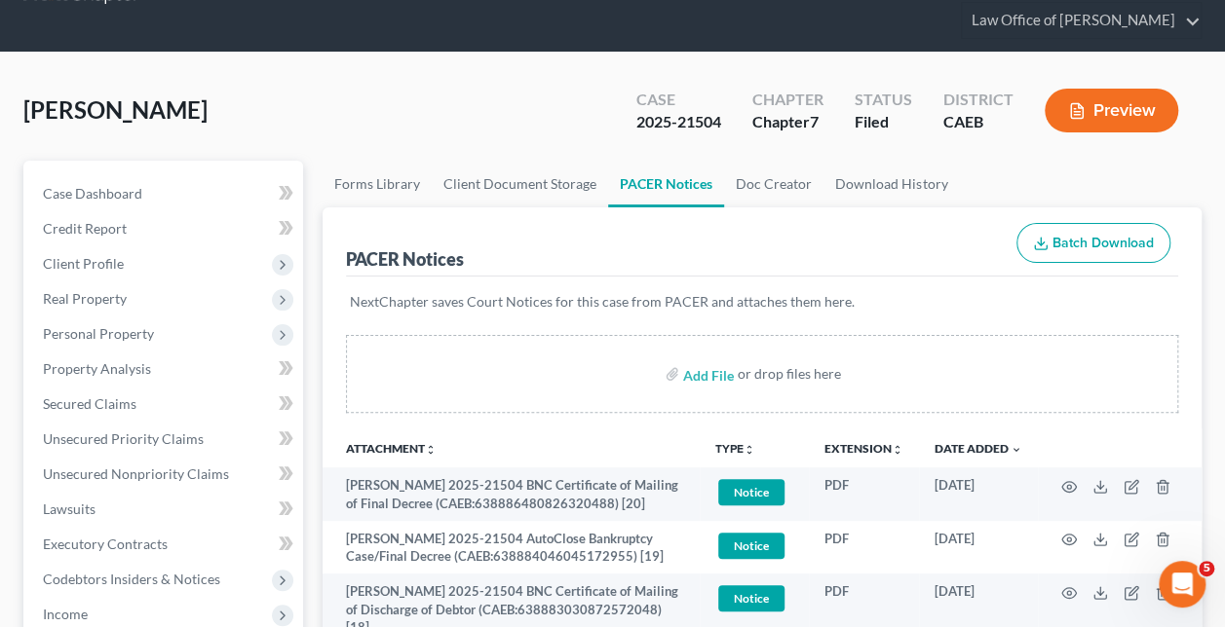
scroll to position [62, 0]
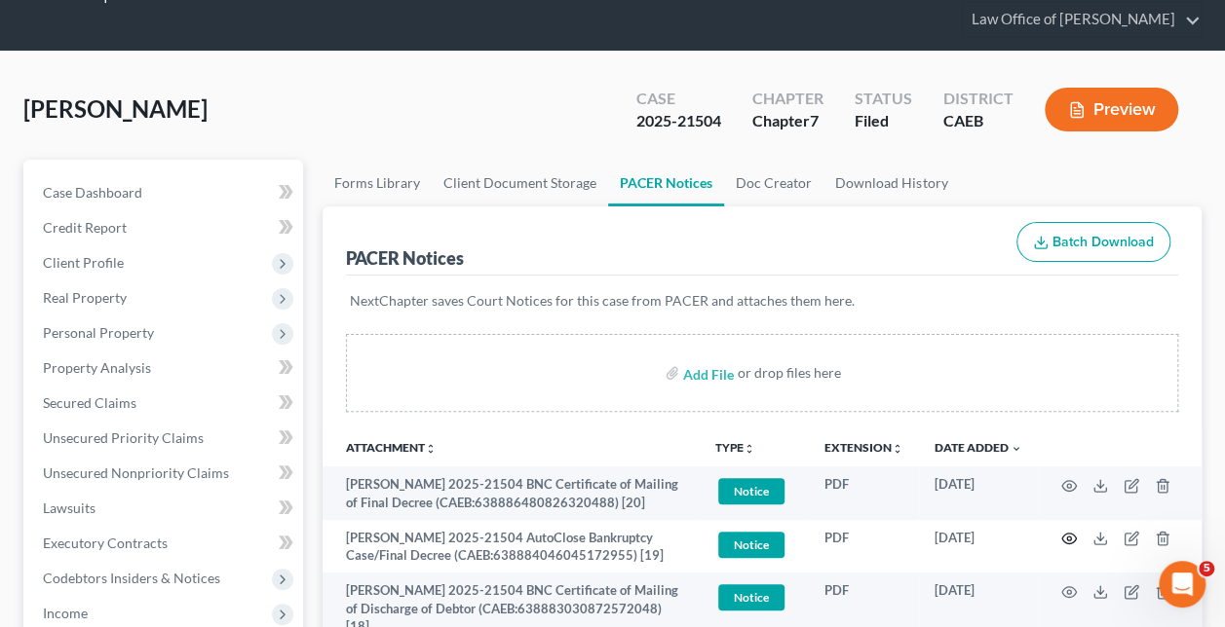
click at [1072, 536] on icon "button" at bounding box center [1069, 539] width 16 height 16
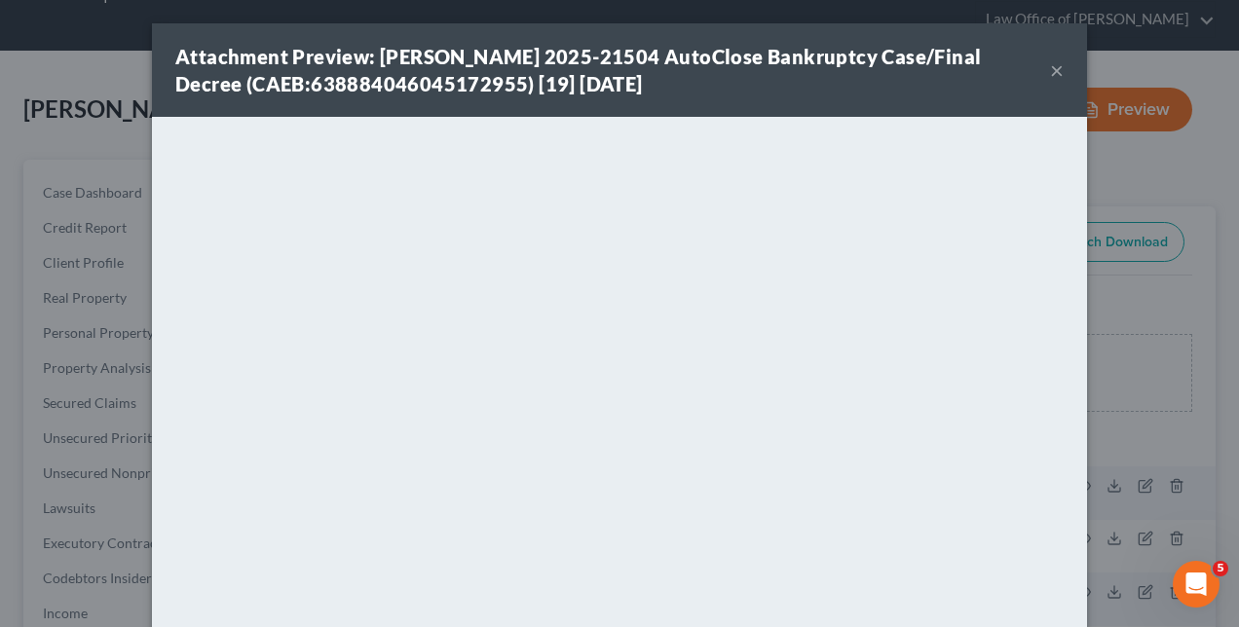
click at [80, 259] on div "Attachment Preview: [PERSON_NAME] 2025-21504 AutoClose Bankruptcy Case/Final De…" at bounding box center [619, 313] width 1239 height 627
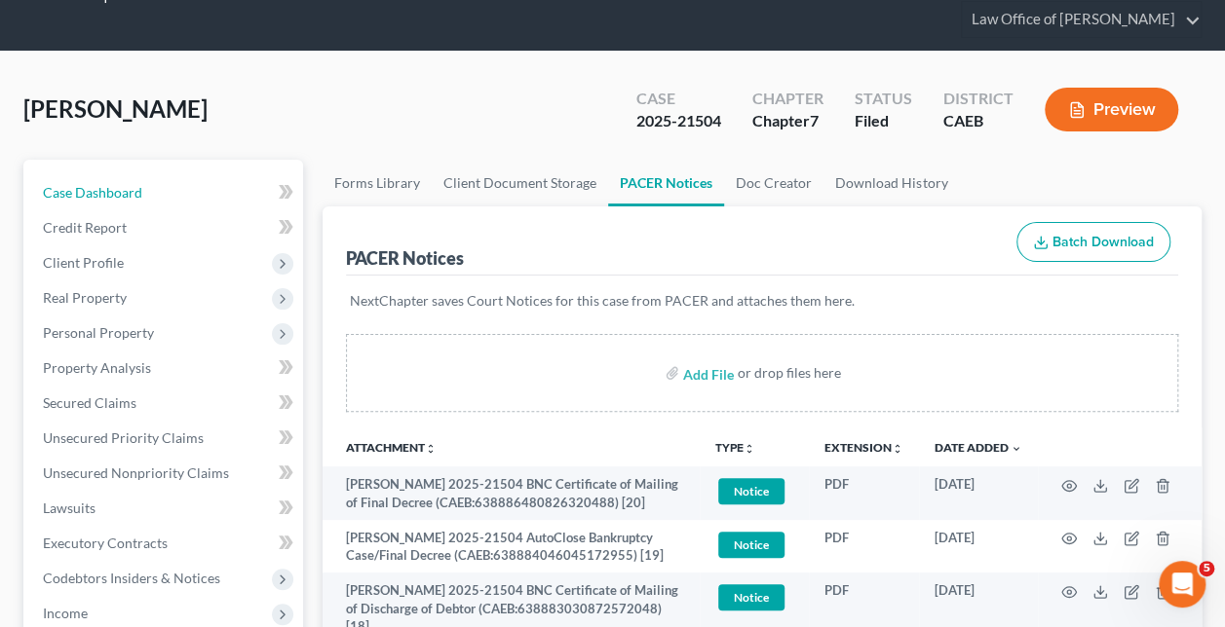
click at [141, 190] on link "Case Dashboard" at bounding box center [165, 192] width 276 height 35
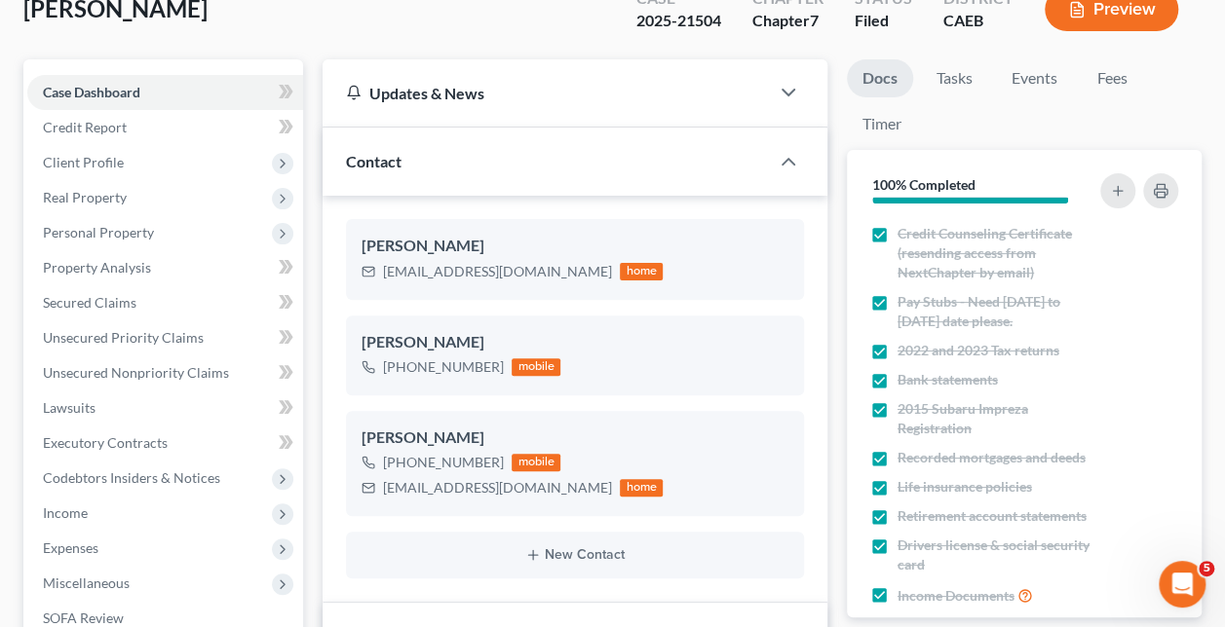
scroll to position [164, 0]
drag, startPoint x: 520, startPoint y: 269, endPoint x: 376, endPoint y: 282, distance: 144.7
click at [376, 282] on div "[PERSON_NAME] [EMAIL_ADDRESS][DOMAIN_NAME] home" at bounding box center [575, 258] width 458 height 80
copy div "[EMAIL_ADDRESS][DOMAIN_NAME]"
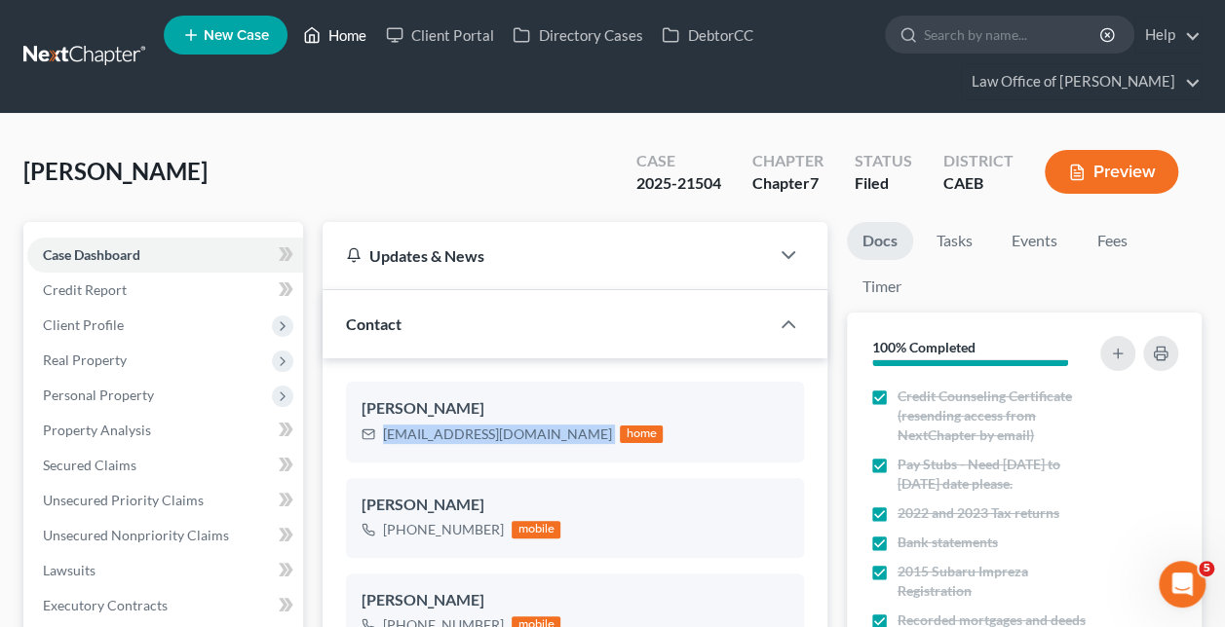
click at [336, 23] on link "Home" at bounding box center [334, 35] width 83 height 35
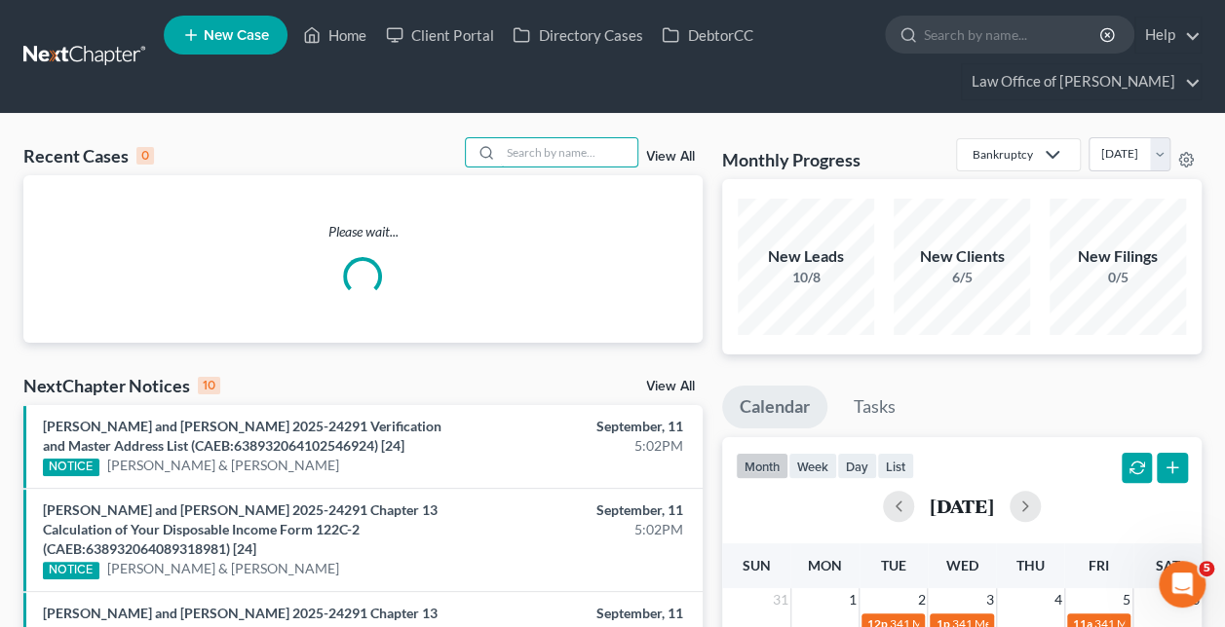
click at [555, 155] on input "search" at bounding box center [569, 152] width 136 height 28
paste input "[PERSON_NAME] -"
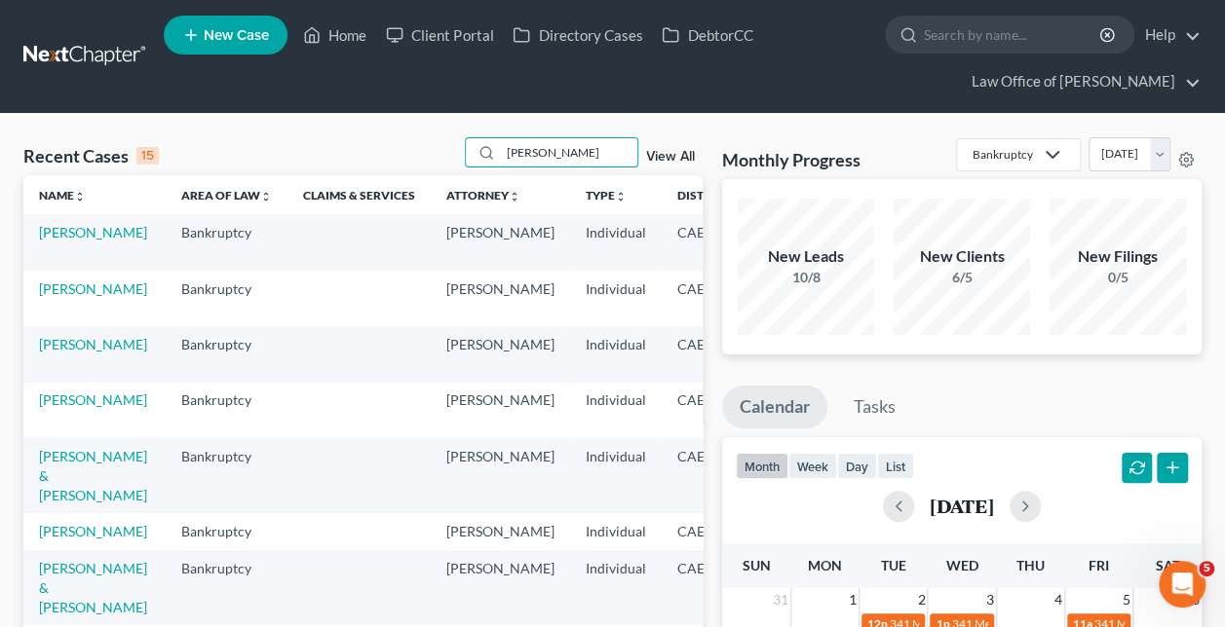
type input "[PERSON_NAME]"
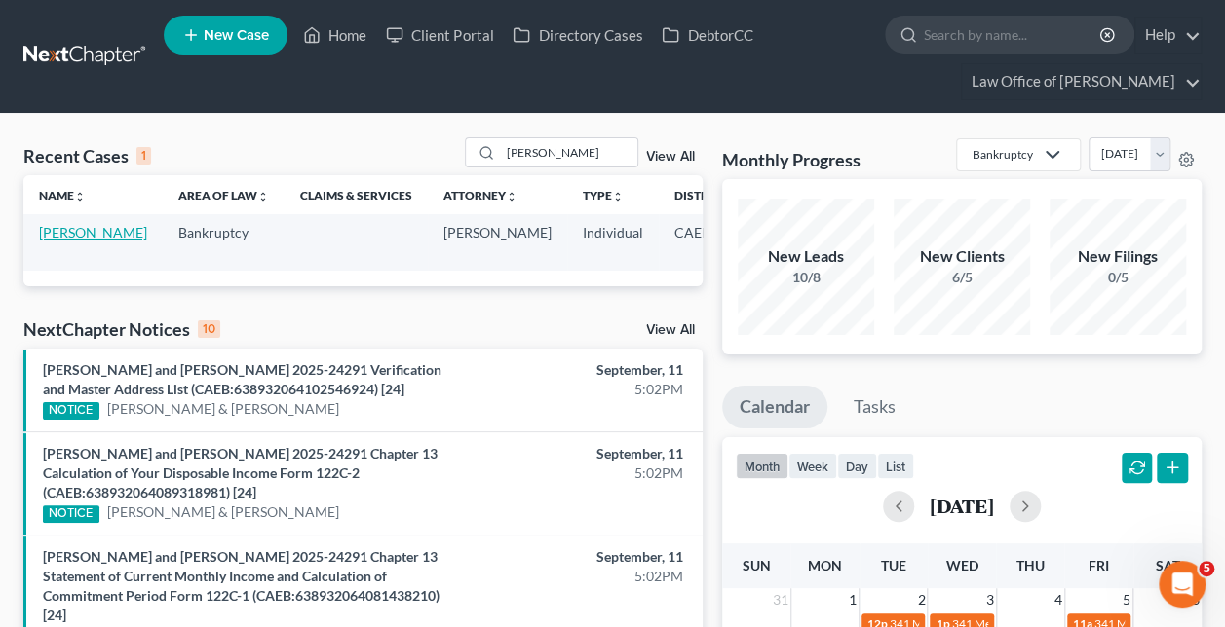
click at [60, 234] on link "[PERSON_NAME]" at bounding box center [93, 232] width 108 height 17
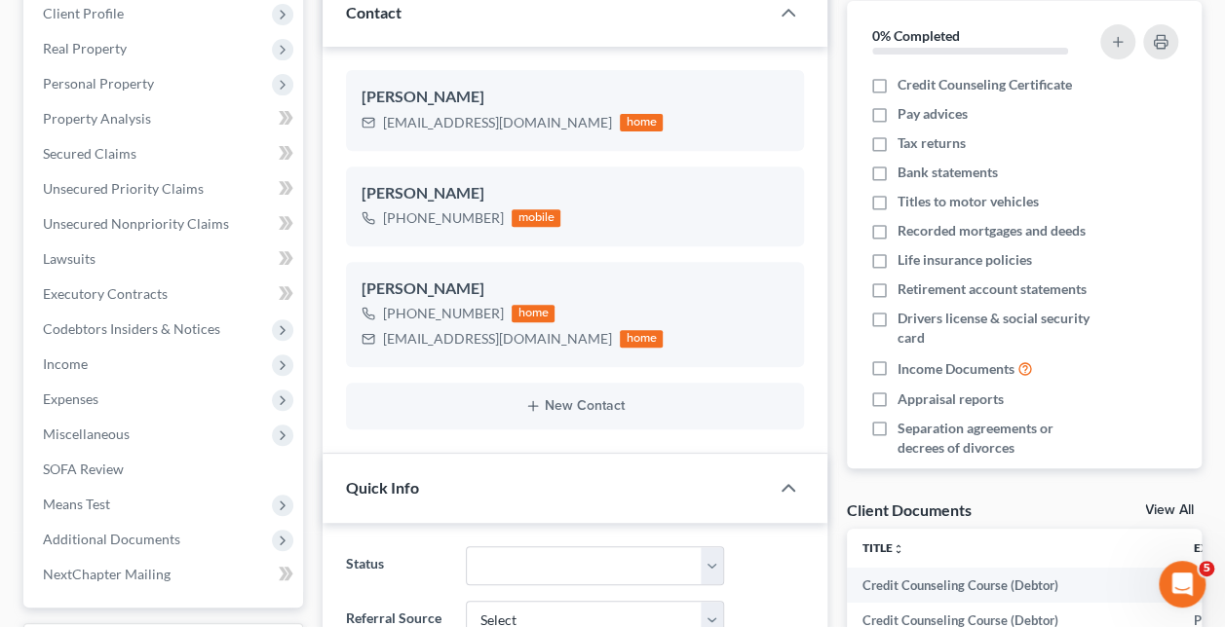
scroll to position [606, 0]
click at [140, 542] on span "Additional Documents" at bounding box center [111, 539] width 137 height 17
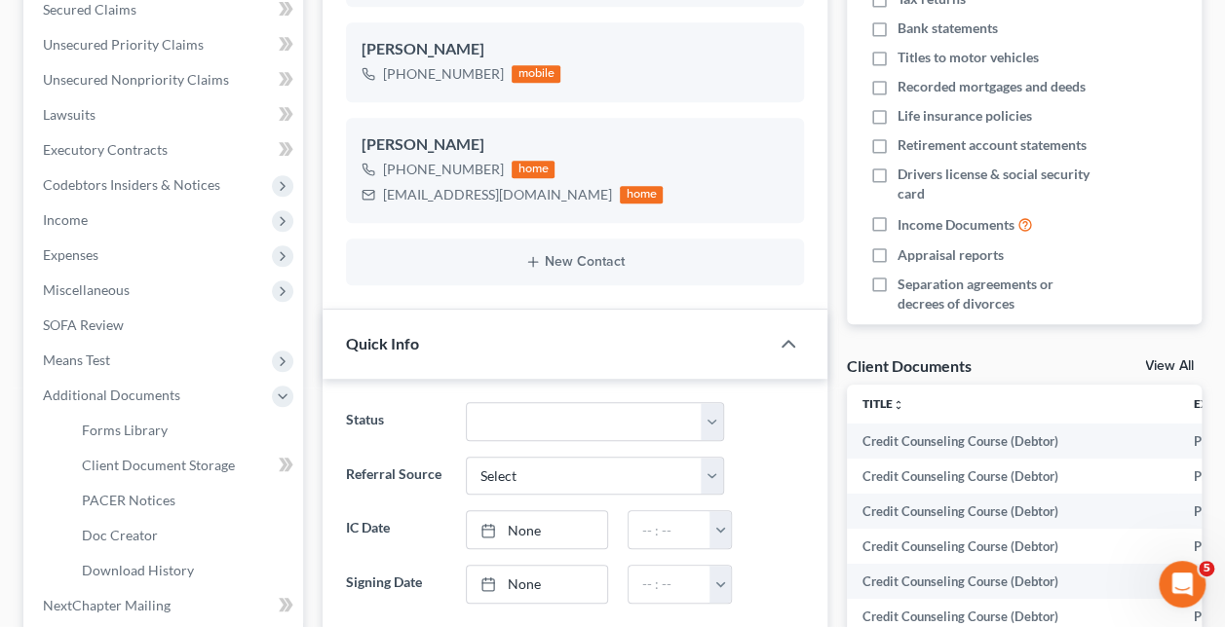
scroll to position [458, 0]
click at [150, 490] on span "PACER Notices" at bounding box center [129, 498] width 94 height 17
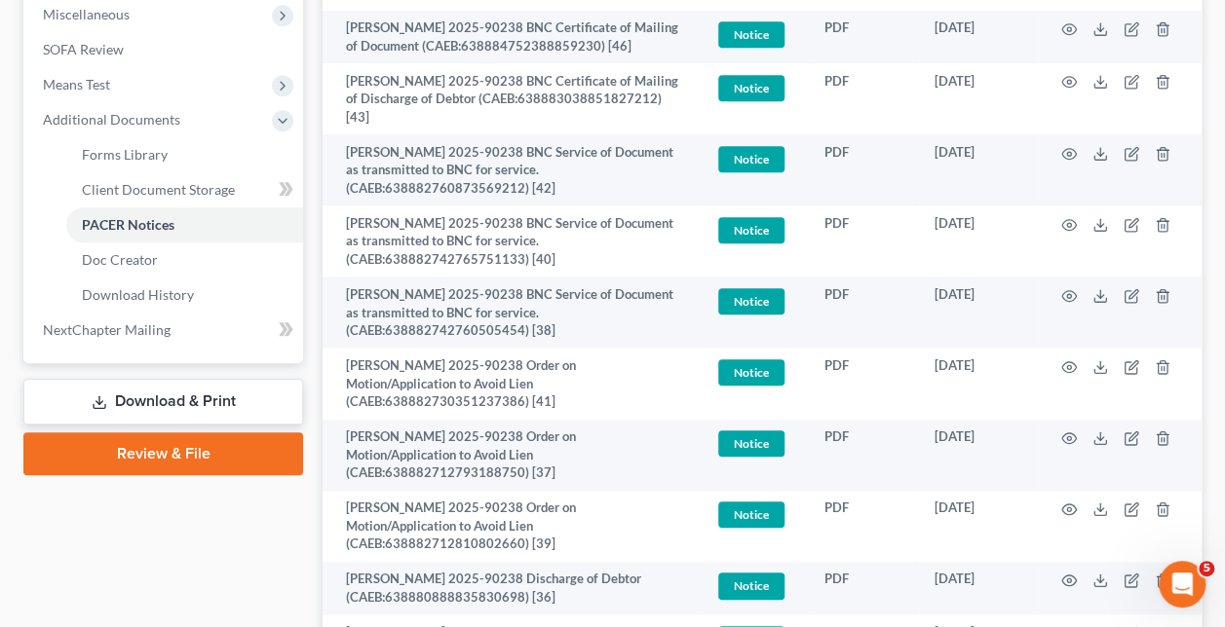
scroll to position [726, 0]
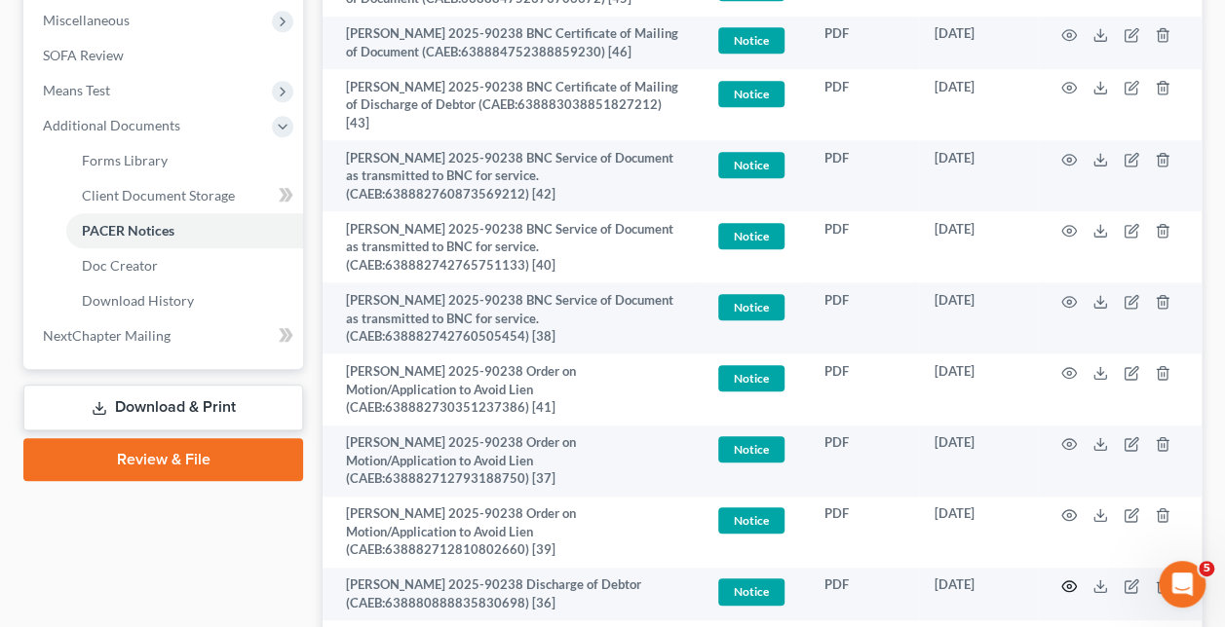
click at [1066, 582] on icon "button" at bounding box center [1069, 587] width 16 height 16
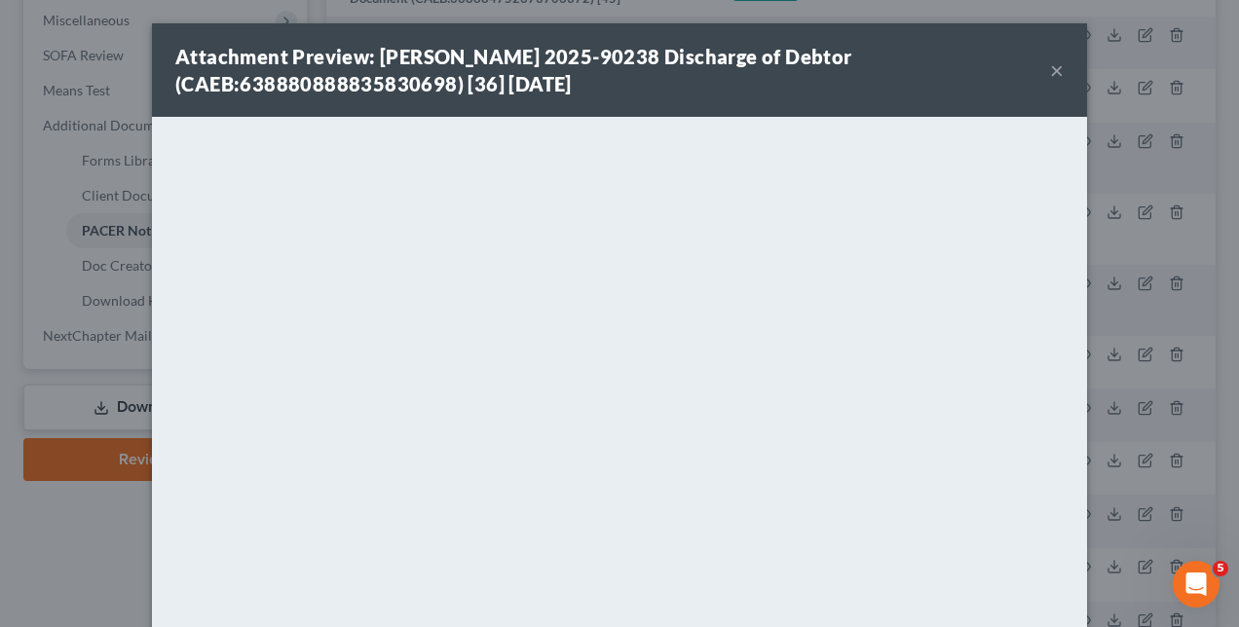
click at [97, 492] on div "Attachment Preview: [PERSON_NAME] 2025-90238 Discharge of Debtor (CAEB:63888088…" at bounding box center [619, 313] width 1239 height 627
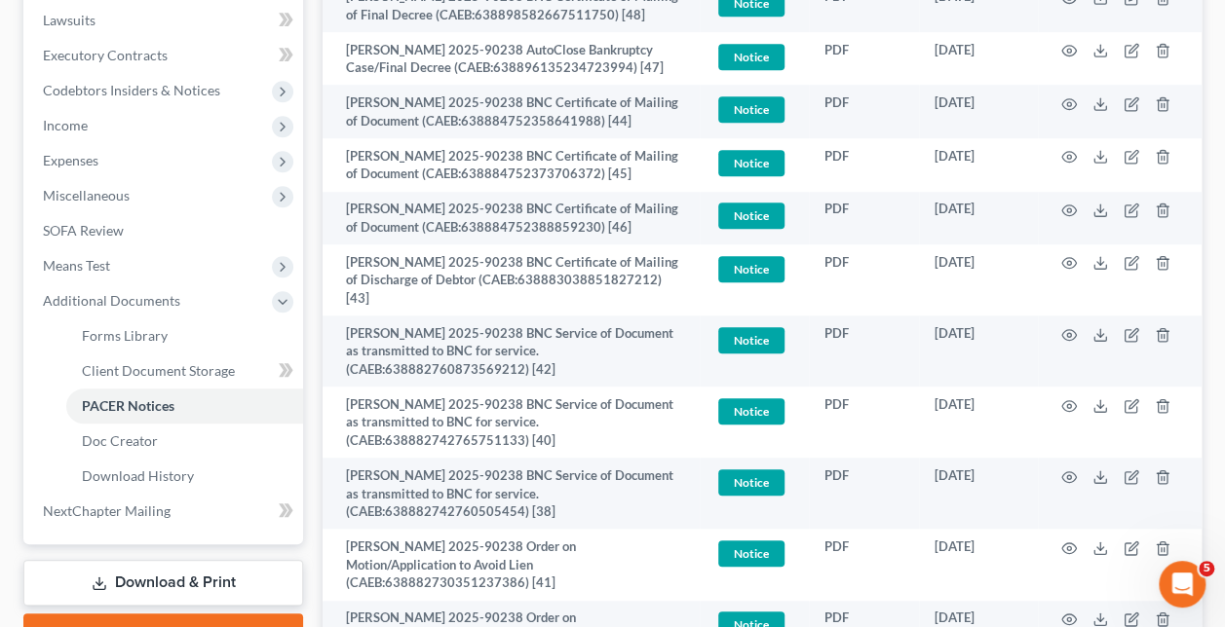
scroll to position [548, 0]
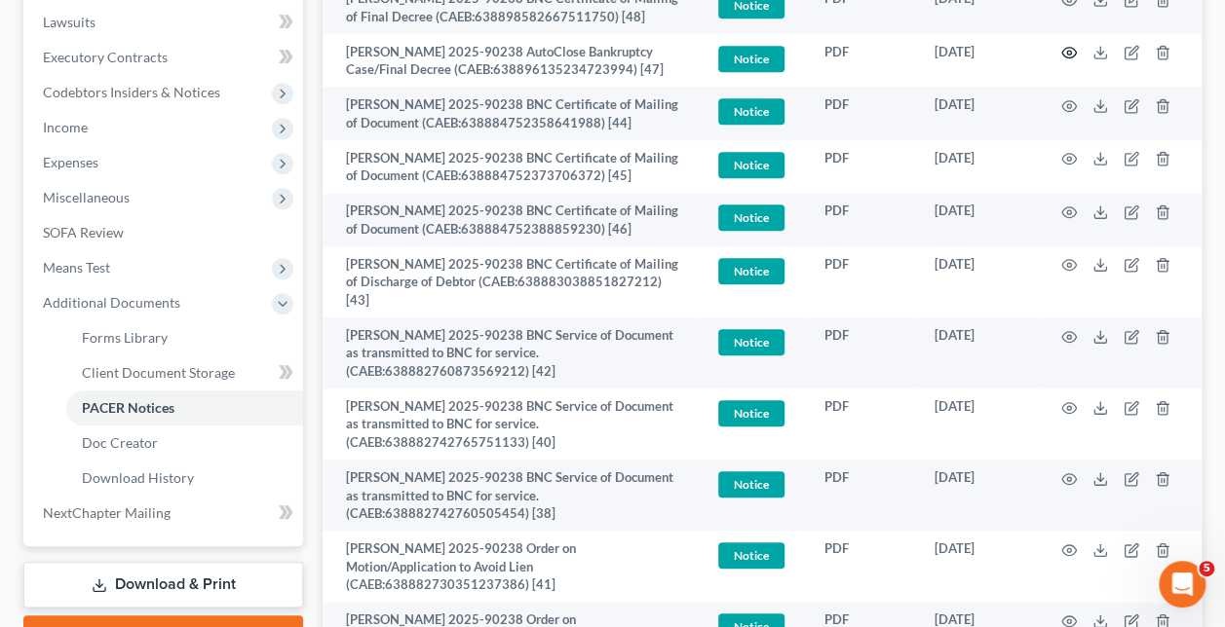
click at [1070, 51] on circle "button" at bounding box center [1069, 53] width 4 height 4
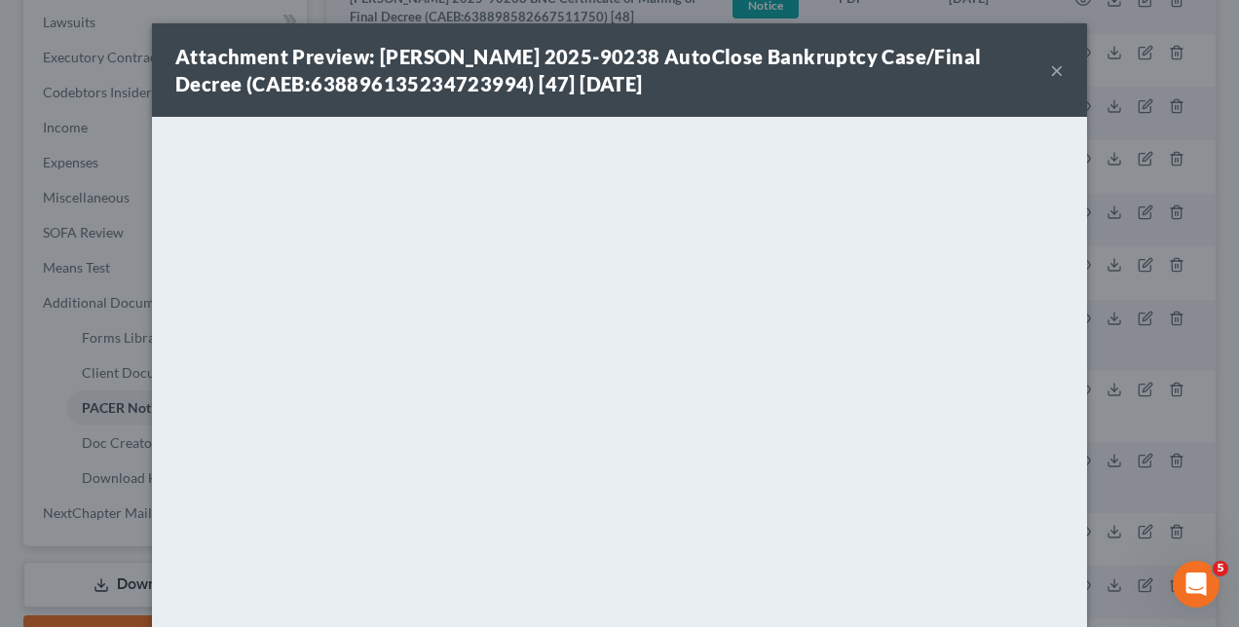
click at [70, 267] on div "Attachment Preview: [PERSON_NAME] 2025-90238 AutoClose Bankruptcy Case/Final De…" at bounding box center [619, 313] width 1239 height 627
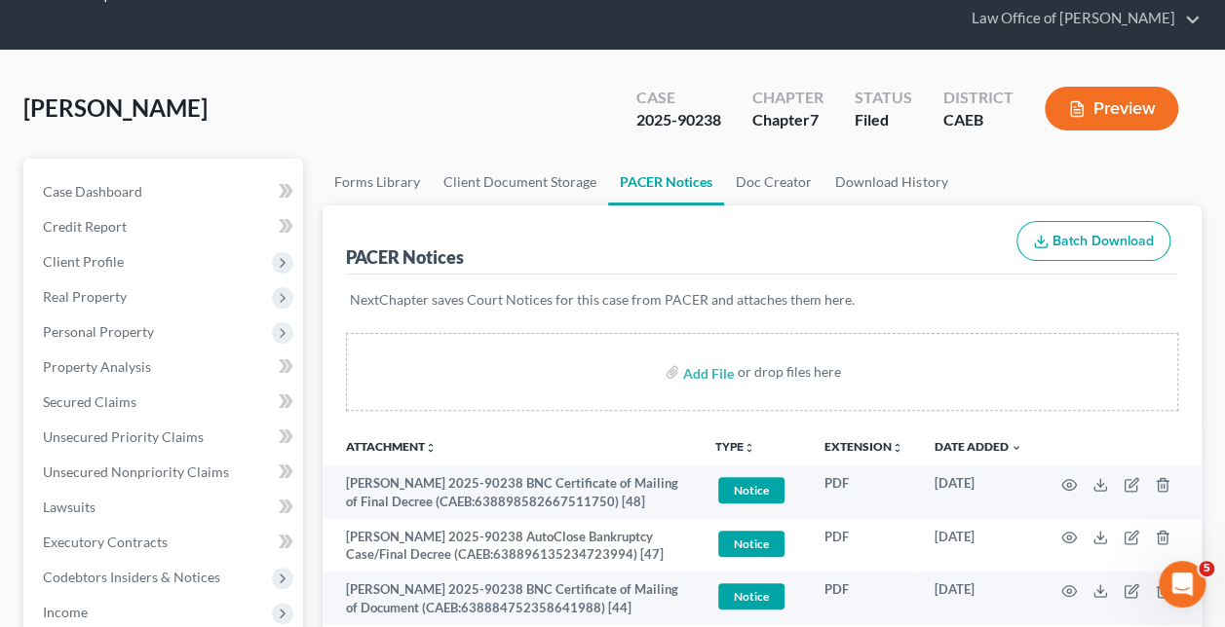
scroll to position [62, 0]
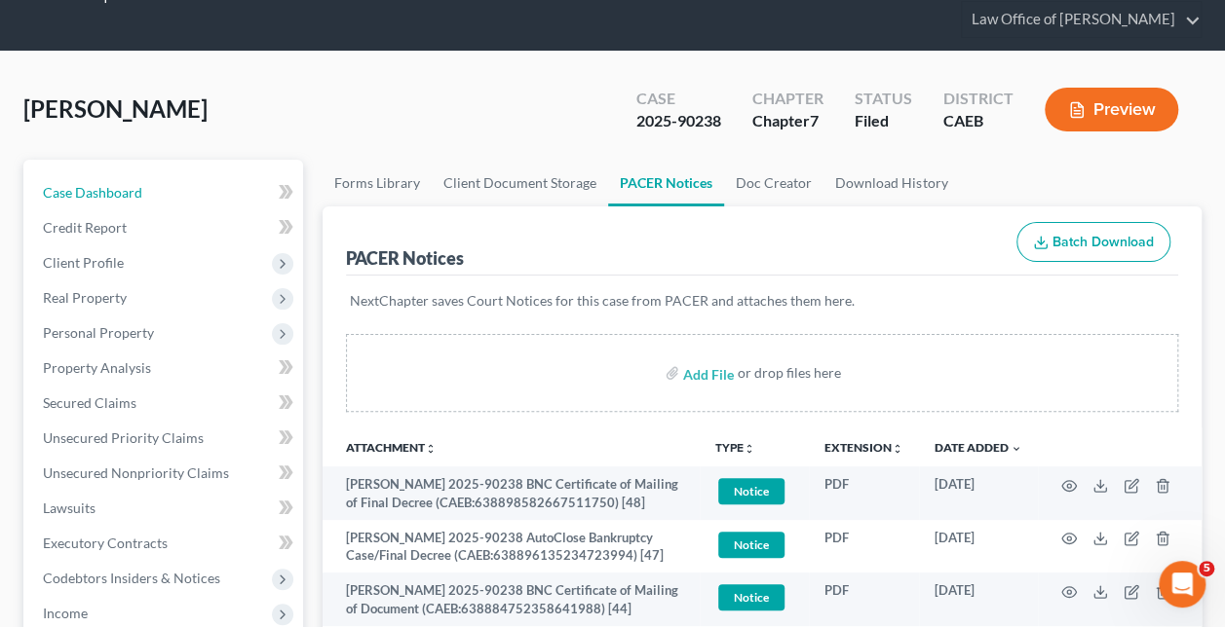
click at [87, 197] on span "Case Dashboard" at bounding box center [92, 192] width 99 height 17
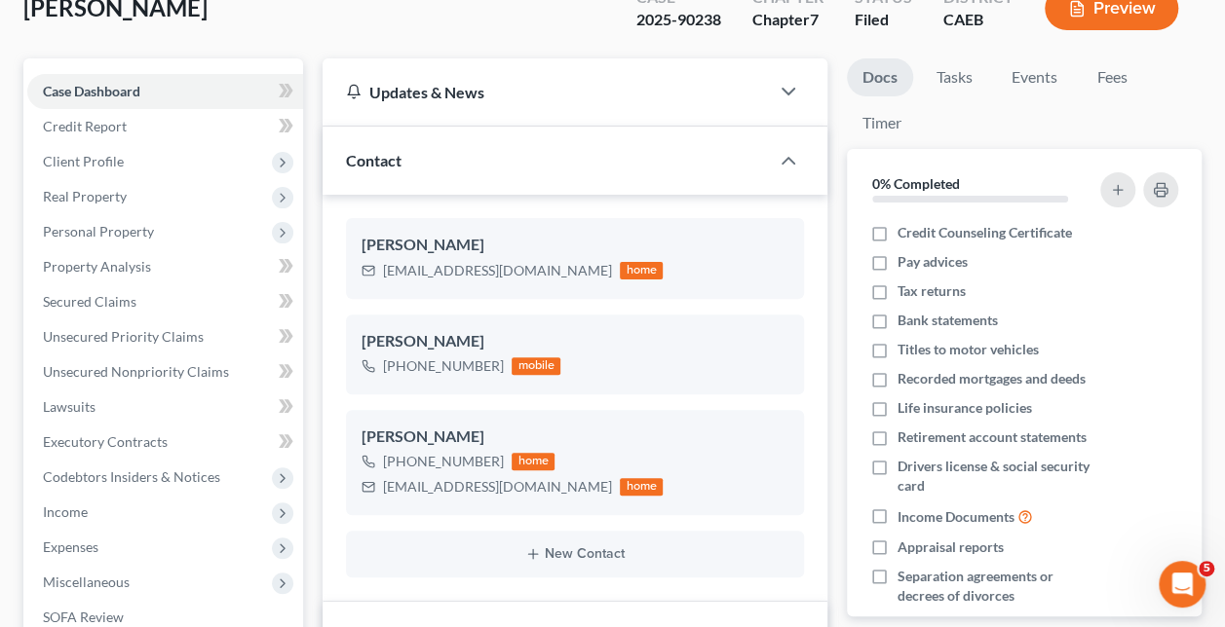
scroll to position [606, 0]
drag, startPoint x: 540, startPoint y: 268, endPoint x: 376, endPoint y: 286, distance: 164.7
click at [376, 286] on div "[PERSON_NAME] [EMAIL_ADDRESS][DOMAIN_NAME] home" at bounding box center [575, 258] width 458 height 80
copy div "[EMAIL_ADDRESS][DOMAIN_NAME]"
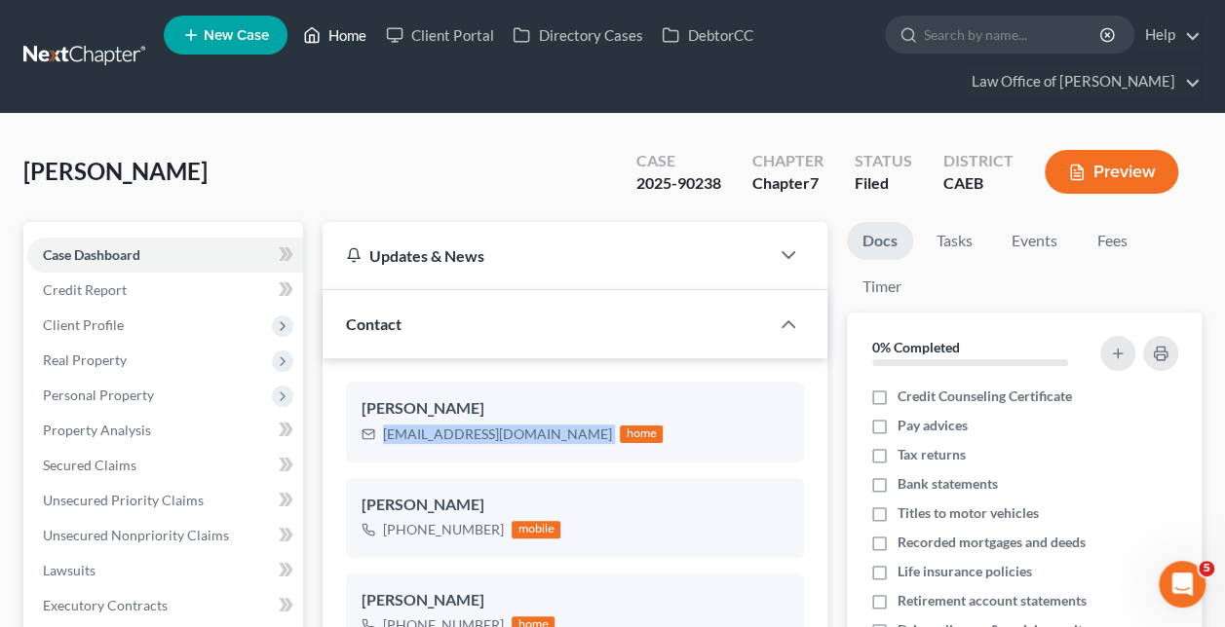
click at [334, 43] on link "Home" at bounding box center [334, 35] width 83 height 35
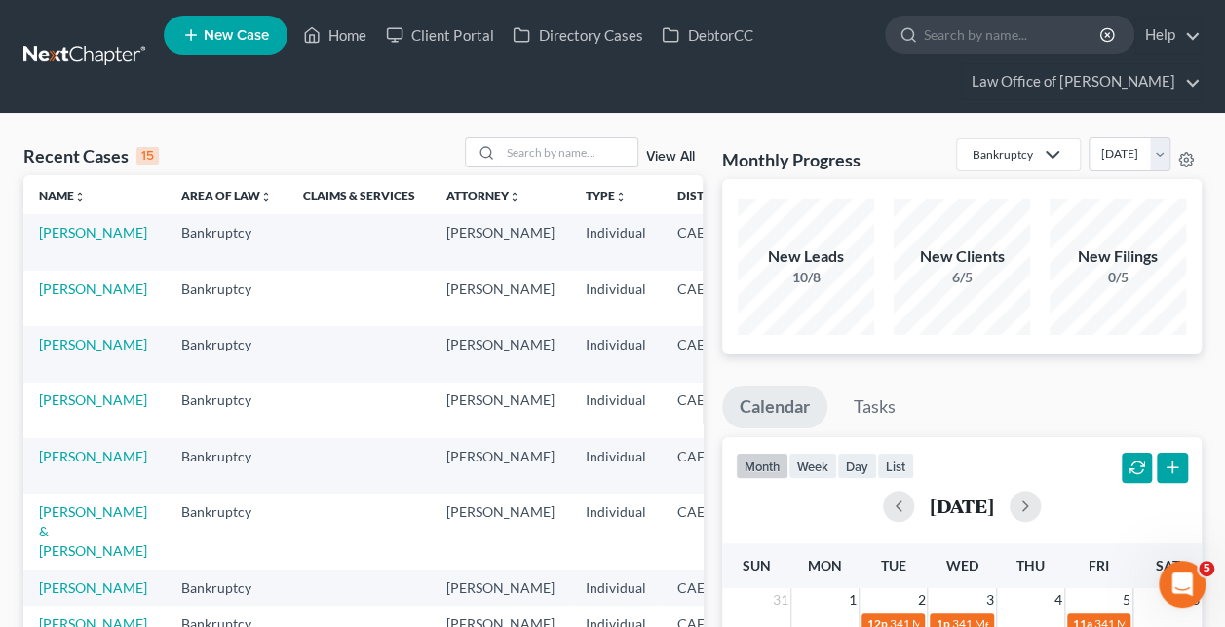
click at [540, 145] on input "search" at bounding box center [569, 152] width 136 height 28
paste input "Lito and [PERSON_NAME] -"
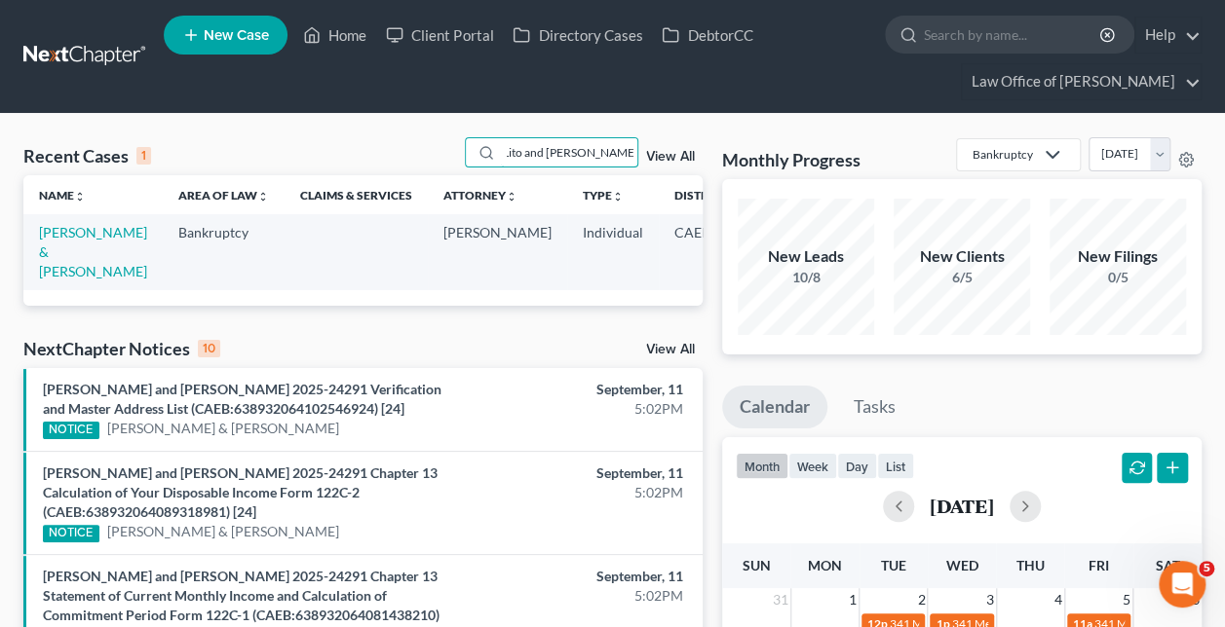
type input "Lito and [PERSON_NAME]"
click at [57, 255] on link "[PERSON_NAME] & [PERSON_NAME]" at bounding box center [93, 252] width 108 height 56
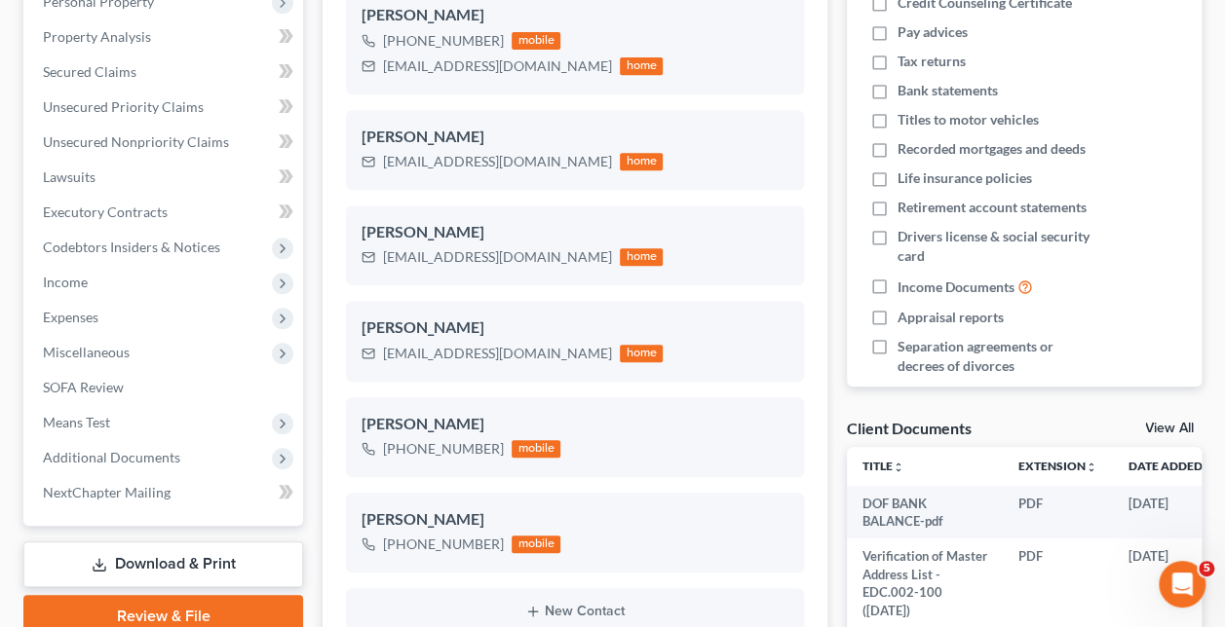
scroll to position [425, 0]
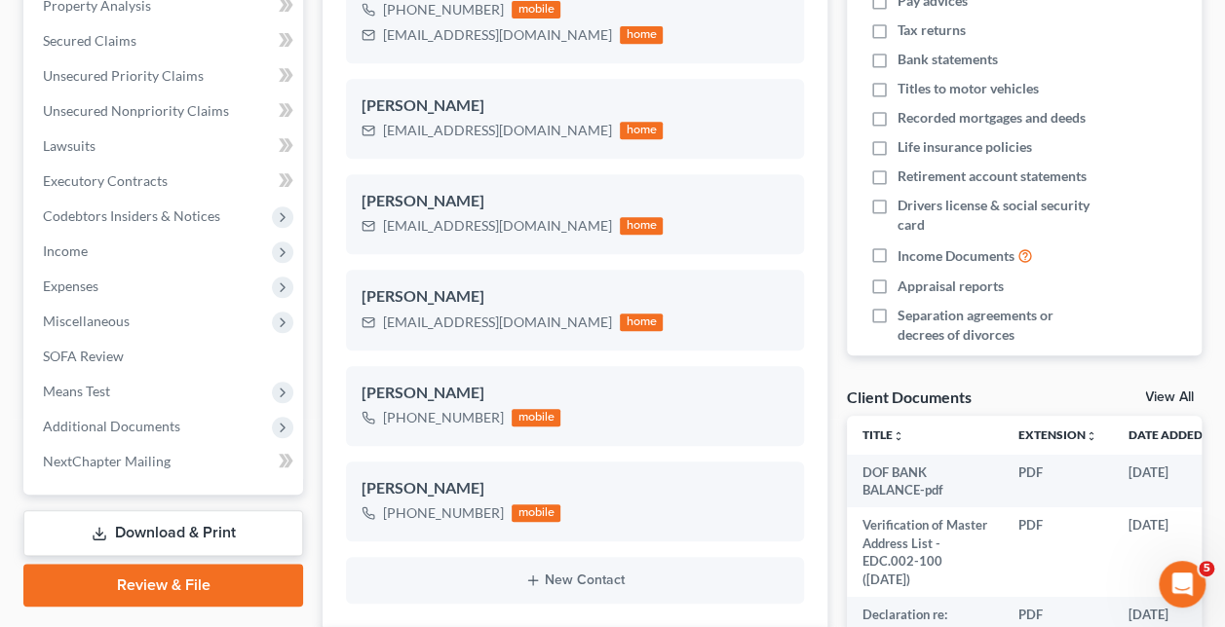
click at [146, 431] on span "Additional Documents" at bounding box center [111, 426] width 137 height 17
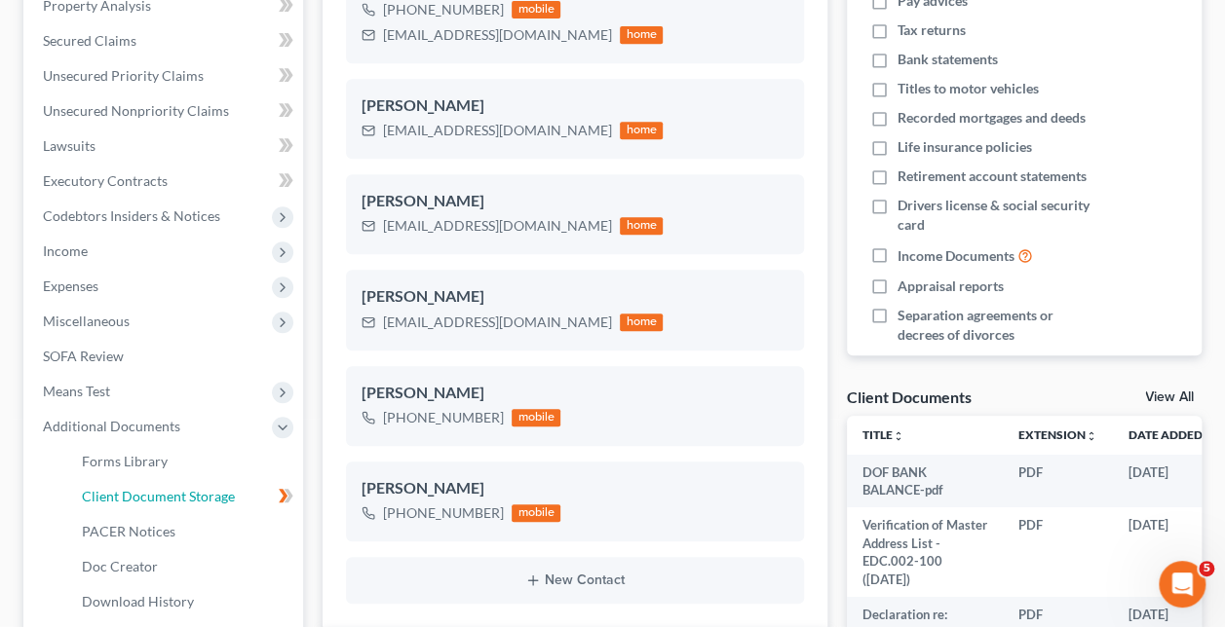
click at [193, 494] on span "Client Document Storage" at bounding box center [158, 496] width 153 height 17
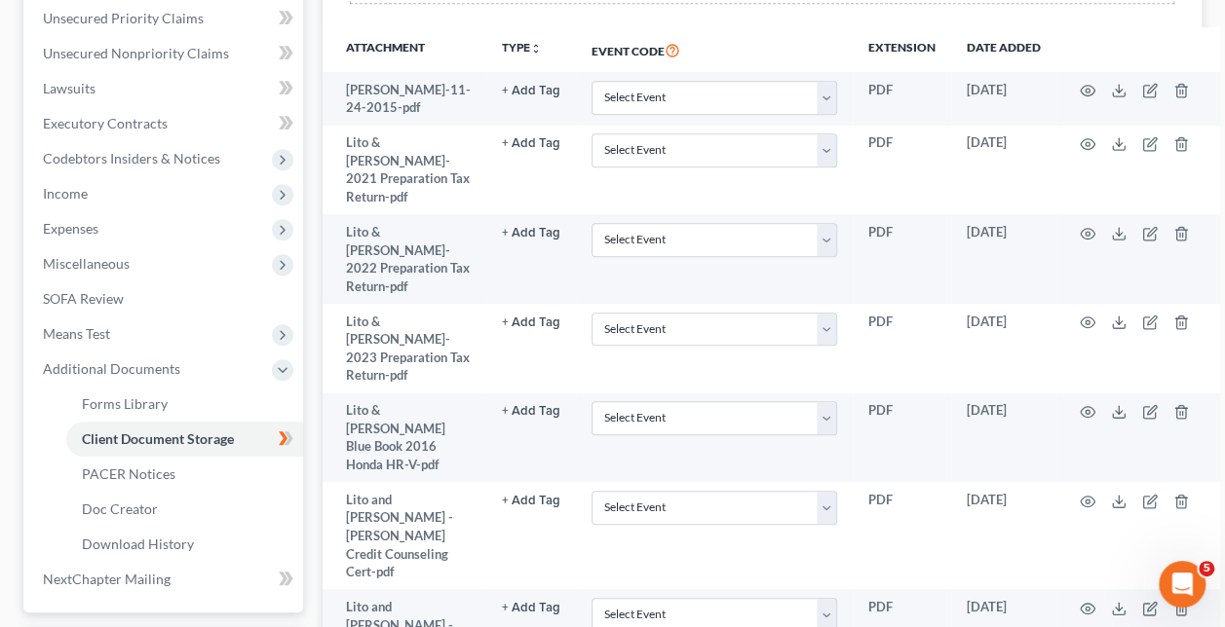
scroll to position [483, 0]
click at [161, 480] on link "PACER Notices" at bounding box center [184, 473] width 237 height 35
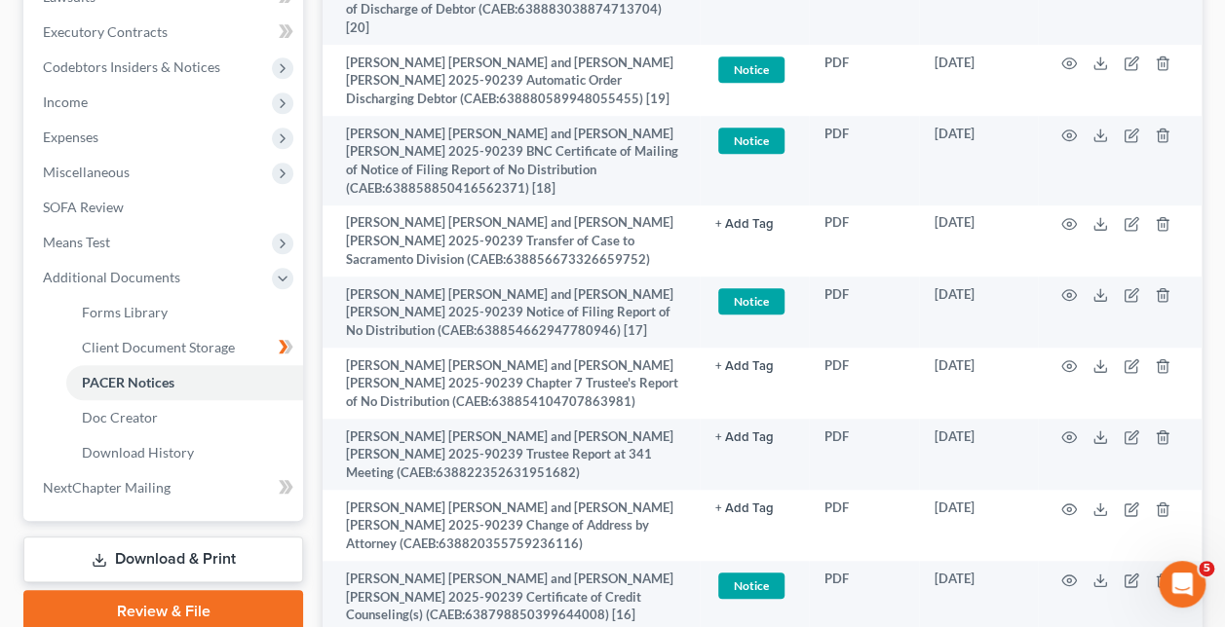
scroll to position [577, 0]
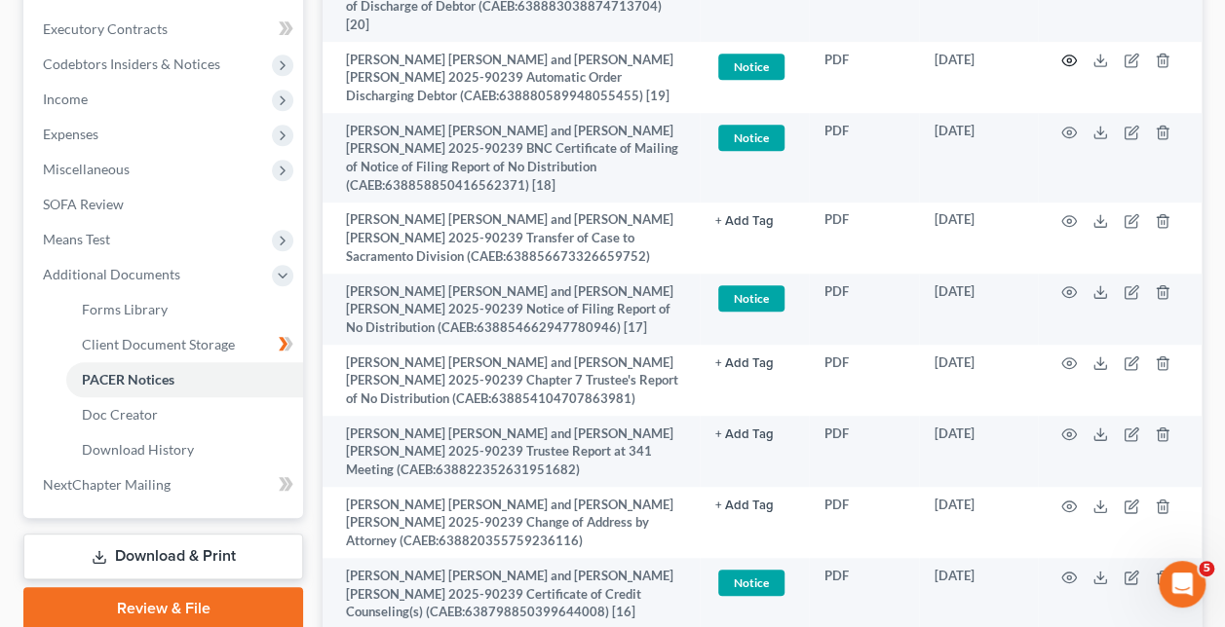
click at [1062, 53] on icon "button" at bounding box center [1069, 61] width 16 height 16
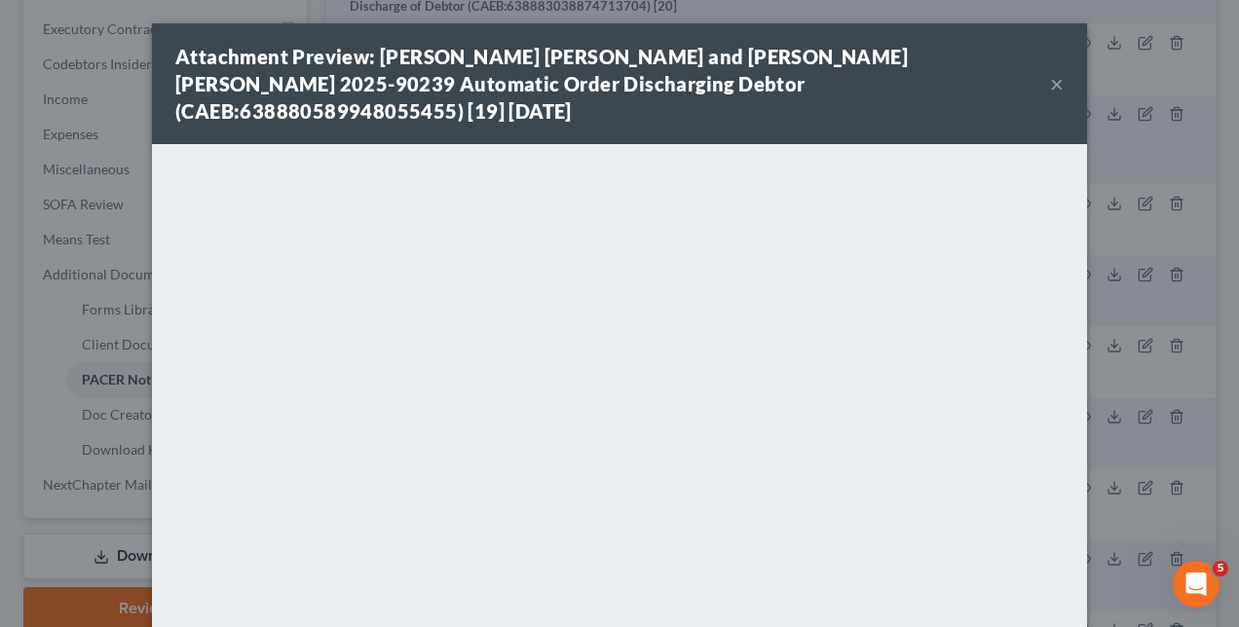
click at [1119, 281] on div "Attachment Preview: [PERSON_NAME] [PERSON_NAME] and [PERSON_NAME] [PERSON_NAME]…" at bounding box center [619, 313] width 1239 height 627
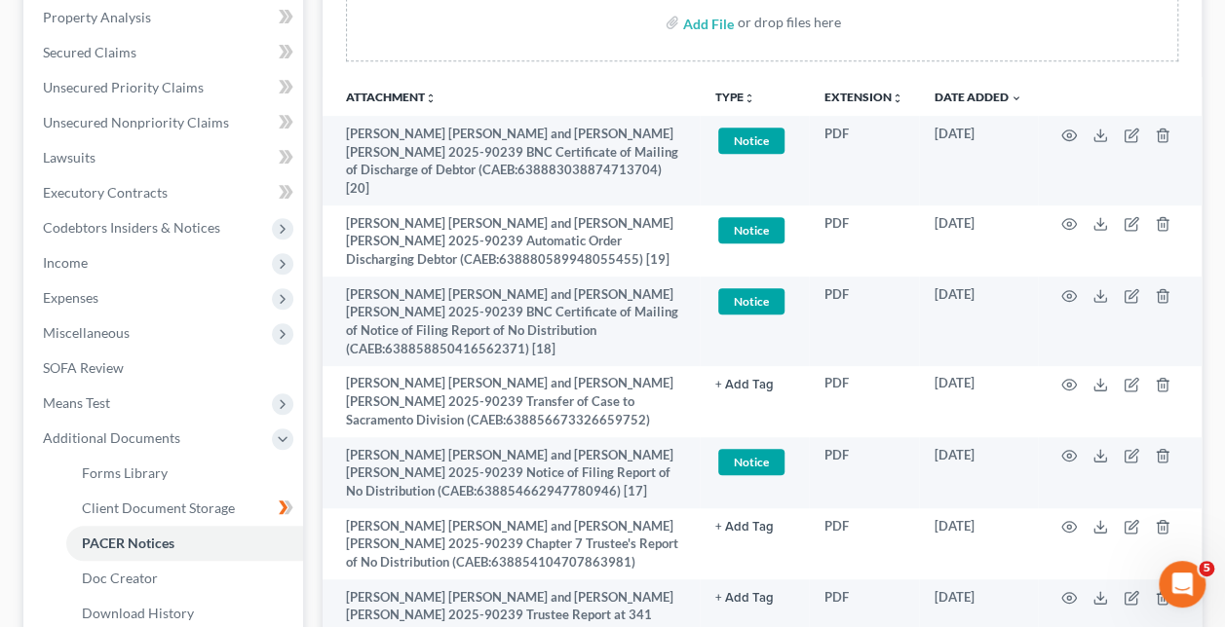
scroll to position [0, 0]
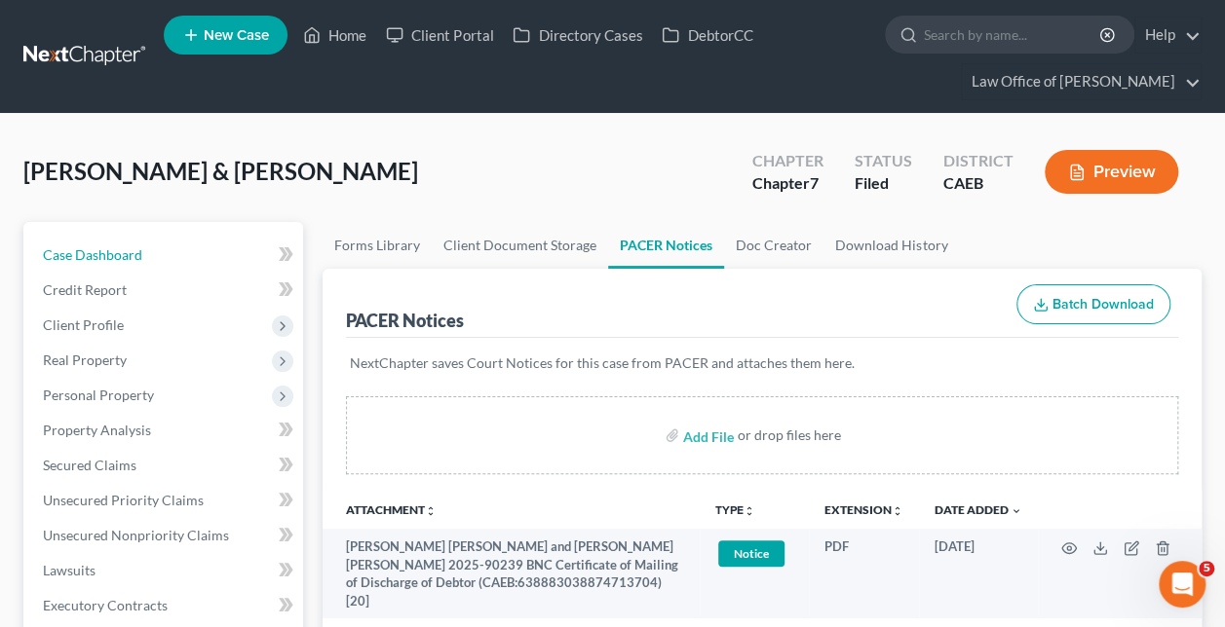
click at [173, 252] on link "Case Dashboard" at bounding box center [165, 255] width 276 height 35
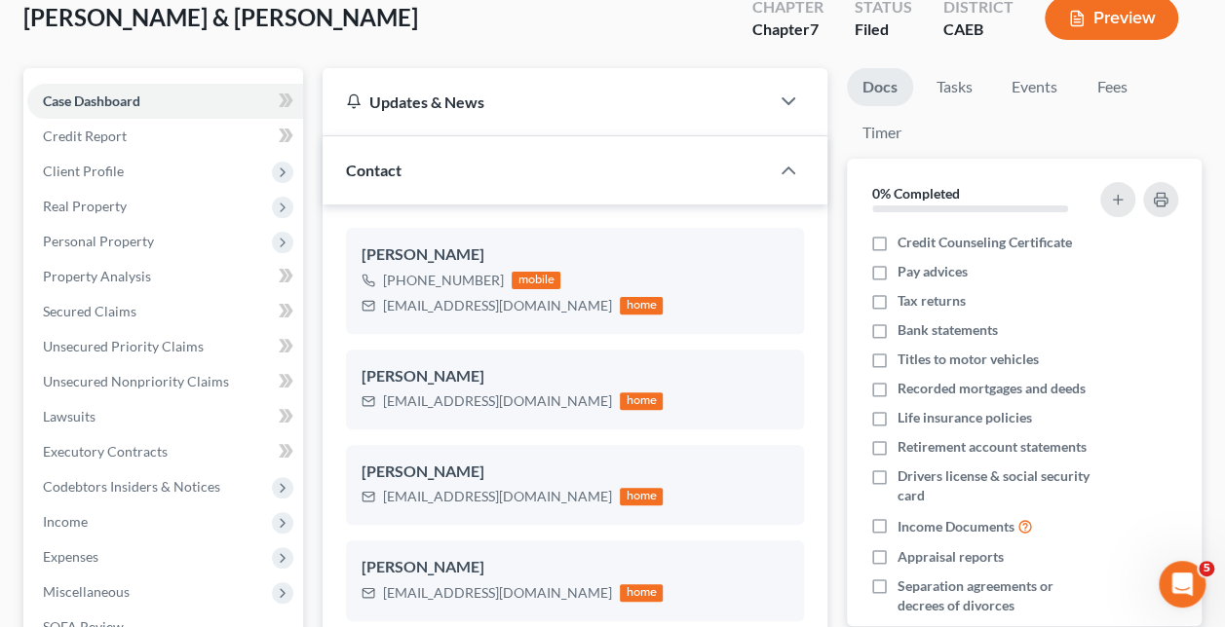
scroll to position [155, 0]
drag, startPoint x: 503, startPoint y: 298, endPoint x: 377, endPoint y: 321, distance: 127.7
click at [377, 321] on div "[PERSON_NAME] [PHONE_NUMBER] mobile [EMAIL_ADDRESS][DOMAIN_NAME] home" at bounding box center [575, 279] width 458 height 105
copy div "[EMAIL_ADDRESS][DOMAIN_NAME]"
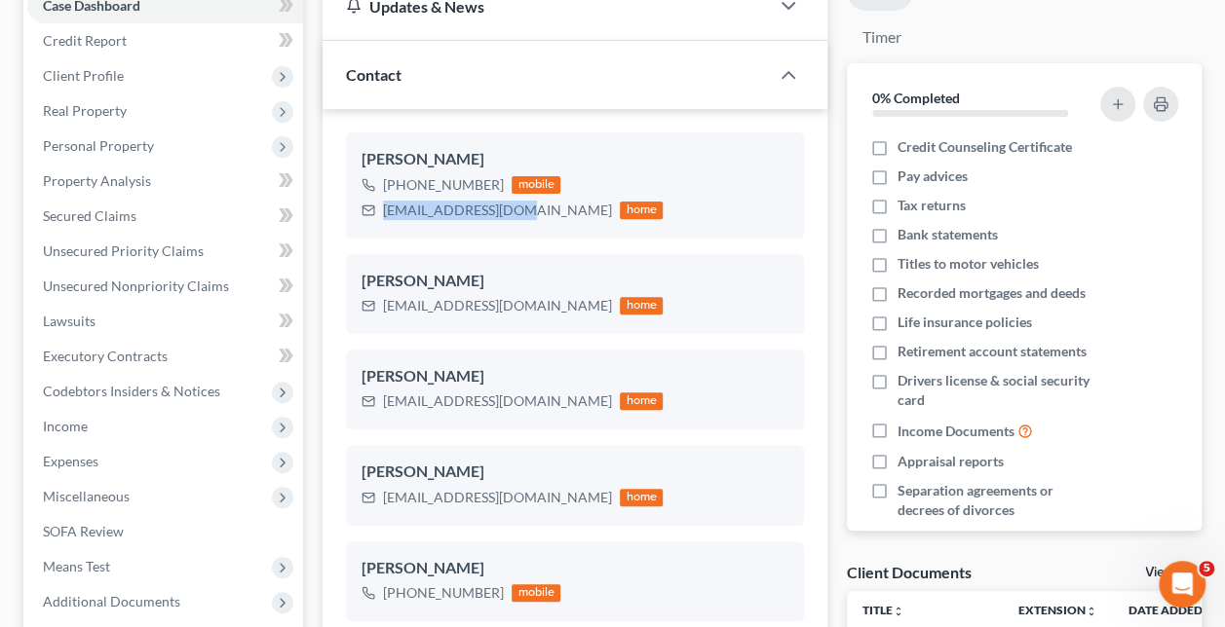
scroll to position [252, 0]
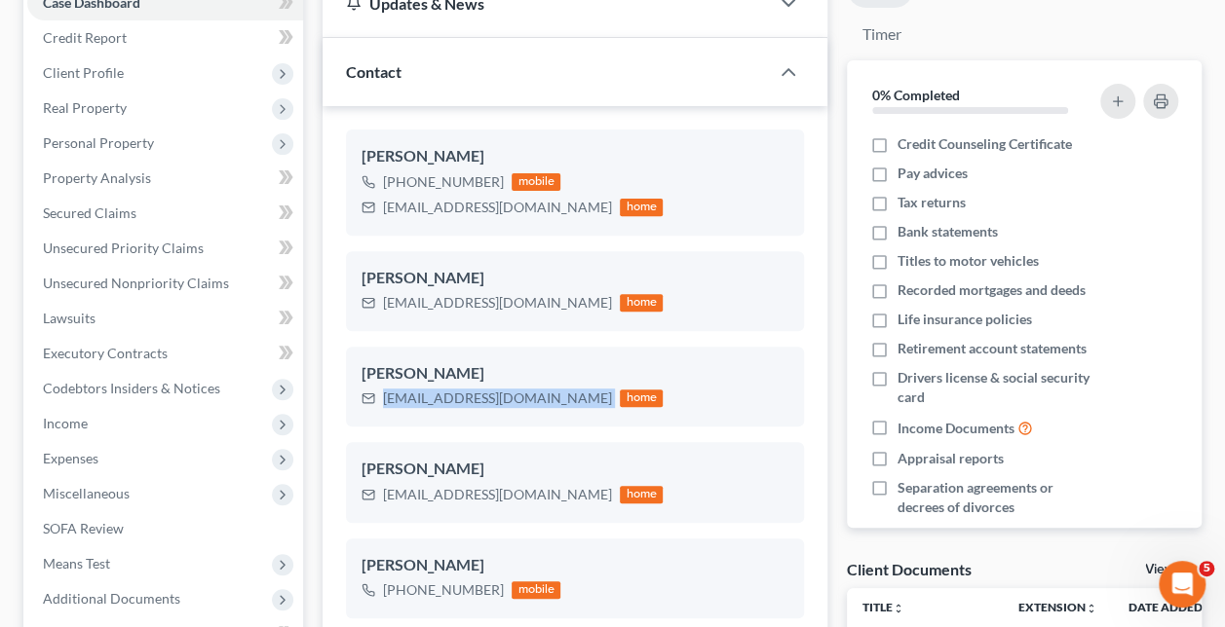
drag, startPoint x: 528, startPoint y: 399, endPoint x: 383, endPoint y: 397, distance: 145.2
click at [383, 397] on div "[EMAIL_ADDRESS][DOMAIN_NAME] home" at bounding box center [511, 398] width 301 height 25
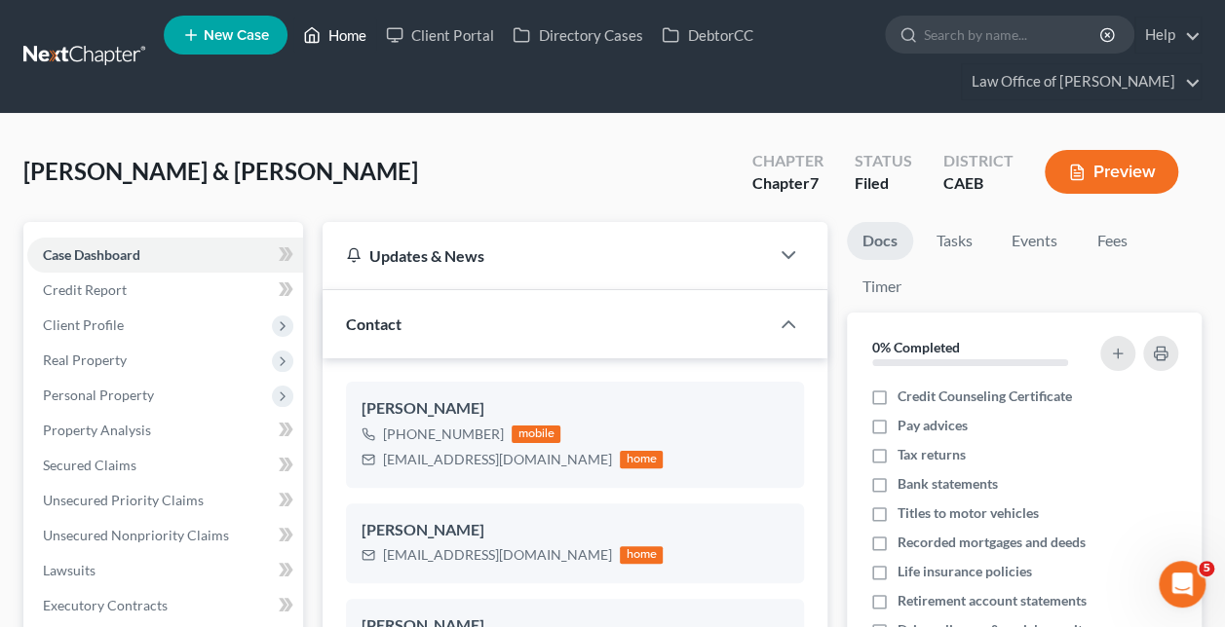
click at [351, 33] on link "Home" at bounding box center [334, 35] width 83 height 35
click at [360, 37] on link "Home" at bounding box center [334, 35] width 83 height 35
click at [339, 32] on link "Home" at bounding box center [334, 35] width 83 height 35
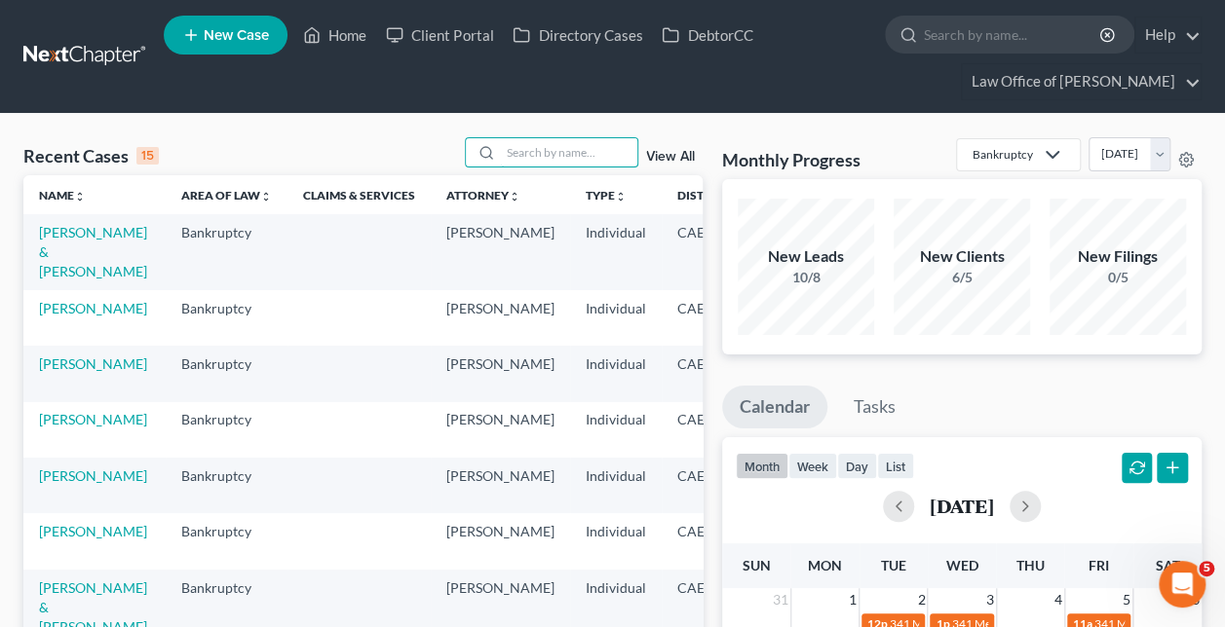
click at [516, 151] on input "search" at bounding box center [569, 152] width 136 height 28
paste input "[PERSON_NAME] -"
type input "[PERSON_NAME]"
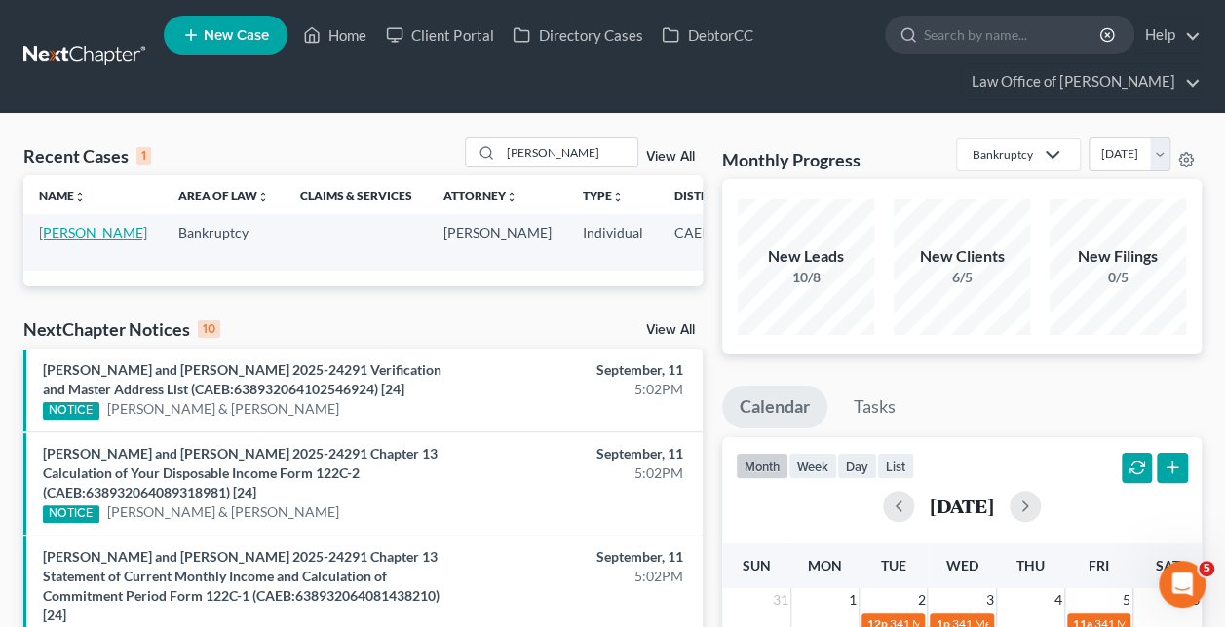
click at [51, 241] on link "[PERSON_NAME]" at bounding box center [93, 232] width 108 height 17
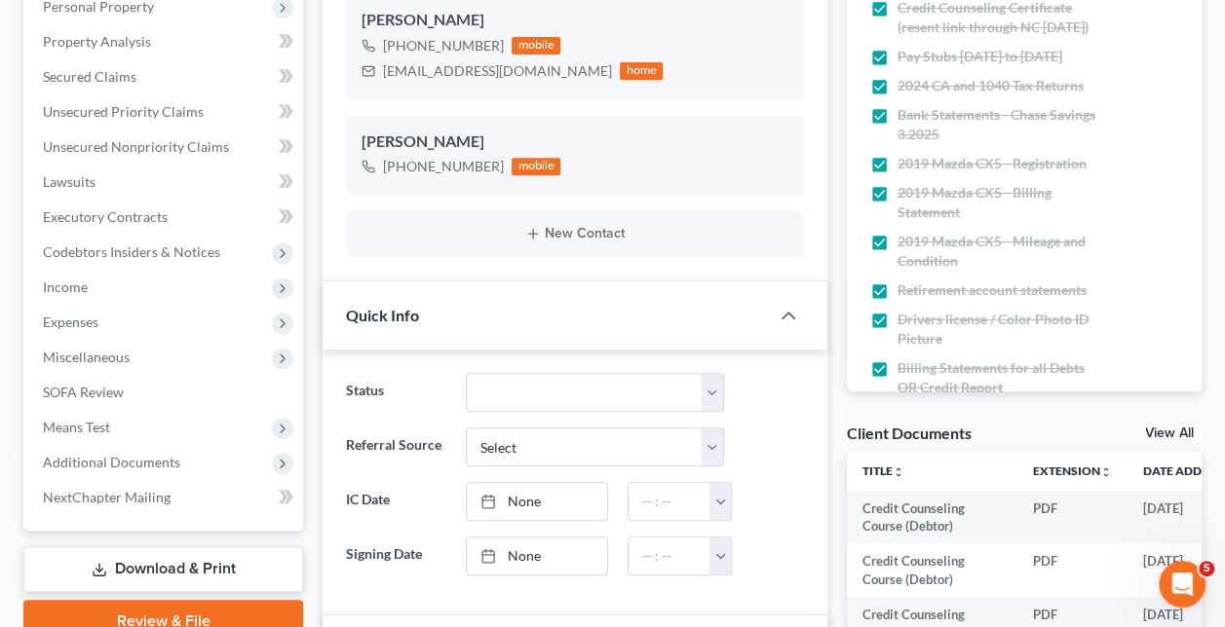
scroll to position [265, 0]
click at [131, 472] on span "Additional Documents" at bounding box center [165, 462] width 276 height 35
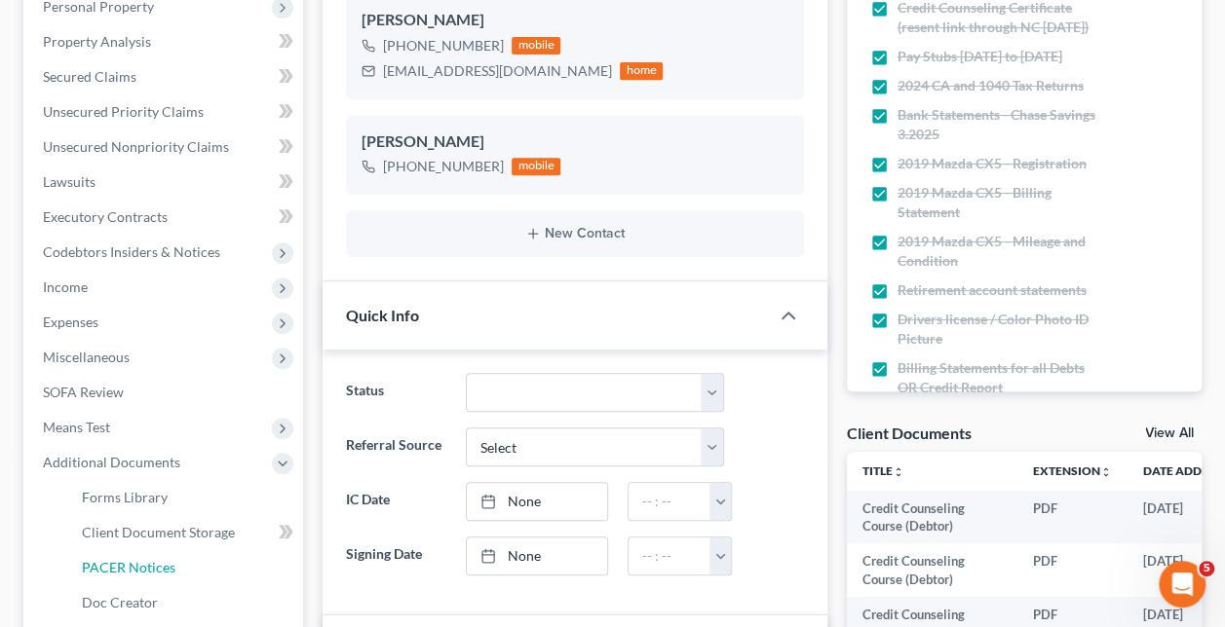
click at [183, 559] on link "PACER Notices" at bounding box center [184, 567] width 237 height 35
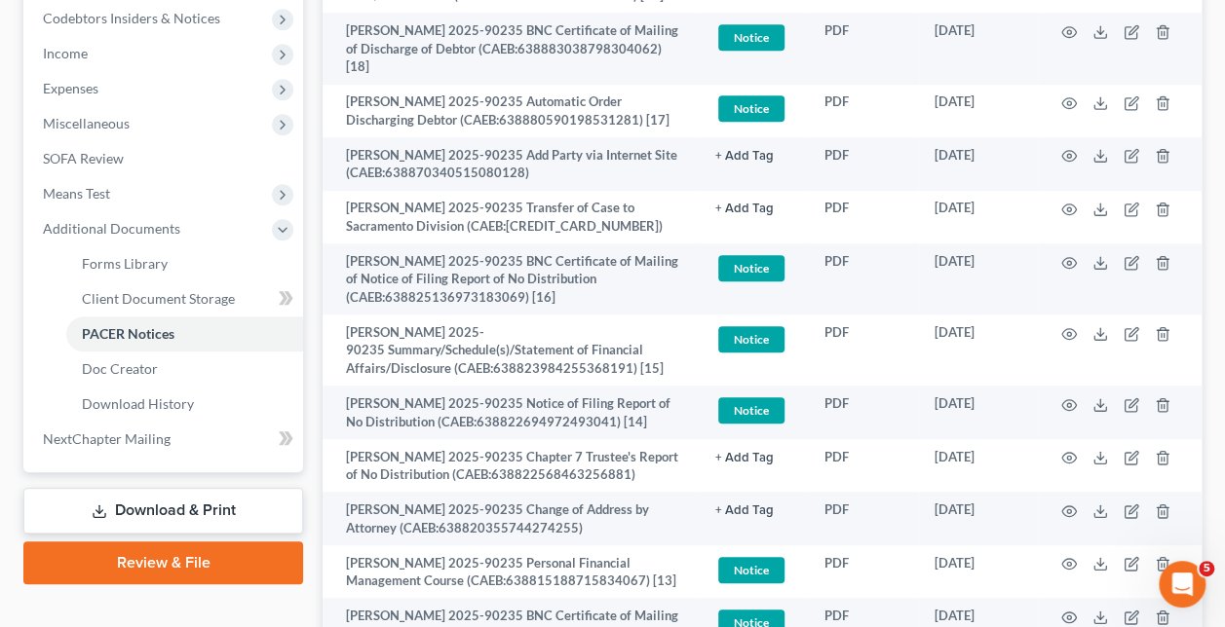
scroll to position [654, 0]
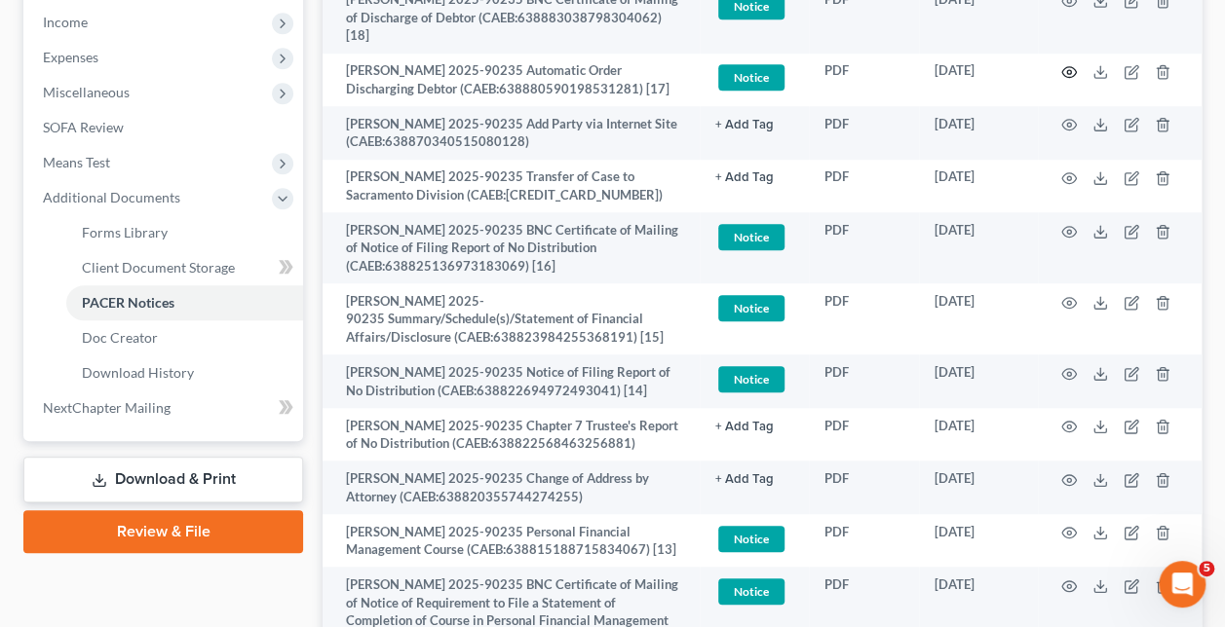
click at [1067, 64] on icon "button" at bounding box center [1069, 72] width 16 height 16
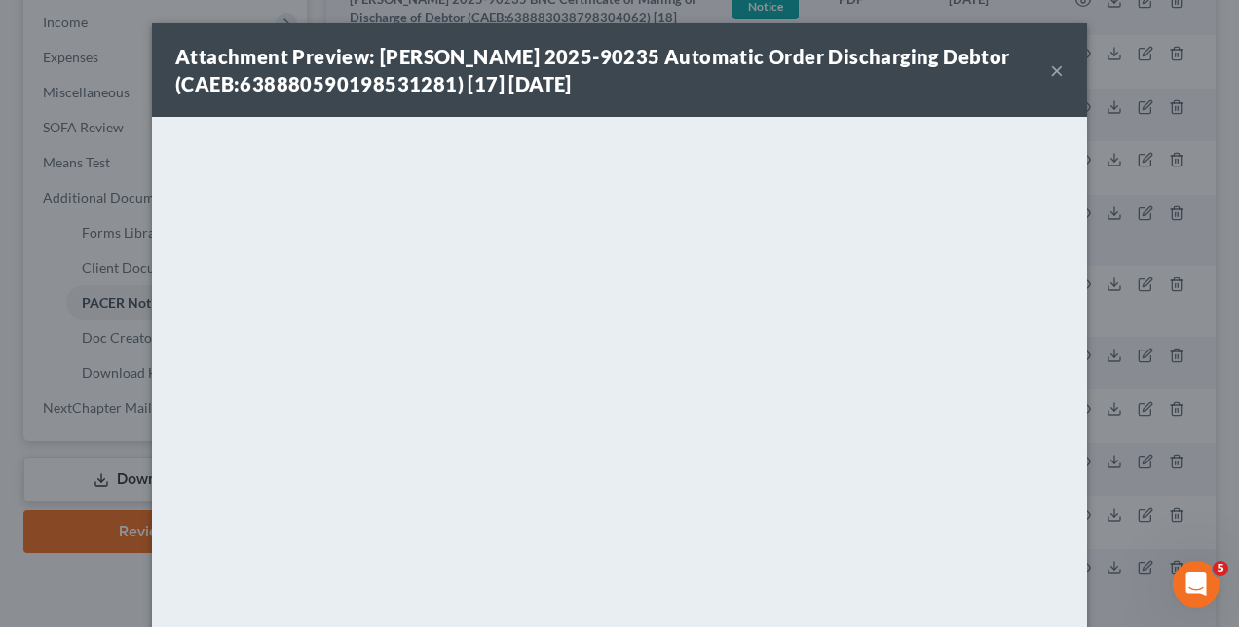
click at [1164, 326] on div "Attachment Preview: [PERSON_NAME] 2025-90235 Automatic Order Discharging Debtor…" at bounding box center [619, 313] width 1239 height 627
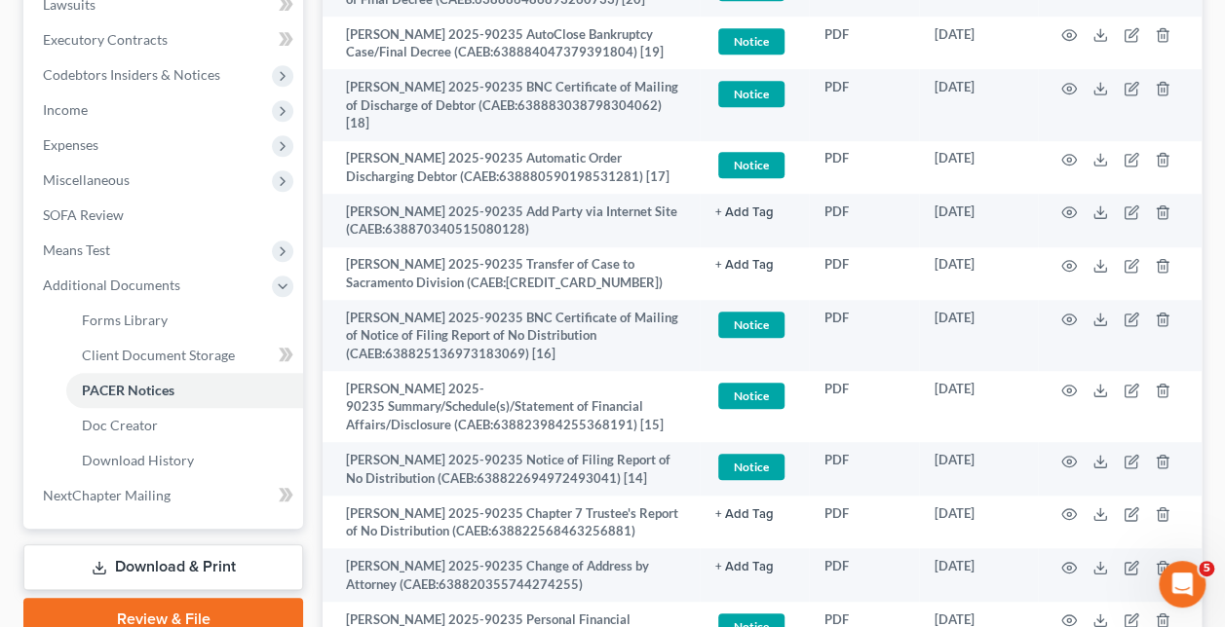
scroll to position [569, 0]
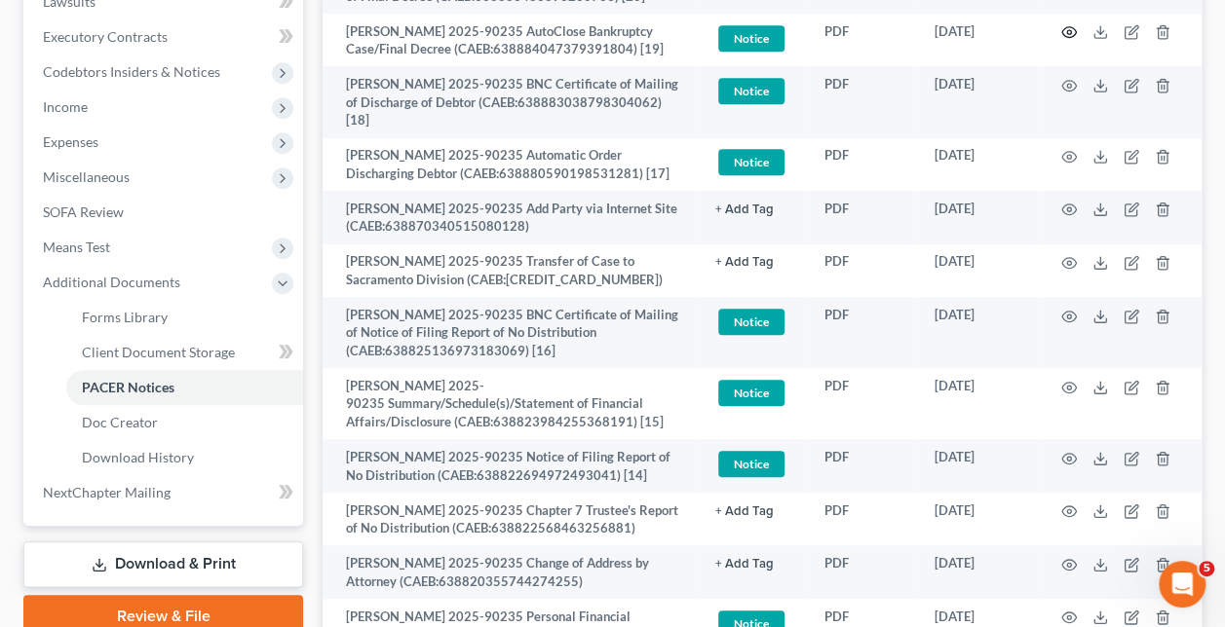
click at [1066, 29] on icon "button" at bounding box center [1069, 32] width 16 height 16
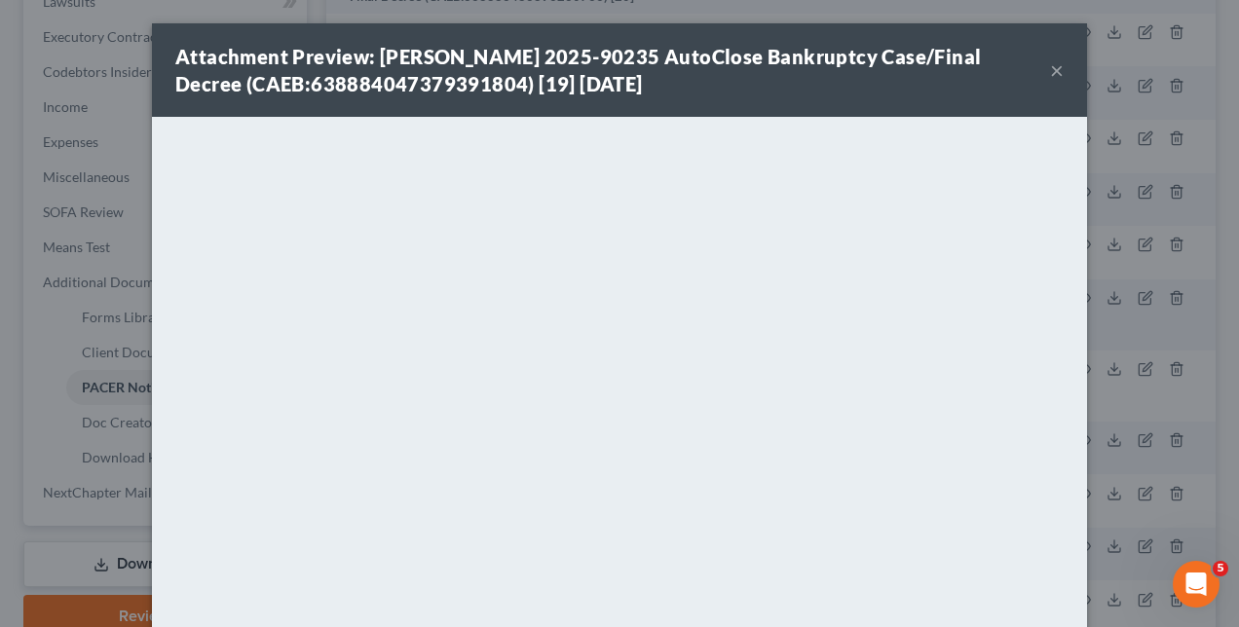
click at [71, 366] on div "Attachment Preview: [PERSON_NAME] 2025-90235 AutoClose Bankruptcy Case/Final De…" at bounding box center [619, 313] width 1239 height 627
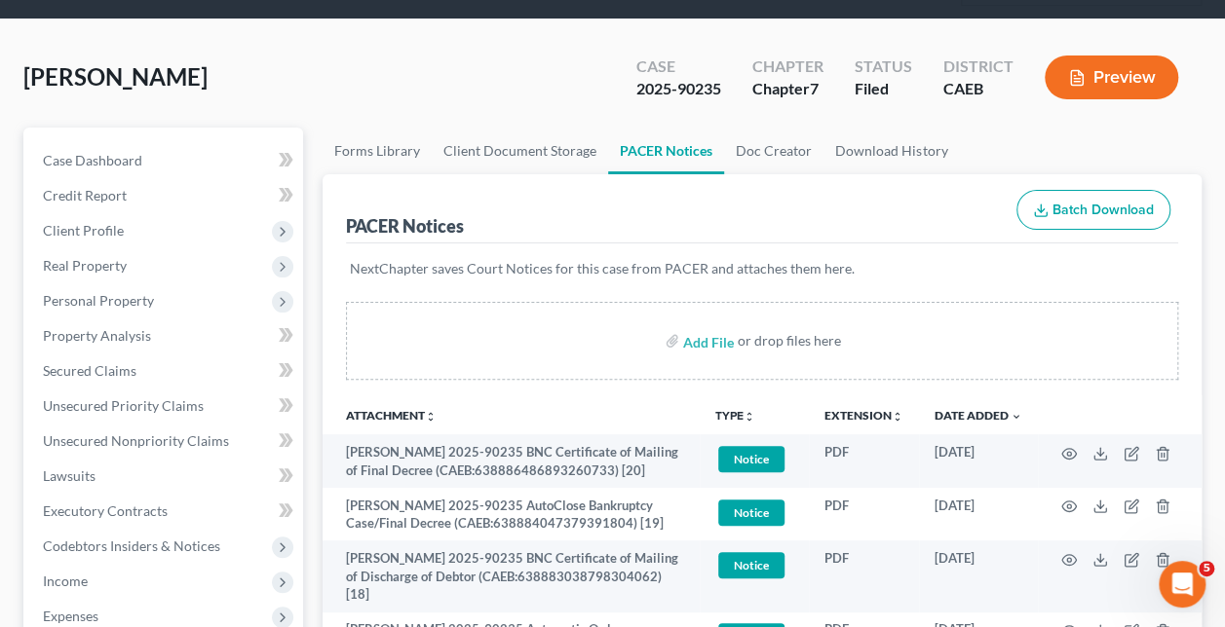
scroll to position [77, 0]
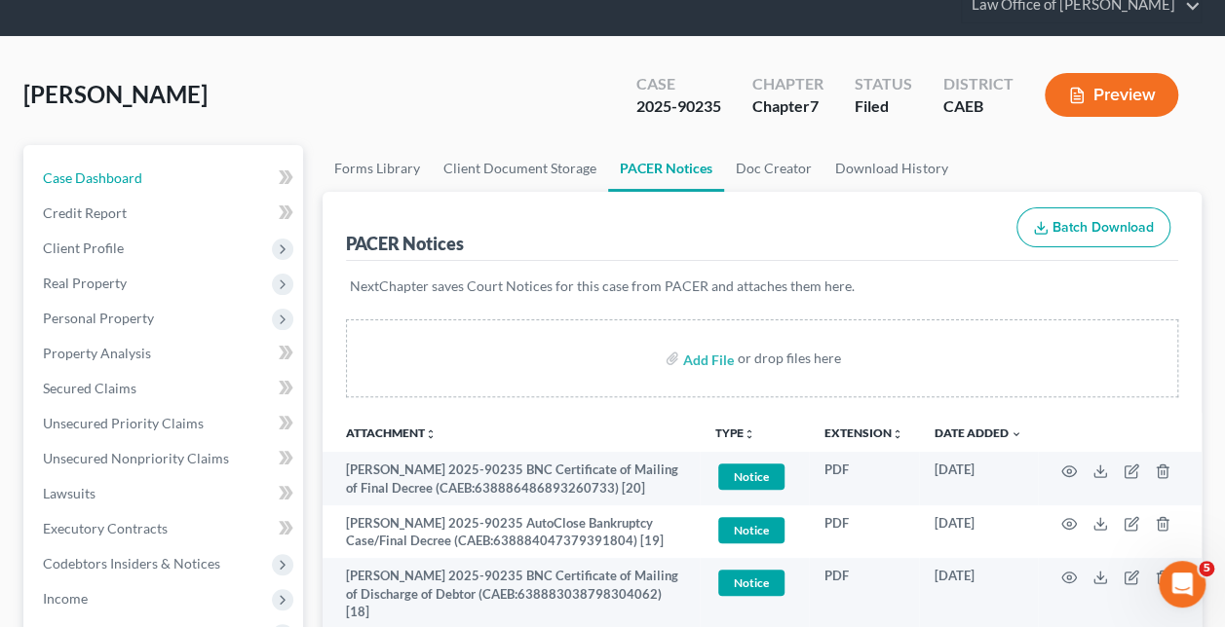
click at [122, 161] on link "Case Dashboard" at bounding box center [165, 178] width 276 height 35
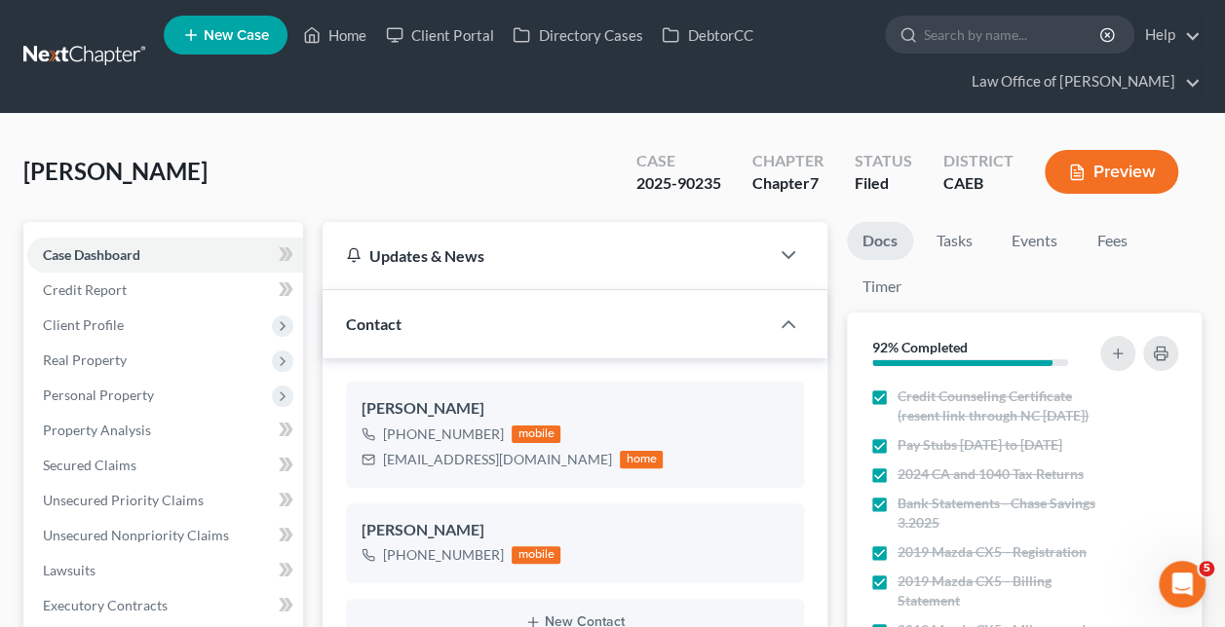
scroll to position [265, 0]
drag, startPoint x: 522, startPoint y: 464, endPoint x: 377, endPoint y: 473, distance: 145.5
click at [377, 473] on div "[PERSON_NAME] [PHONE_NUMBER] mobile [EMAIL_ADDRESS][DOMAIN_NAME] home" at bounding box center [575, 434] width 458 height 105
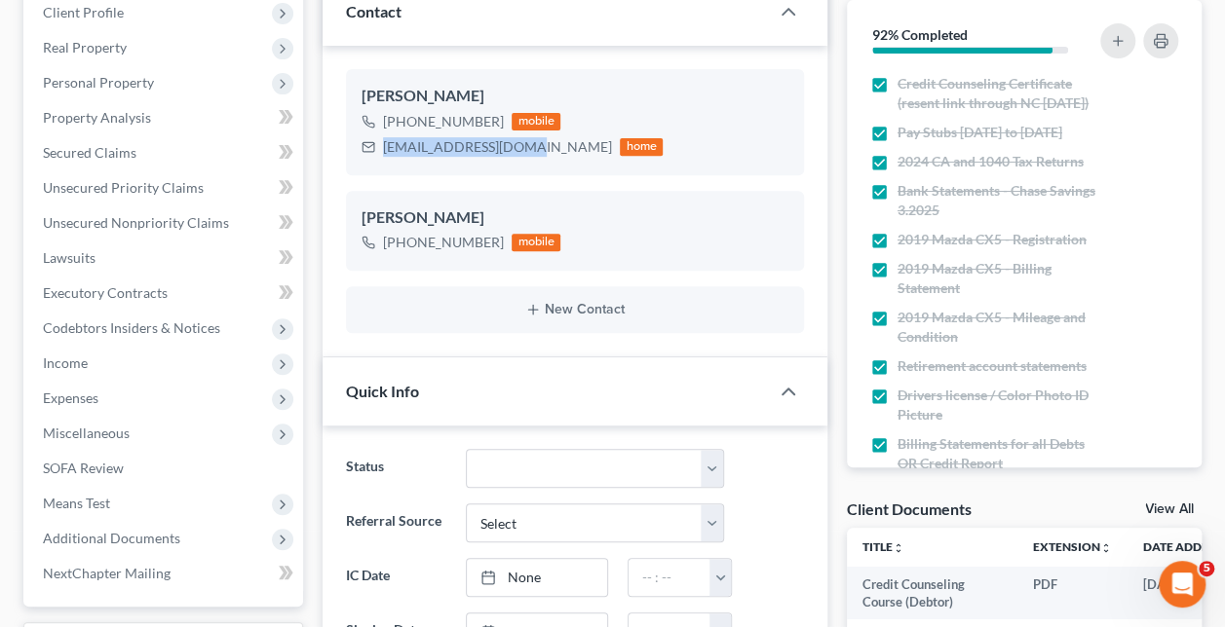
scroll to position [0, 0]
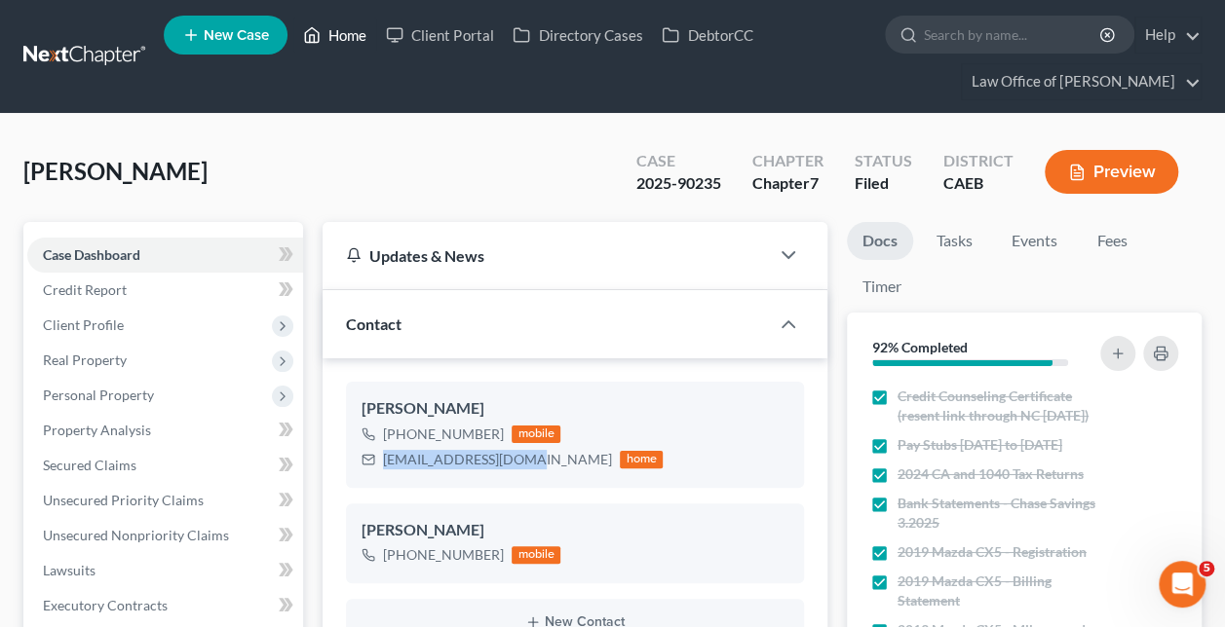
click at [337, 45] on link "Home" at bounding box center [334, 35] width 83 height 35
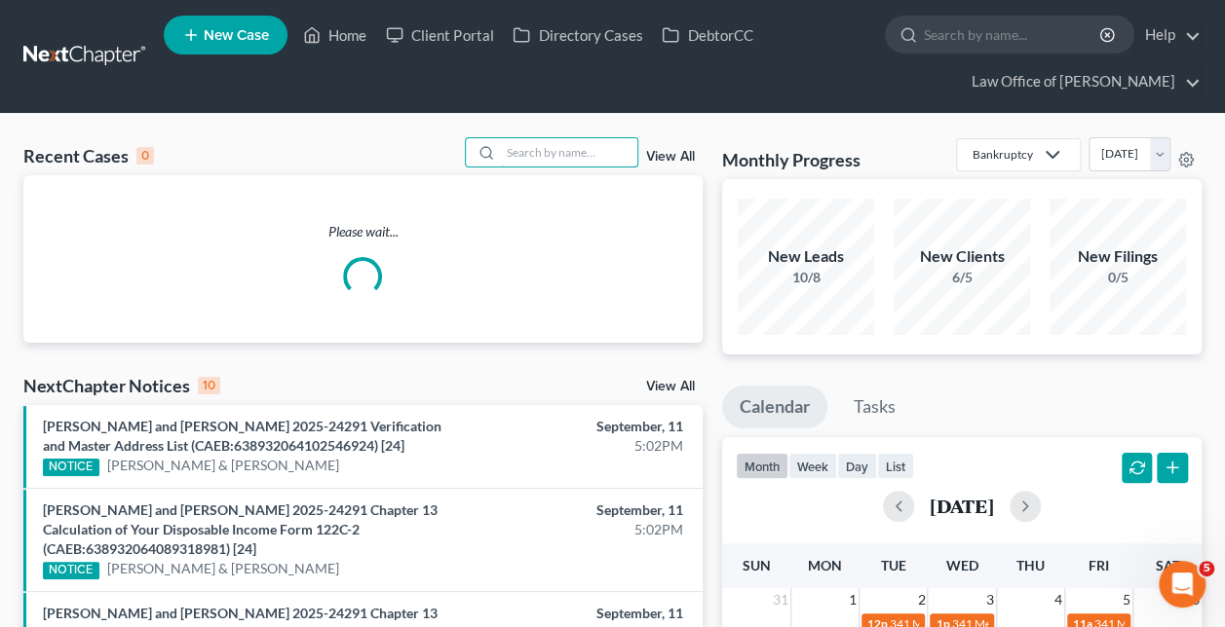
click at [598, 150] on input "search" at bounding box center [569, 152] width 136 height 28
paste input "[PERSON_NAME] -"
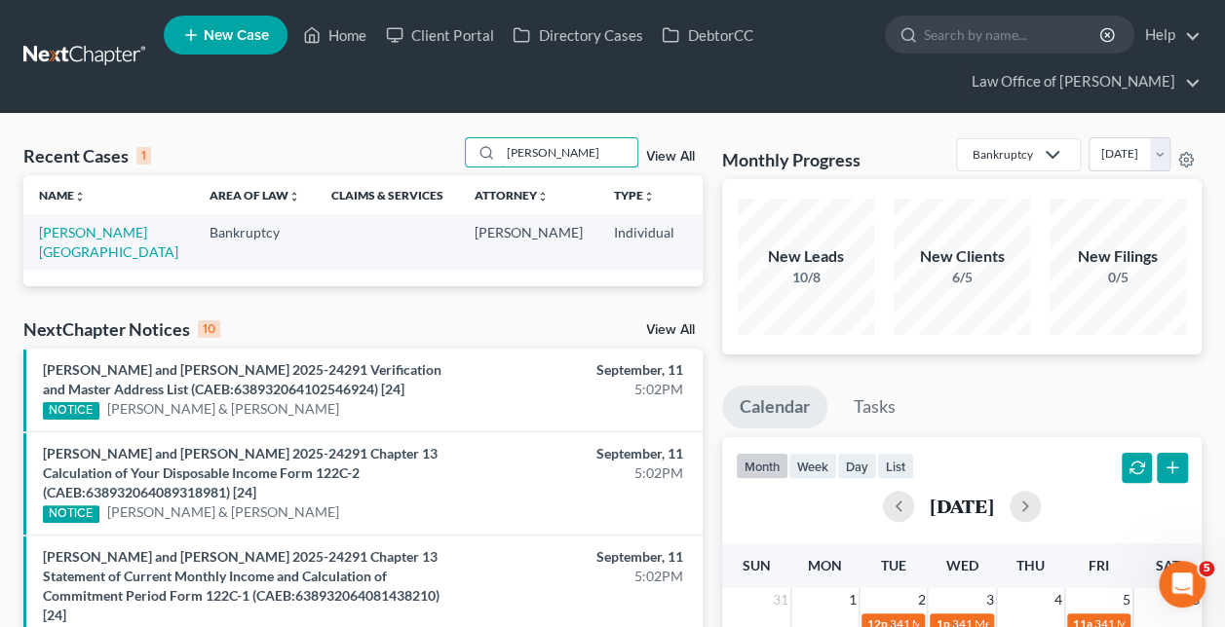
type input "[PERSON_NAME]"
click at [57, 235] on link "[PERSON_NAME][GEOGRAPHIC_DATA]" at bounding box center [108, 242] width 139 height 36
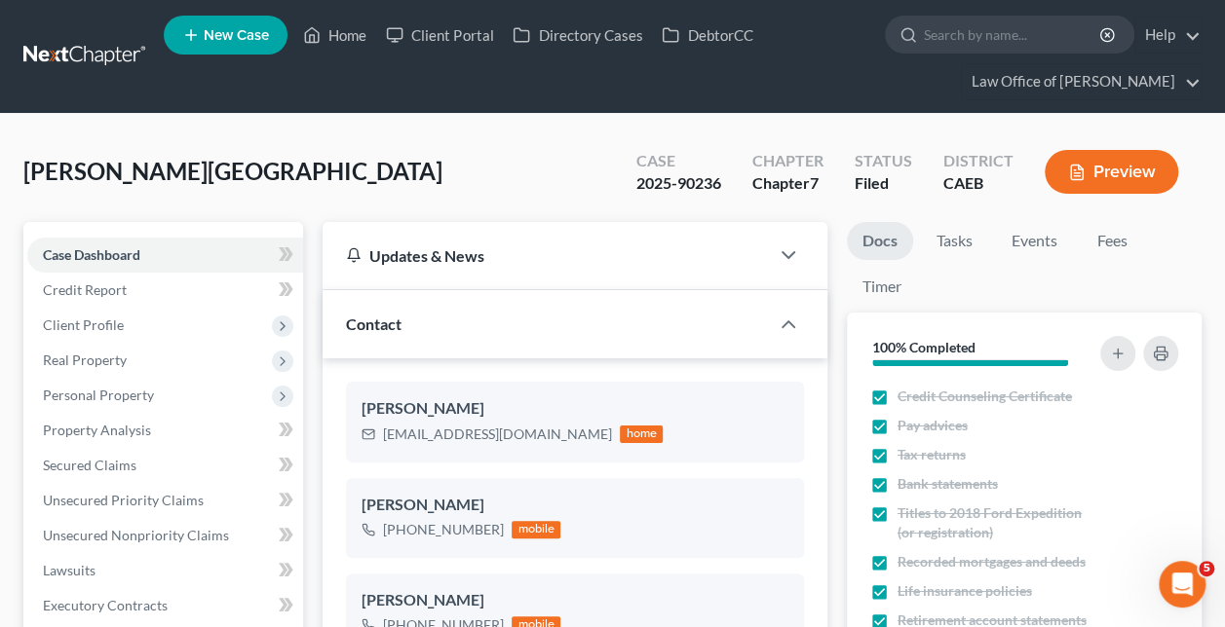
scroll to position [403, 0]
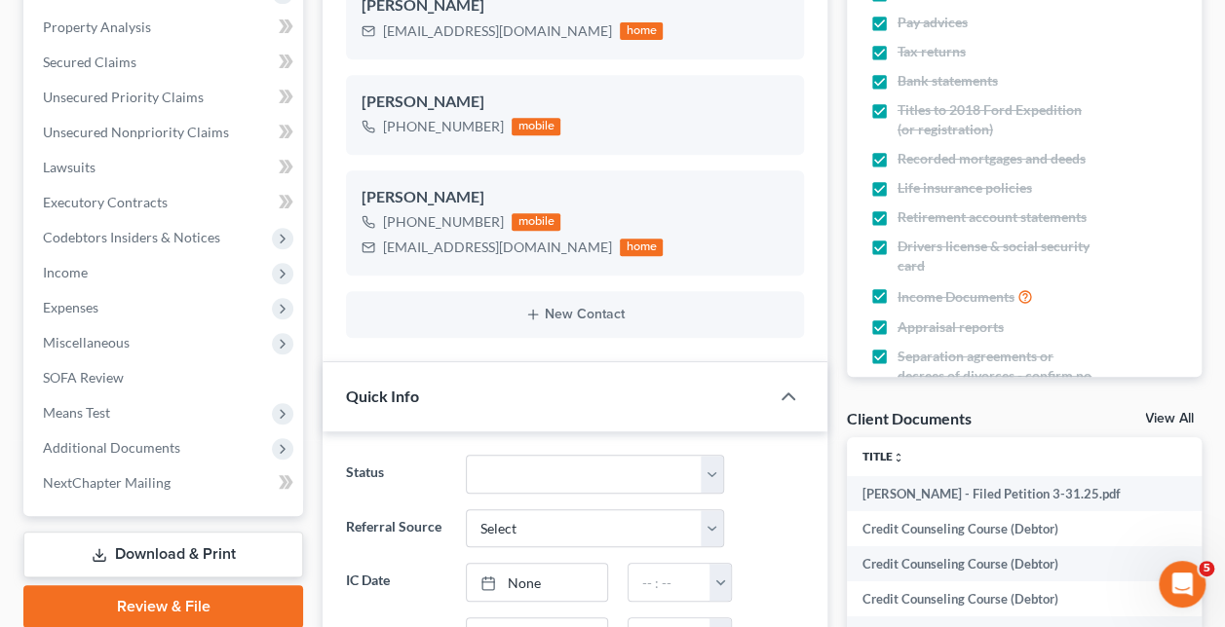
click at [172, 448] on span "Additional Documents" at bounding box center [111, 447] width 137 height 17
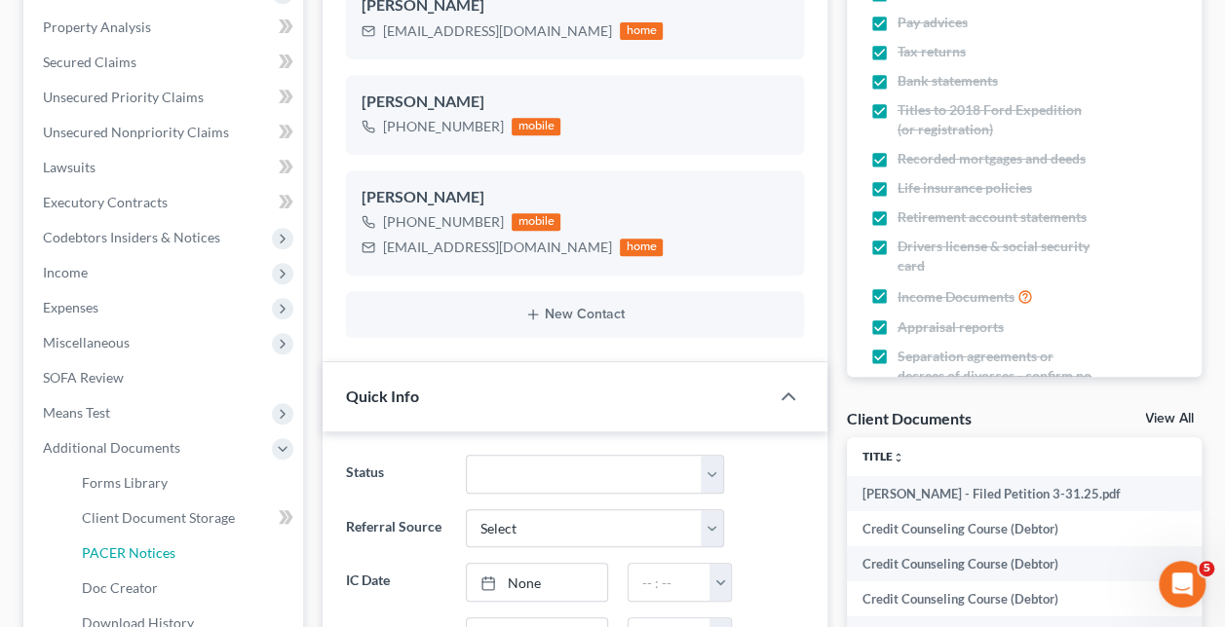
click at [140, 547] on span "PACER Notices" at bounding box center [129, 553] width 94 height 17
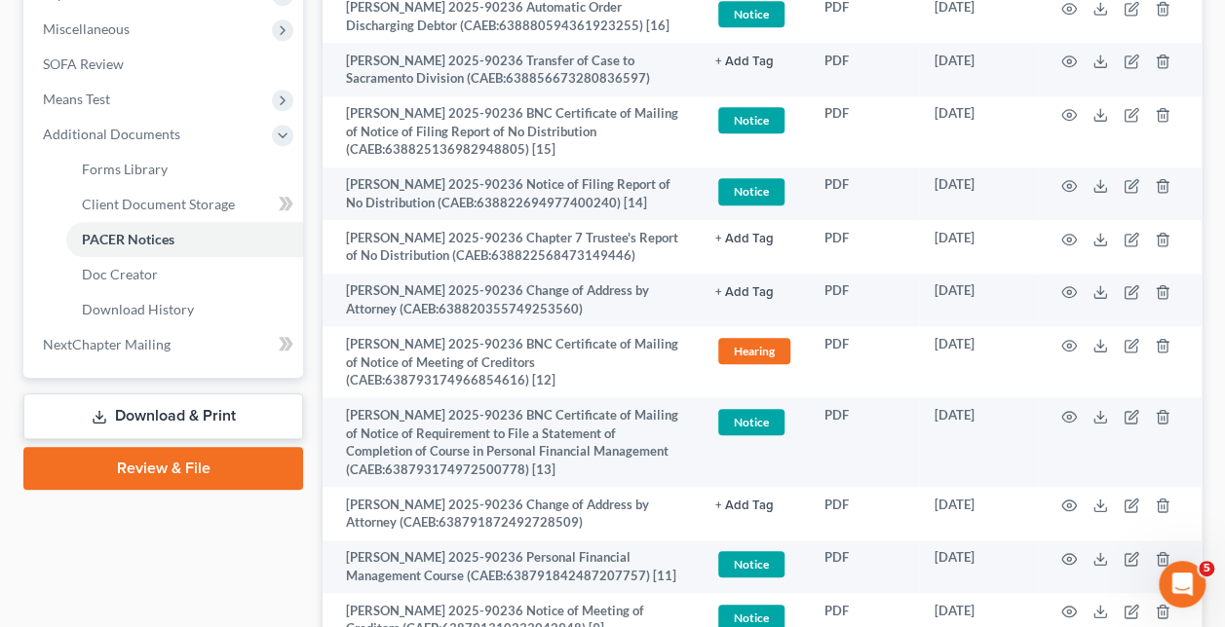
scroll to position [715, 0]
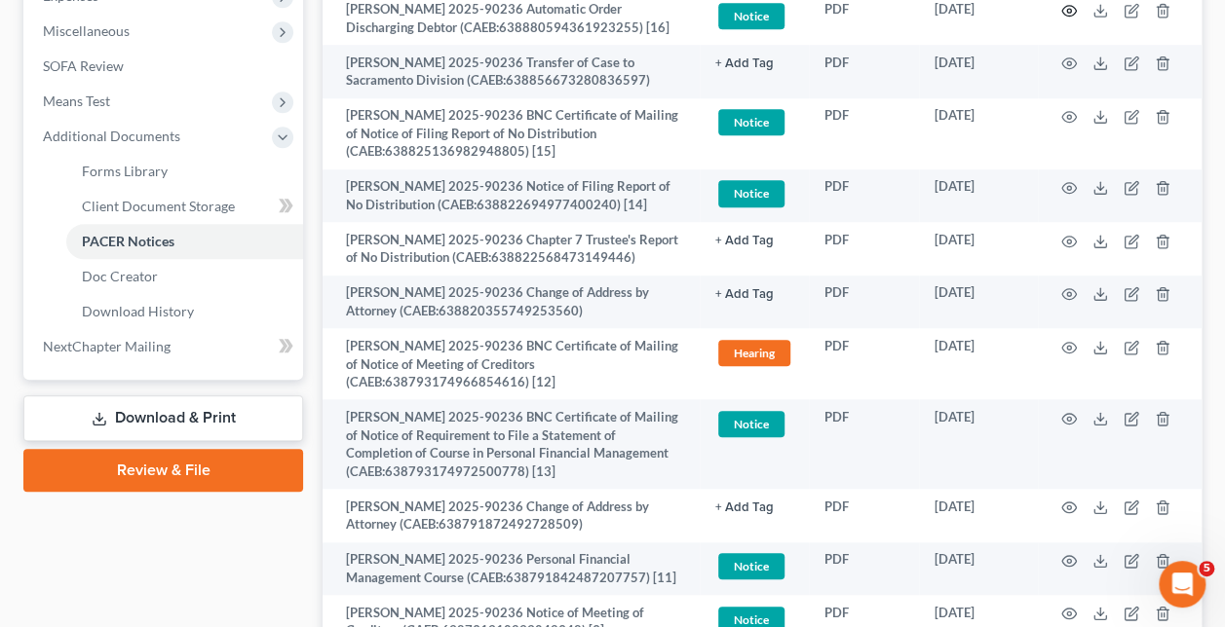
click at [1068, 19] on icon "button" at bounding box center [1069, 11] width 16 height 16
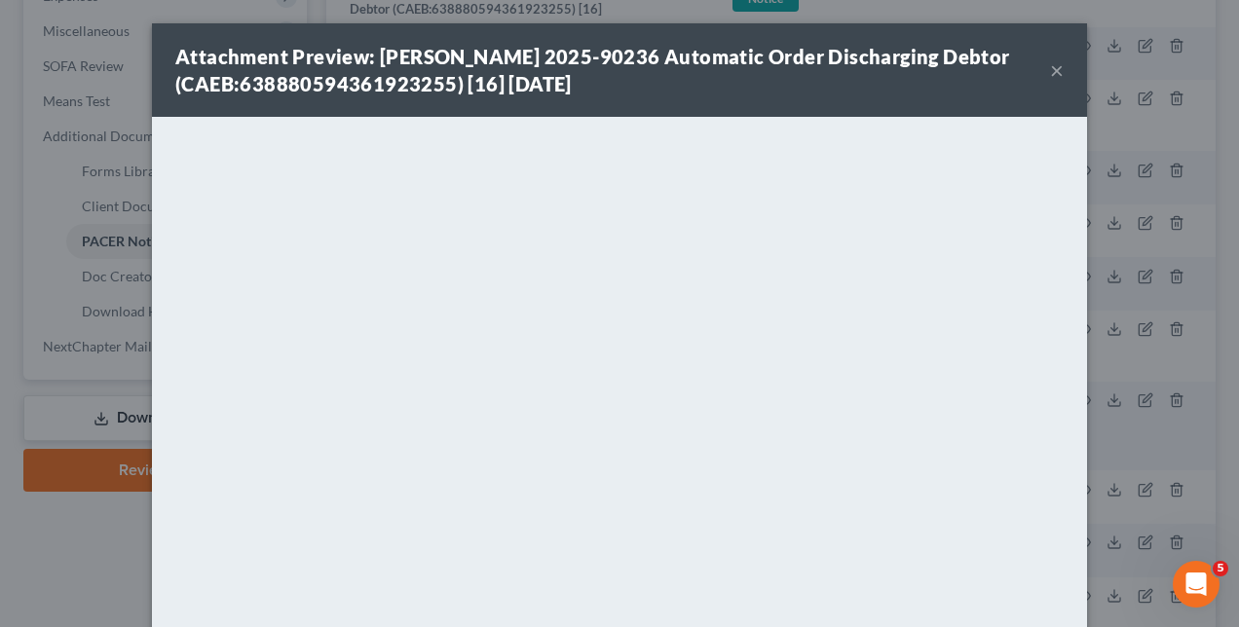
click at [1189, 279] on div "Attachment Preview: [PERSON_NAME] 2025-90236 Automatic Order Discharging Debtor…" at bounding box center [619, 313] width 1239 height 627
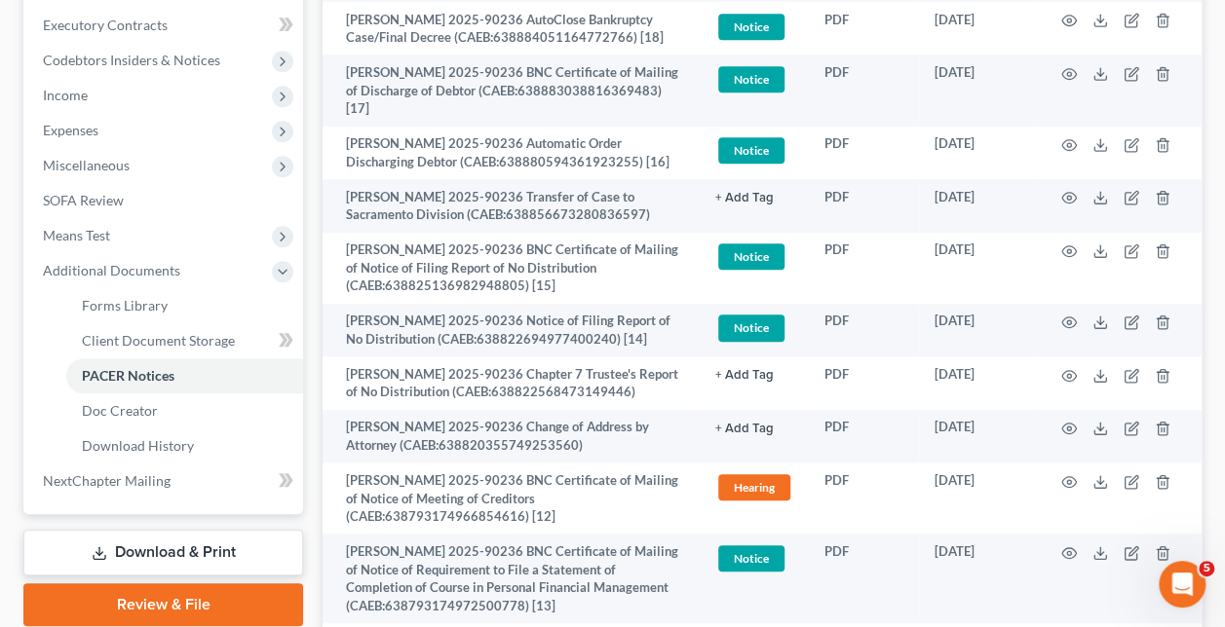
scroll to position [584, 0]
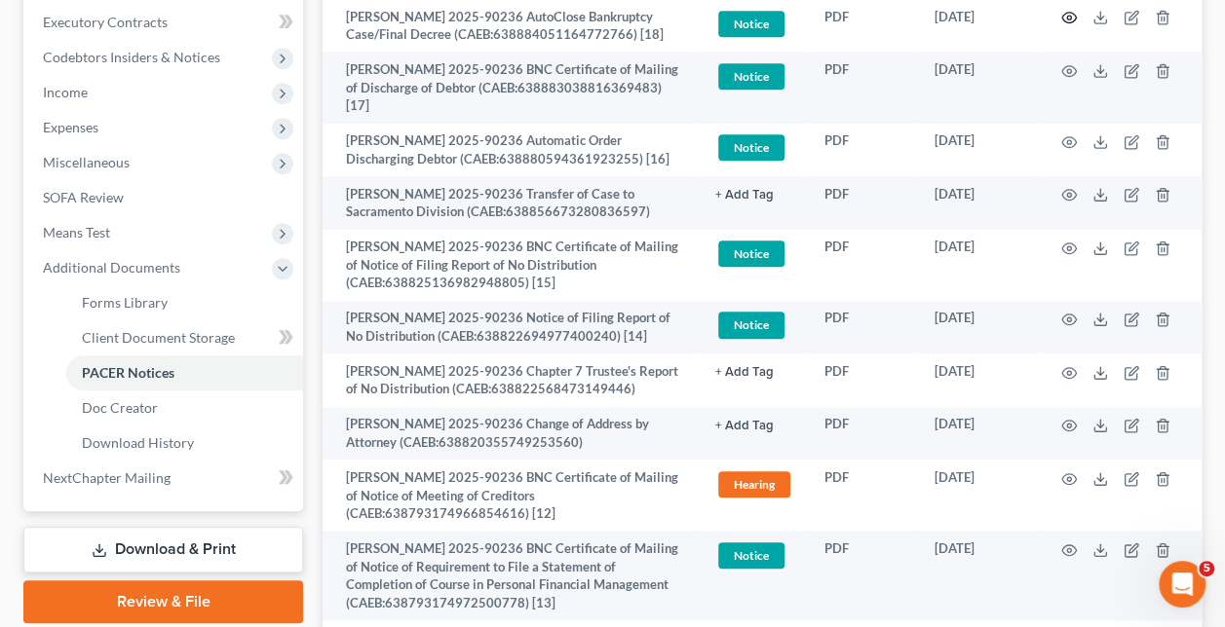
click at [1062, 23] on icon "button" at bounding box center [1069, 18] width 15 height 11
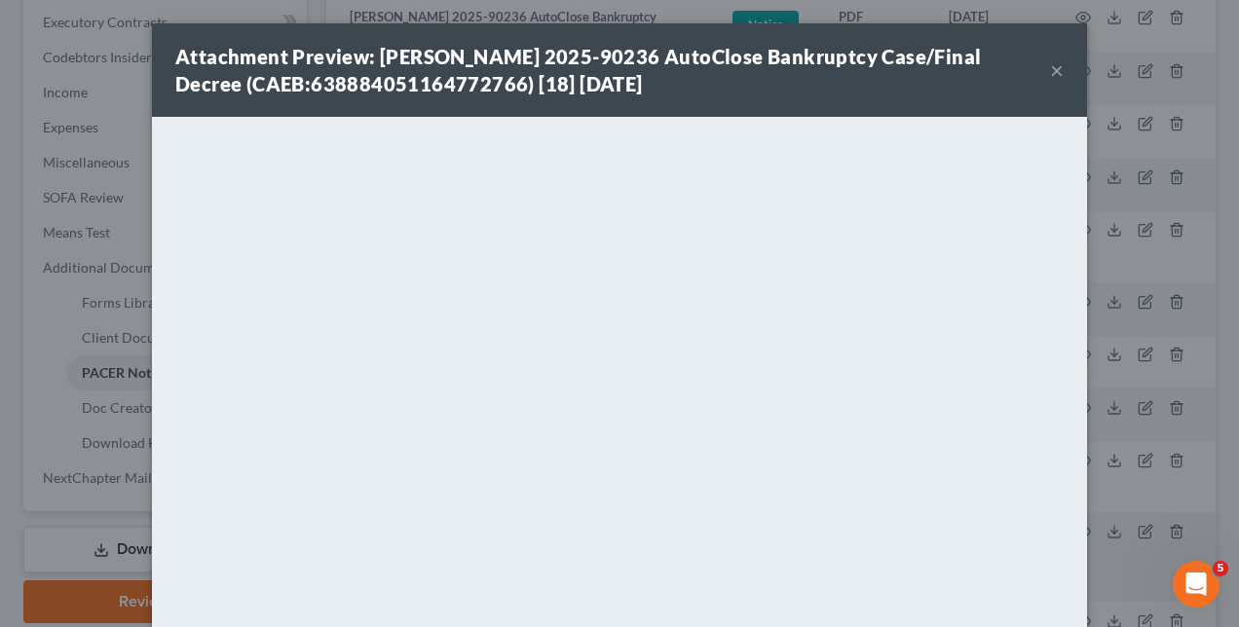
click at [92, 297] on div "Attachment Preview: [PERSON_NAME] 2025-90236 AutoClose Bankruptcy Case/Final De…" at bounding box center [619, 313] width 1239 height 627
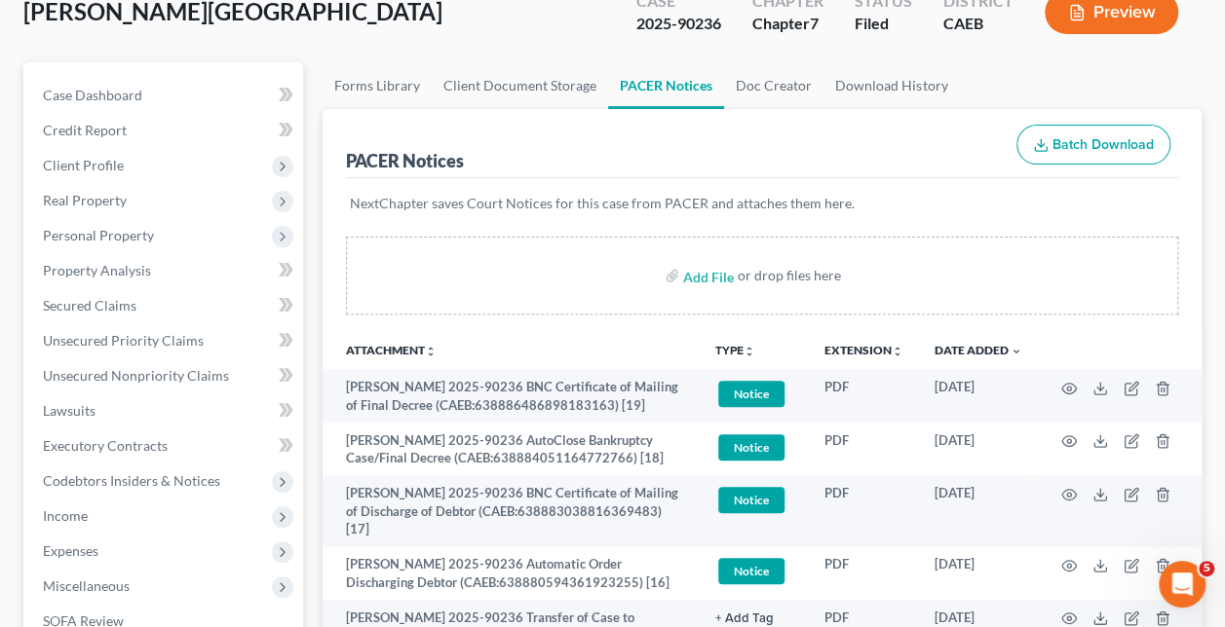
scroll to position [0, 0]
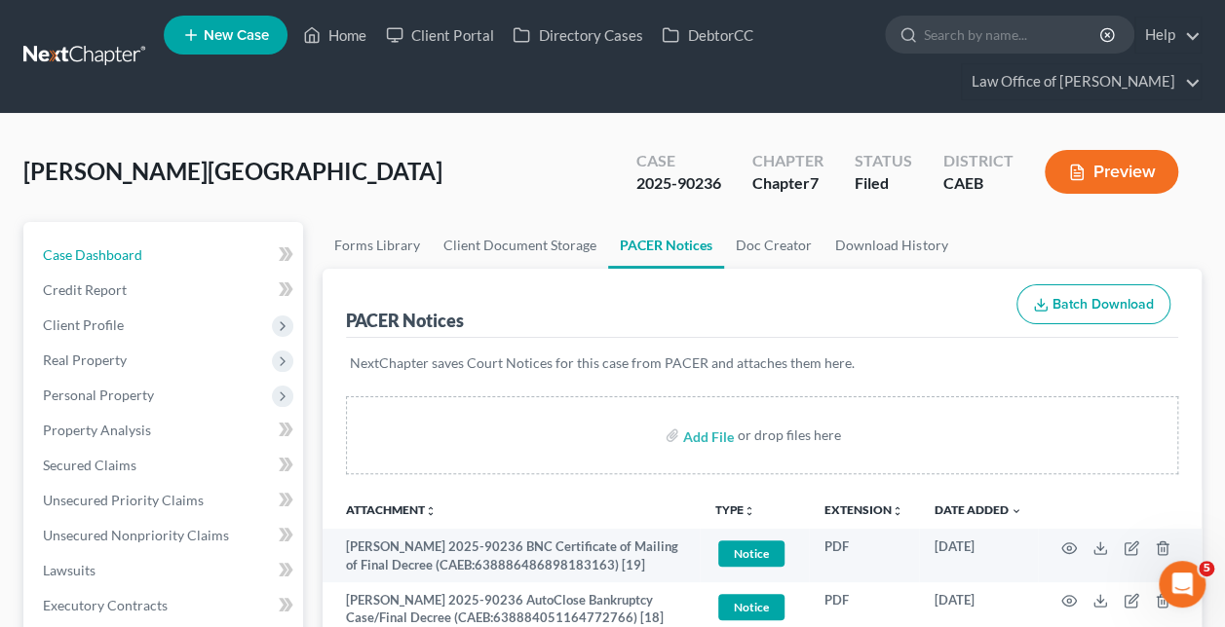
click at [164, 263] on link "Case Dashboard" at bounding box center [165, 255] width 276 height 35
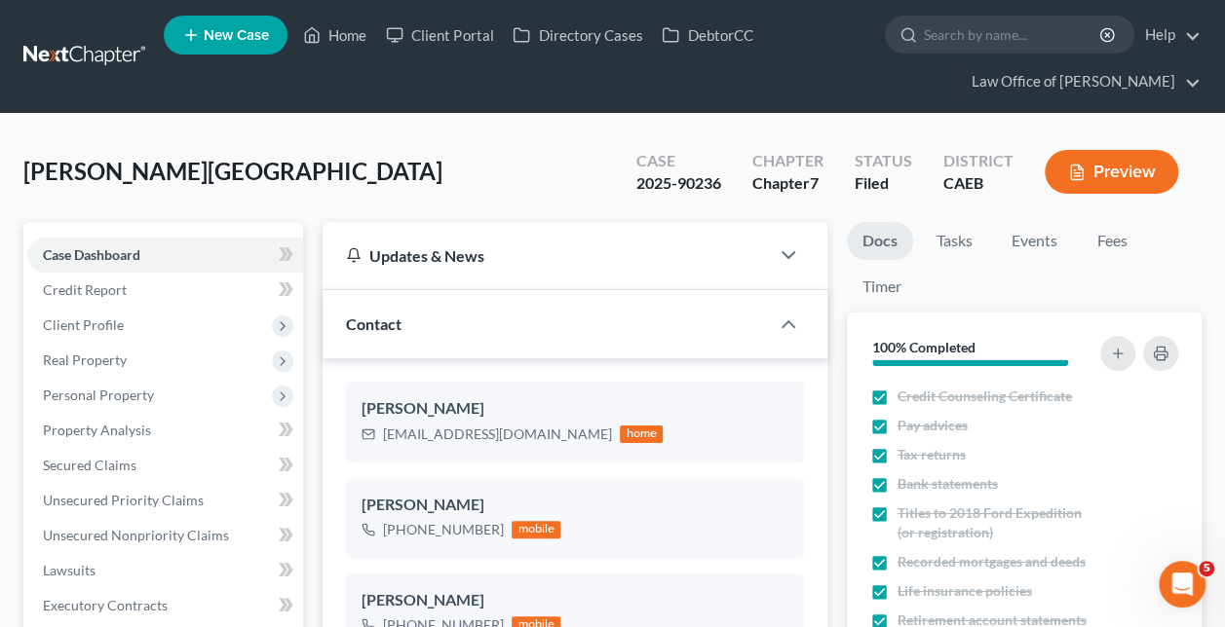
scroll to position [125, 0]
drag, startPoint x: 580, startPoint y: 436, endPoint x: 380, endPoint y: 433, distance: 199.7
click at [380, 433] on div "[EMAIL_ADDRESS][DOMAIN_NAME] home" at bounding box center [511, 434] width 301 height 25
